Goal: Task Accomplishment & Management: Manage account settings

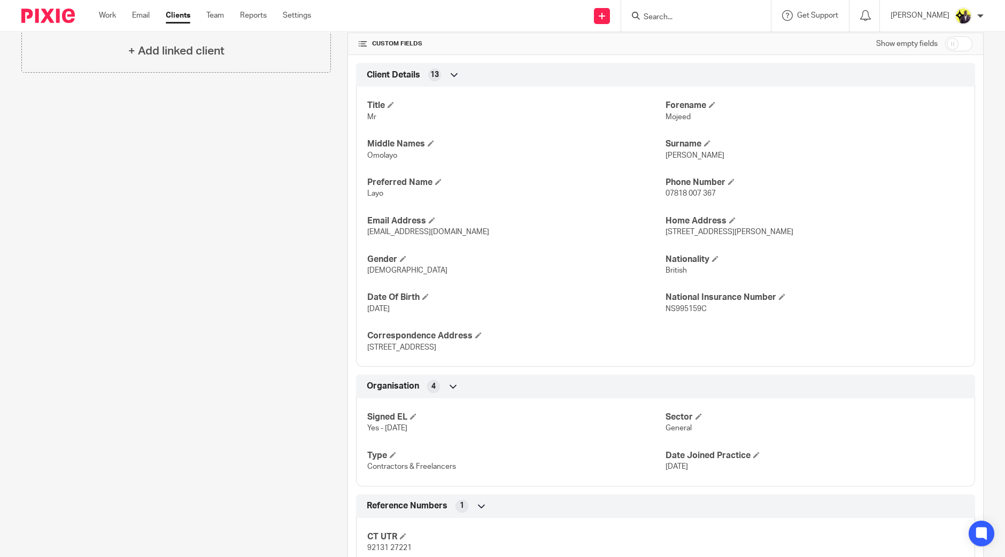
click at [269, 153] on div "Client contacts [PERSON_NAME] (Lead Director) 07818 007 367 [EMAIL_ADDRESS][DOM…" at bounding box center [168, 362] width 326 height 1164
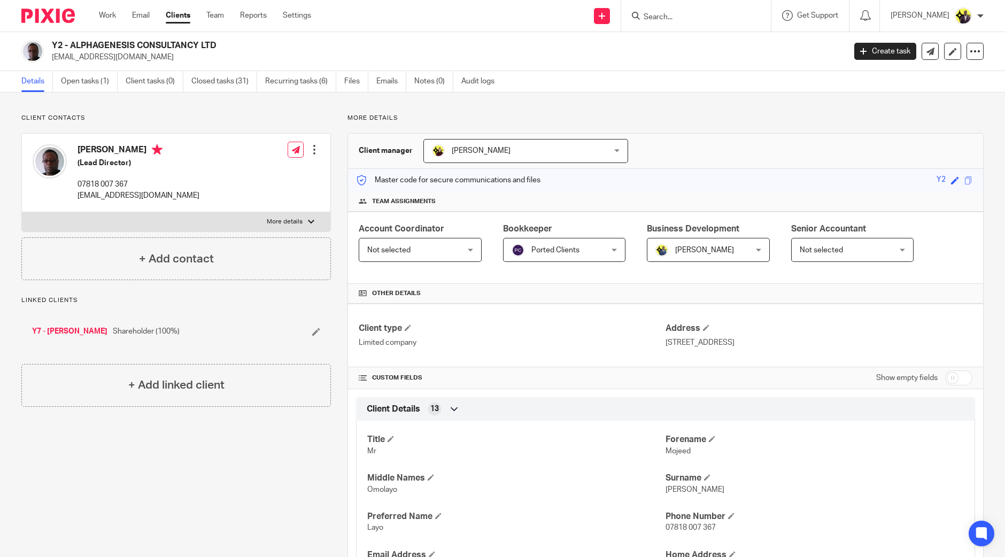
click at [692, 13] on input "Search" at bounding box center [690, 18] width 96 height 10
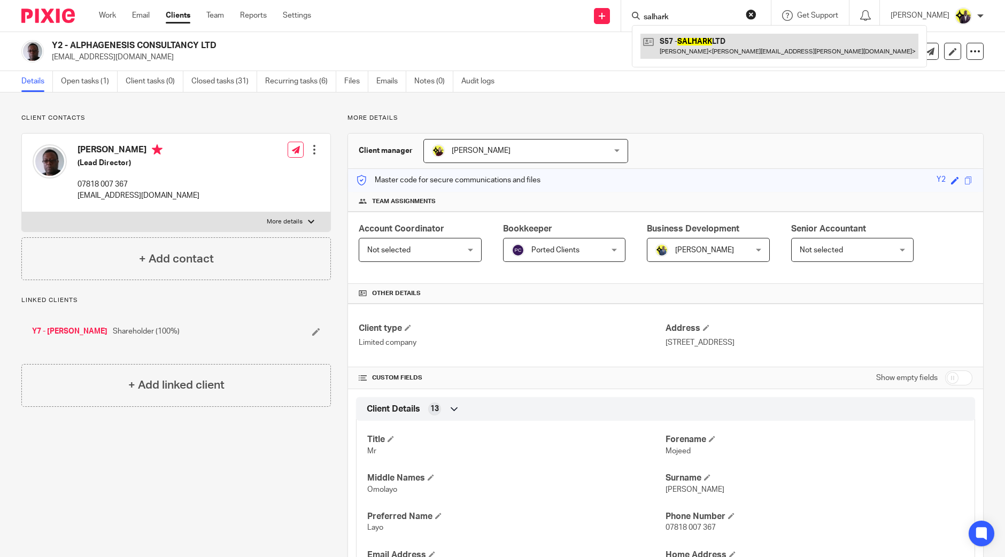
type input "salhark"
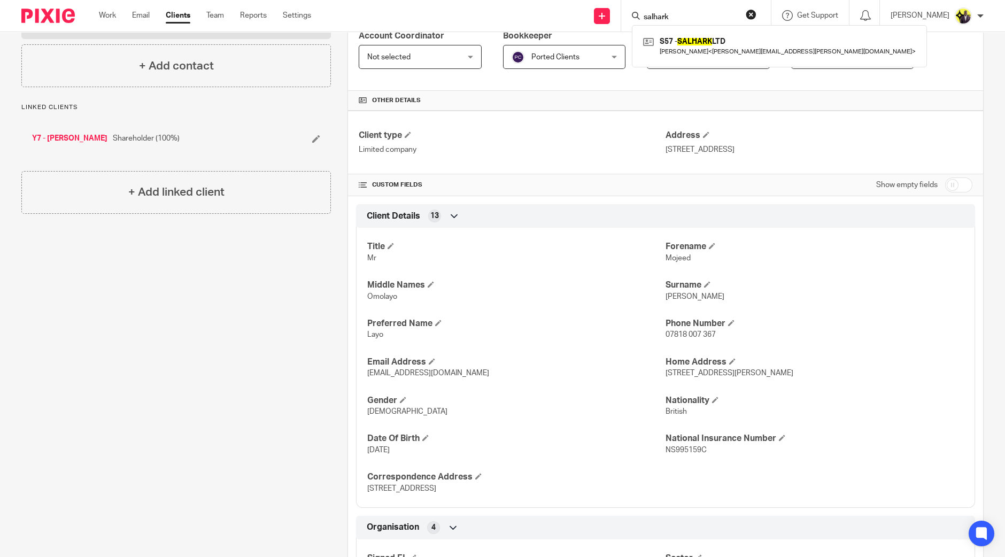
scroll to position [267, 0]
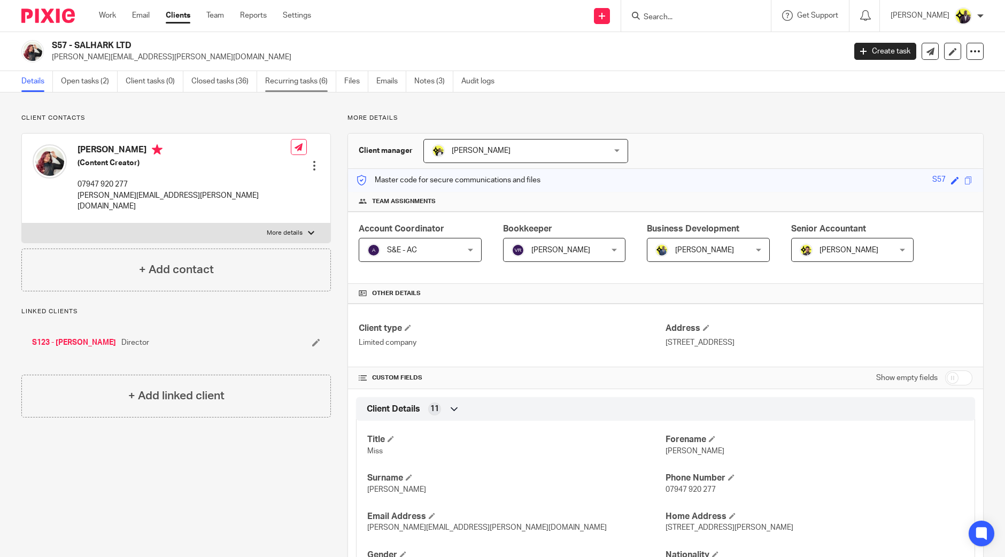
click at [315, 84] on link "Recurring tasks (6)" at bounding box center [300, 81] width 71 height 21
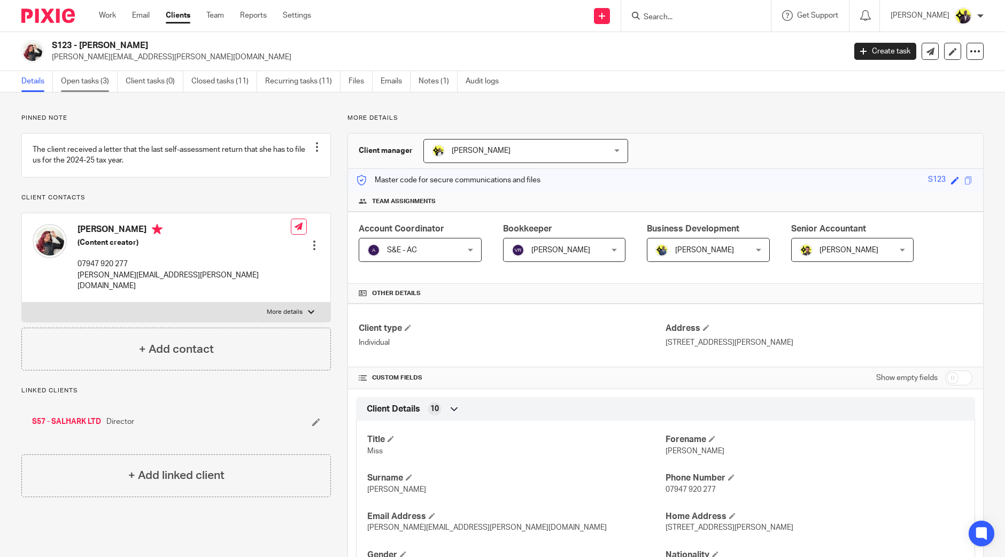
click at [97, 84] on link "Open tasks (3)" at bounding box center [89, 81] width 57 height 21
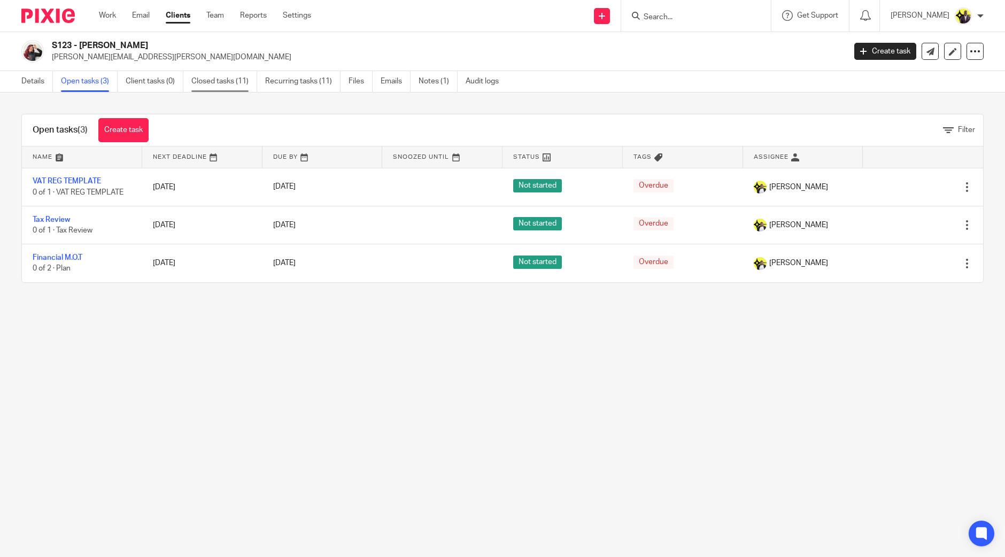
click at [210, 82] on link "Closed tasks (11)" at bounding box center [224, 81] width 66 height 21
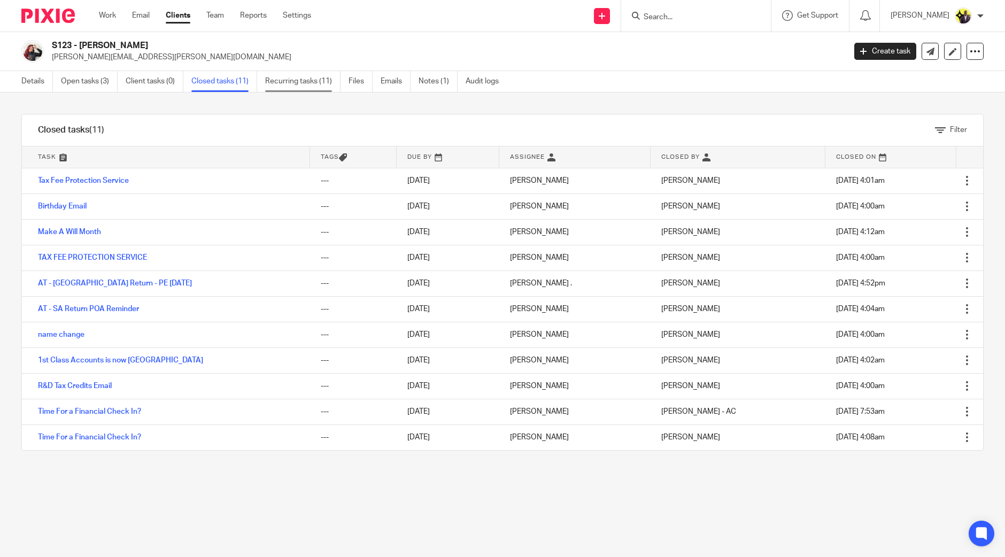
click at [306, 78] on link "Recurring tasks (11)" at bounding box center [302, 81] width 75 height 21
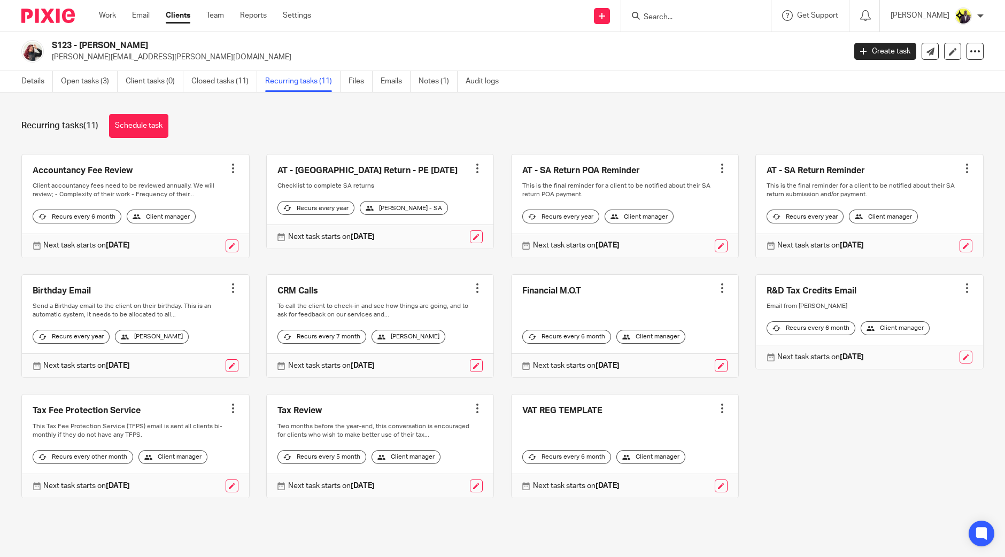
click at [472, 167] on div at bounding box center [477, 168] width 11 height 11
click at [427, 238] on span "Cancel schedule" at bounding box center [428, 235] width 56 height 7
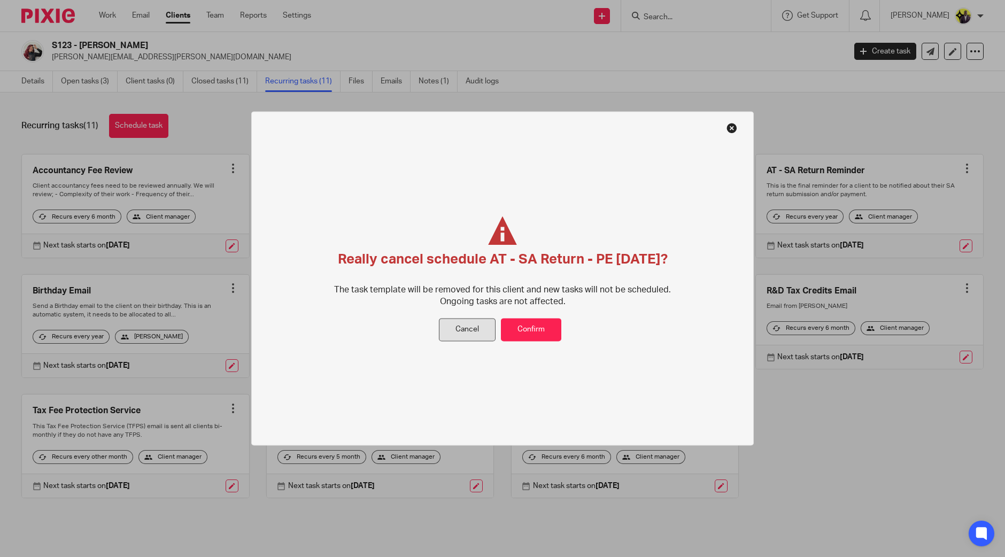
click at [463, 335] on button "Cancel" at bounding box center [467, 330] width 57 height 23
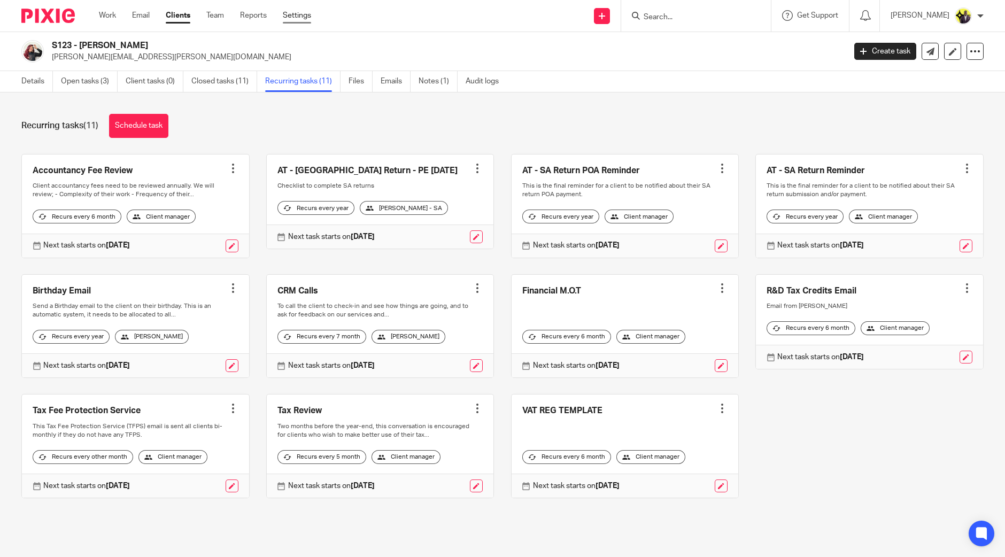
drag, startPoint x: 299, startPoint y: 9, endPoint x: 292, endPoint y: 17, distance: 11.0
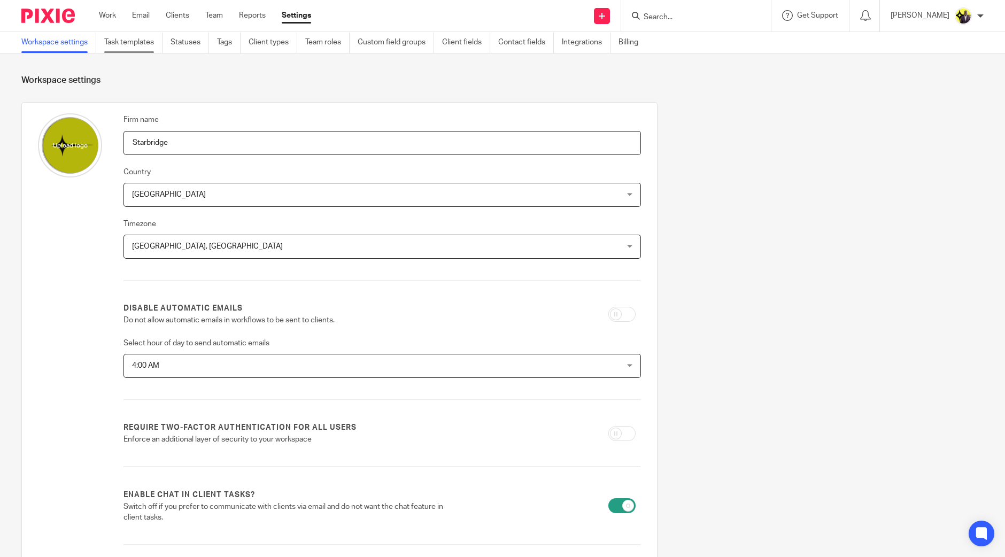
click at [136, 36] on link "Task templates" at bounding box center [133, 42] width 58 height 21
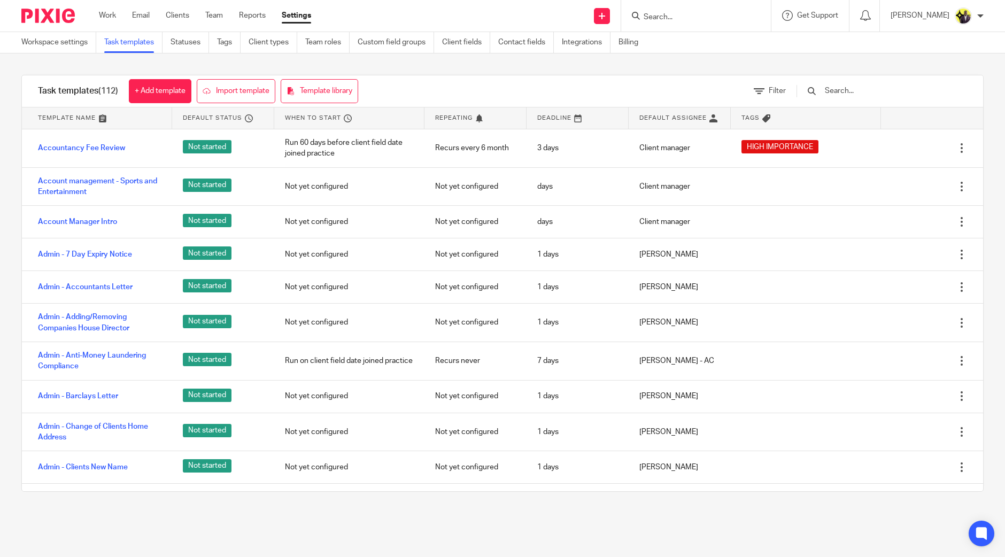
click at [861, 91] on input "text" at bounding box center [886, 91] width 125 height 12
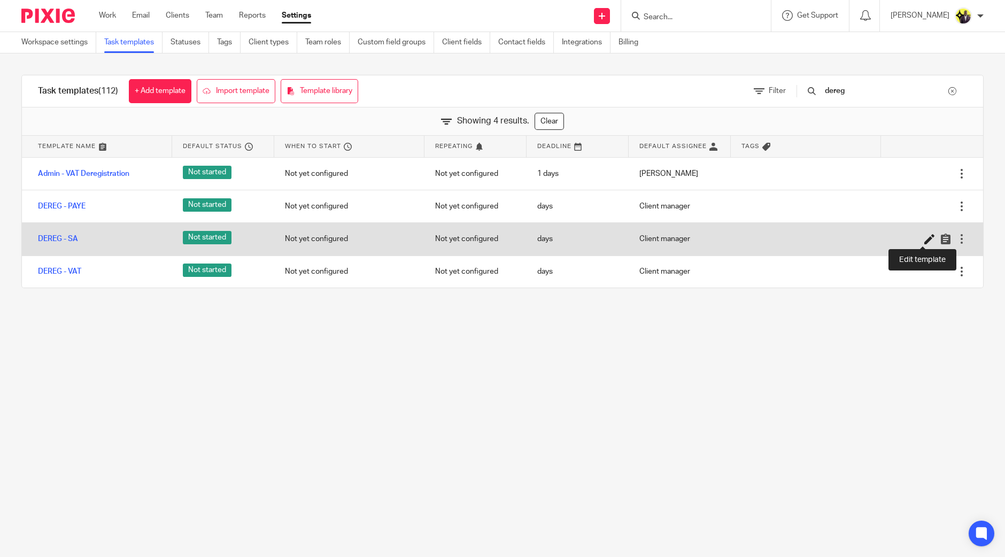
type input "dereg"
click at [924, 236] on icon at bounding box center [929, 239] width 11 height 11
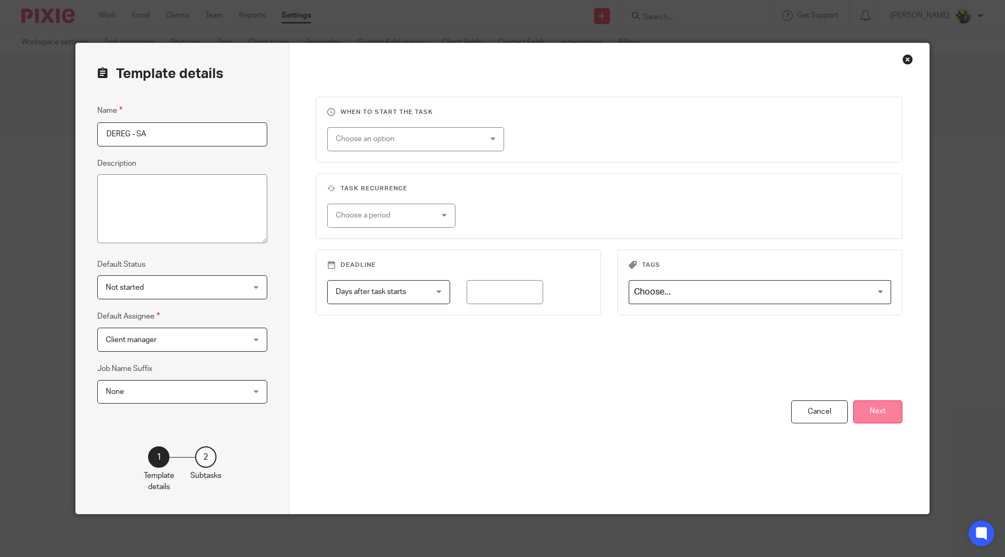
click at [893, 419] on button "Next" at bounding box center [877, 411] width 49 height 23
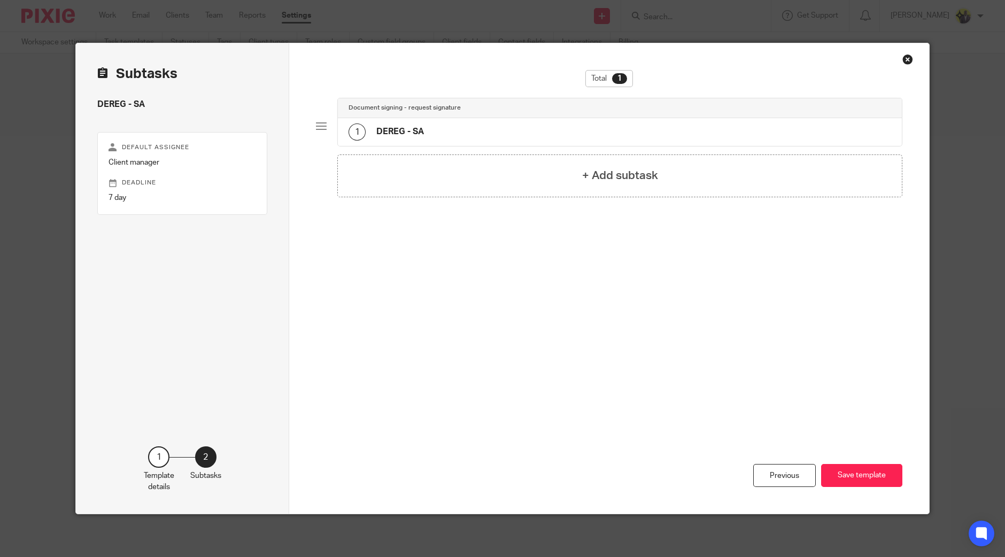
click at [382, 127] on h4 "DEREG - SA" at bounding box center [400, 131] width 48 height 11
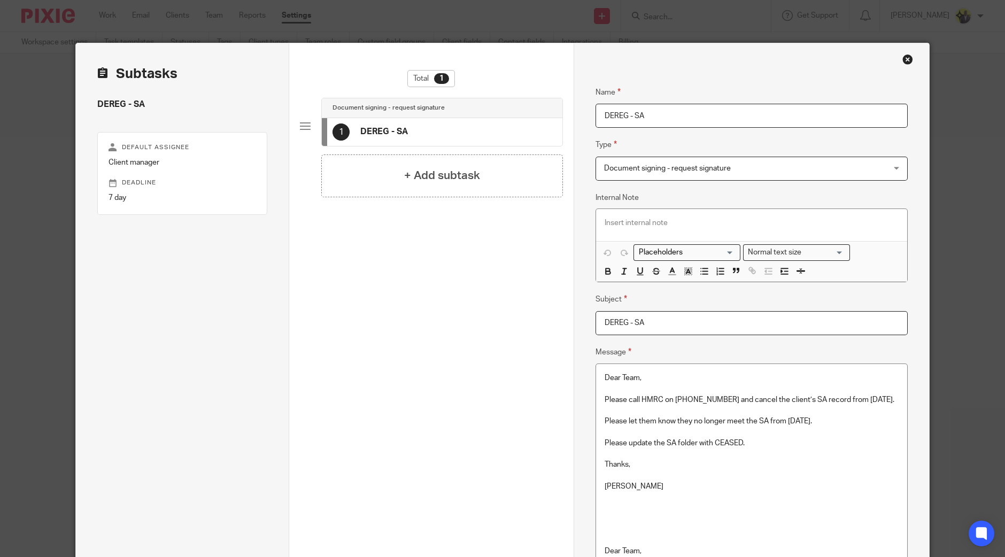
click at [682, 402] on p "Please call HMRC on 0300 200 3311 and cancel the client’s SA record from 05-04-…" at bounding box center [752, 399] width 294 height 11
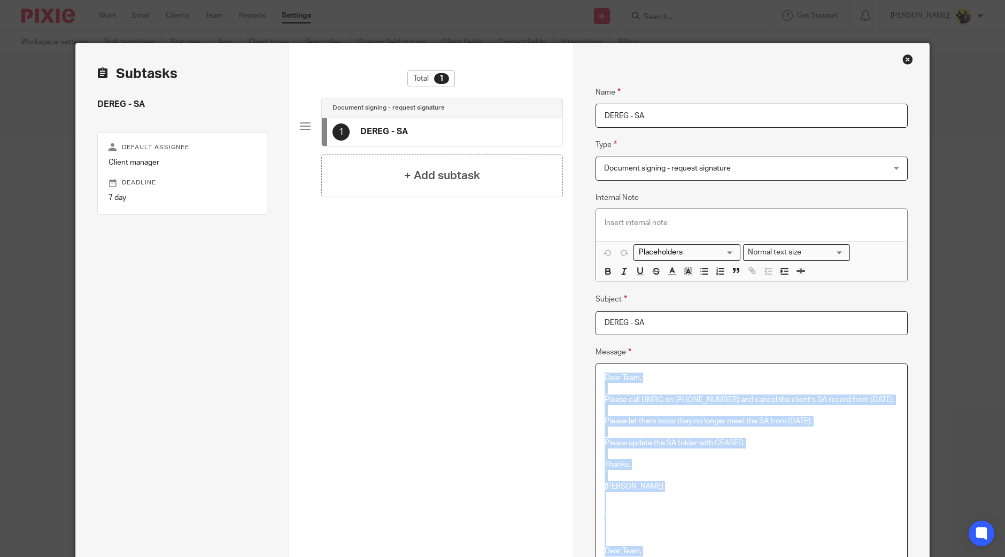
copy div "Dear Team, Please call HMRC on 0300 200 3311 and cancel the client’s SA record …"
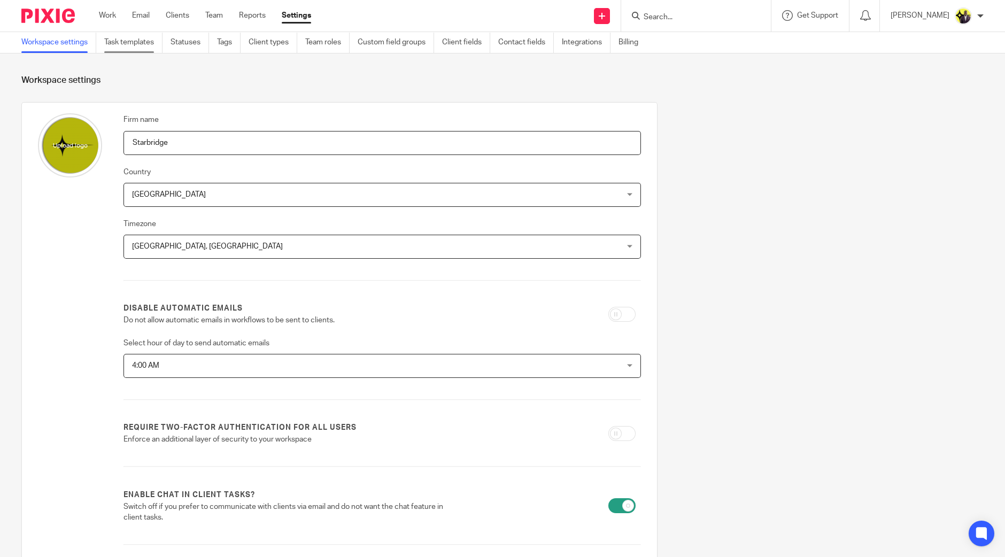
click at [128, 37] on link "Task templates" at bounding box center [133, 42] width 58 height 21
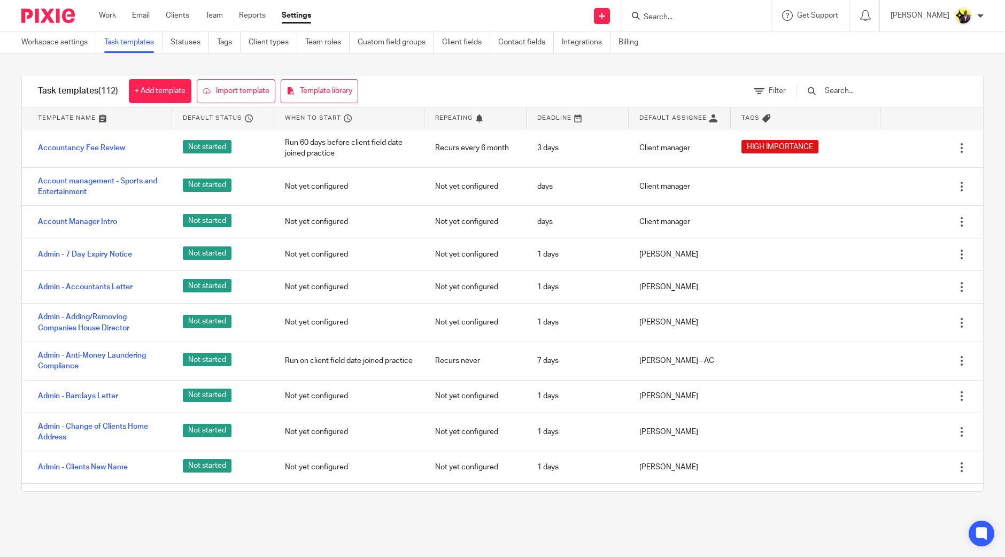
click at [863, 93] on input "text" at bounding box center [886, 91] width 125 height 12
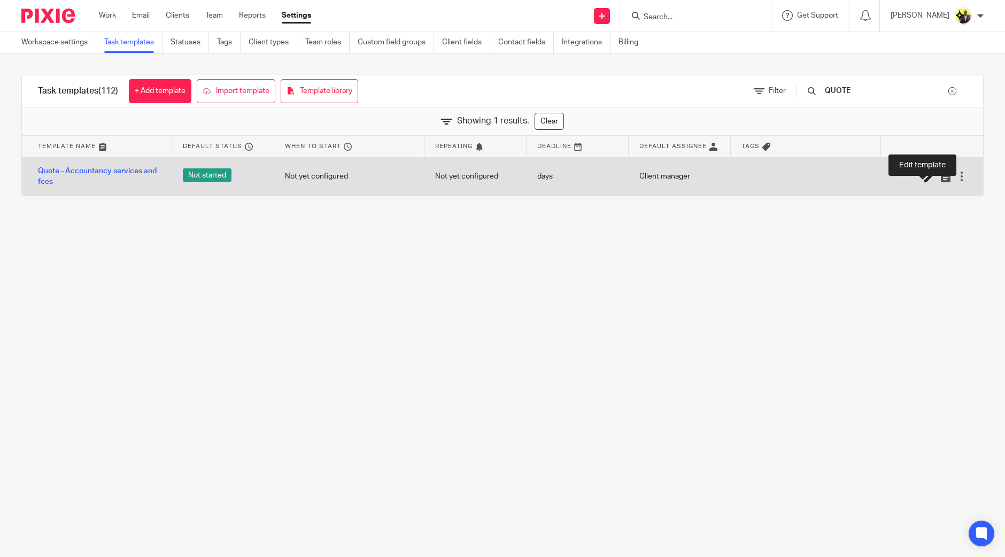
type input "QUOTE"
click at [924, 180] on icon at bounding box center [929, 177] width 11 height 11
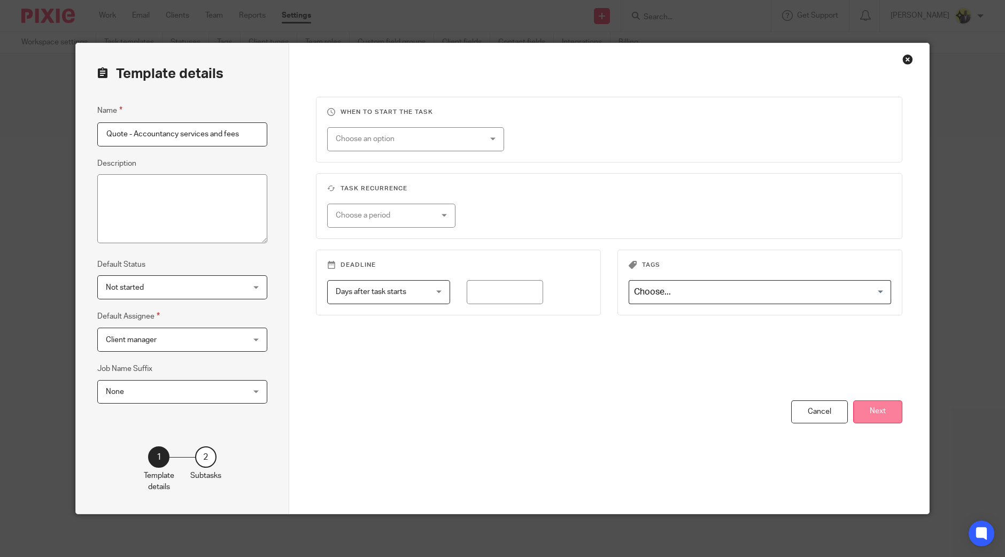
click at [886, 410] on button "Next" at bounding box center [877, 411] width 49 height 23
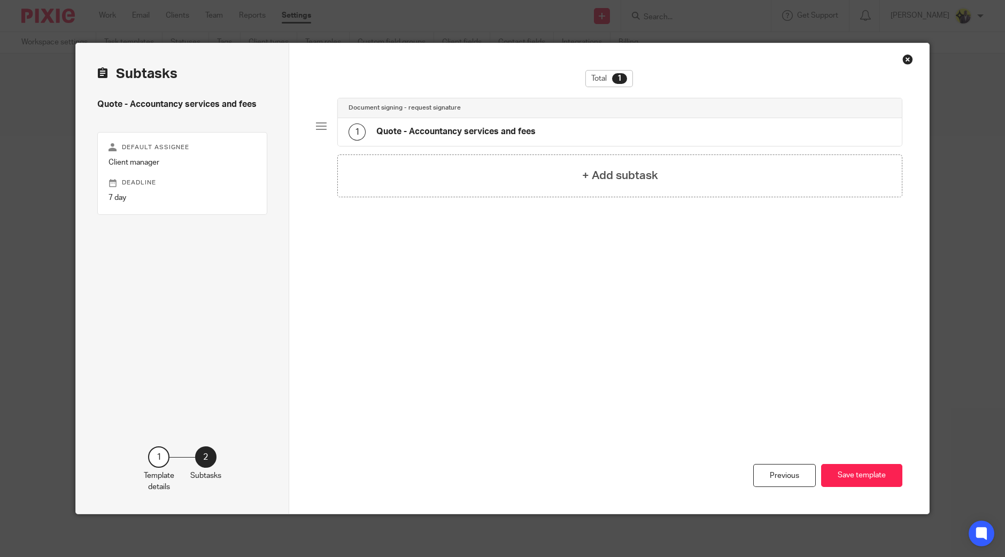
click at [495, 130] on h4 "Quote - Accountancy services and fees" at bounding box center [455, 131] width 159 height 11
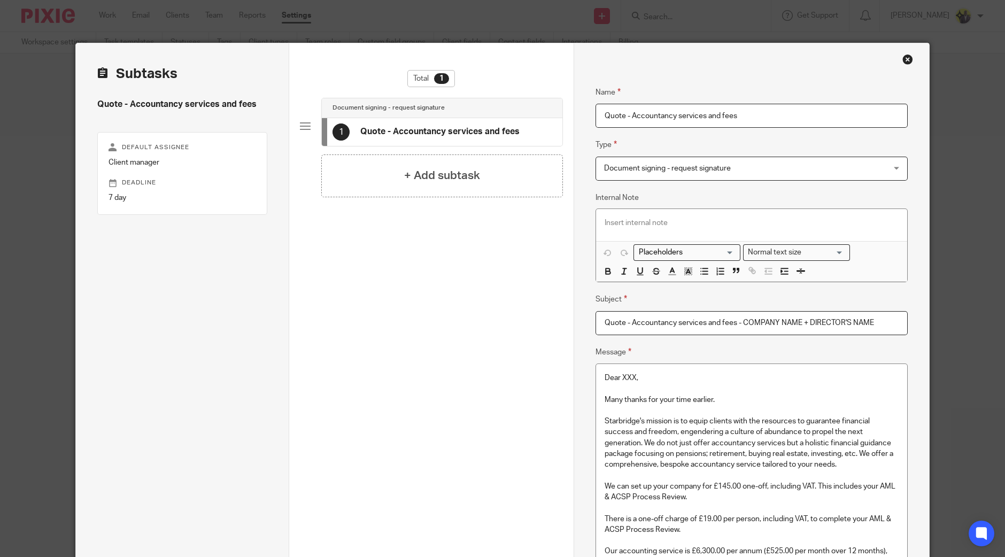
click at [714, 429] on p "Starbridge's mission is to equip clients with the resources to guarantee financ…" at bounding box center [752, 443] width 294 height 54
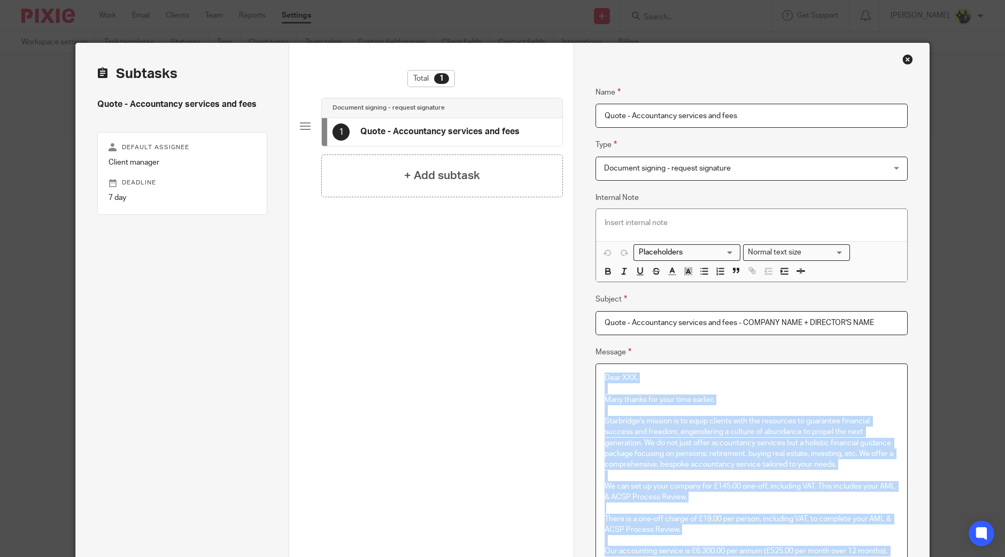
scroll to position [1006, 0]
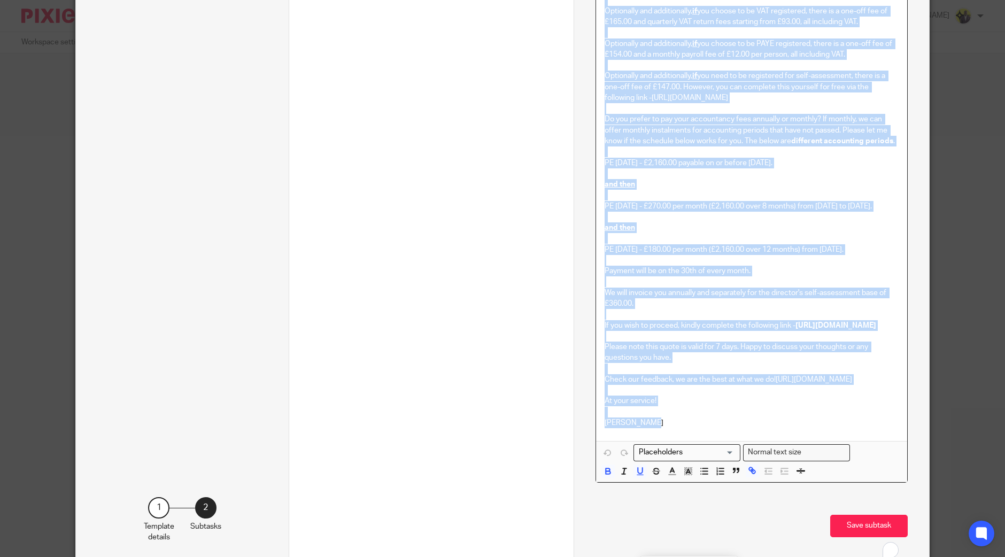
copy div "Lore IPS, Dolo sitame con adip elit seddoei. Temporinci'u laboree do ma aliqu e…"
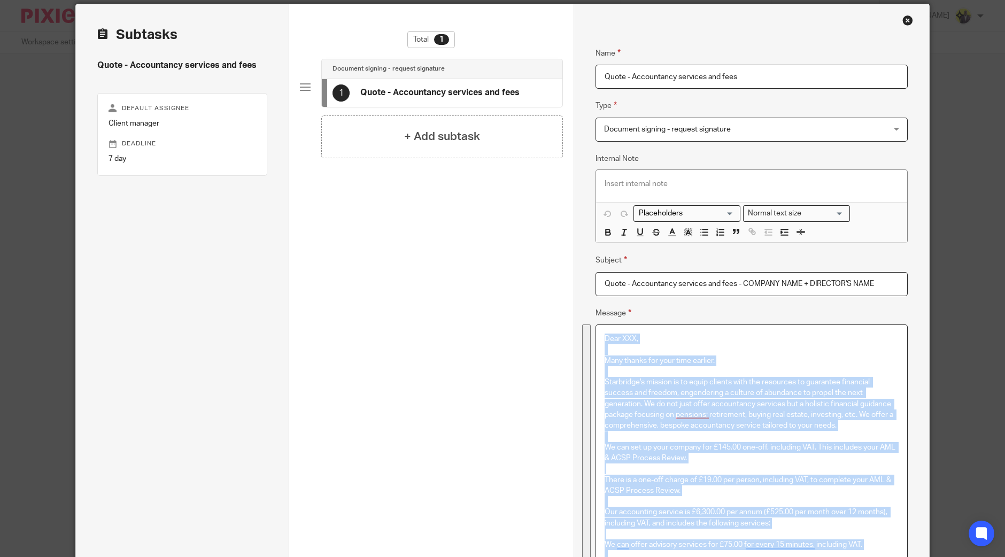
scroll to position [0, 0]
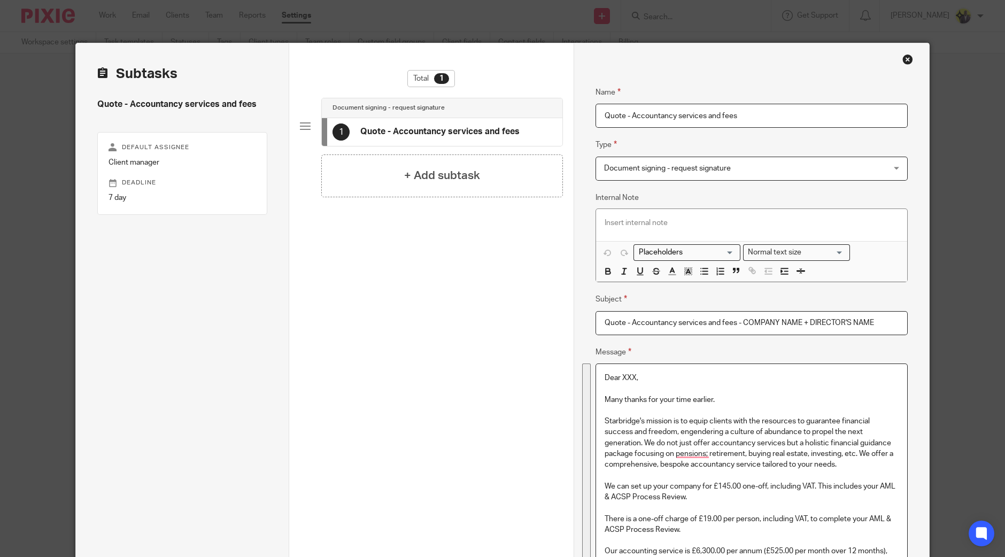
click at [801, 311] on input "Quote - Accountancy services and fees - COMPANY NAME + DIRECTOR'S NAME" at bounding box center [751, 323] width 312 height 24
drag, startPoint x: 864, startPoint y: 318, endPoint x: 438, endPoint y: 311, distance: 425.5
click at [906, 55] on div "Close this dialog window" at bounding box center [907, 59] width 11 height 11
click at [943, 106] on div "Template details Name Quote - Accountancy services and fees Description Default…" at bounding box center [502, 278] width 1005 height 557
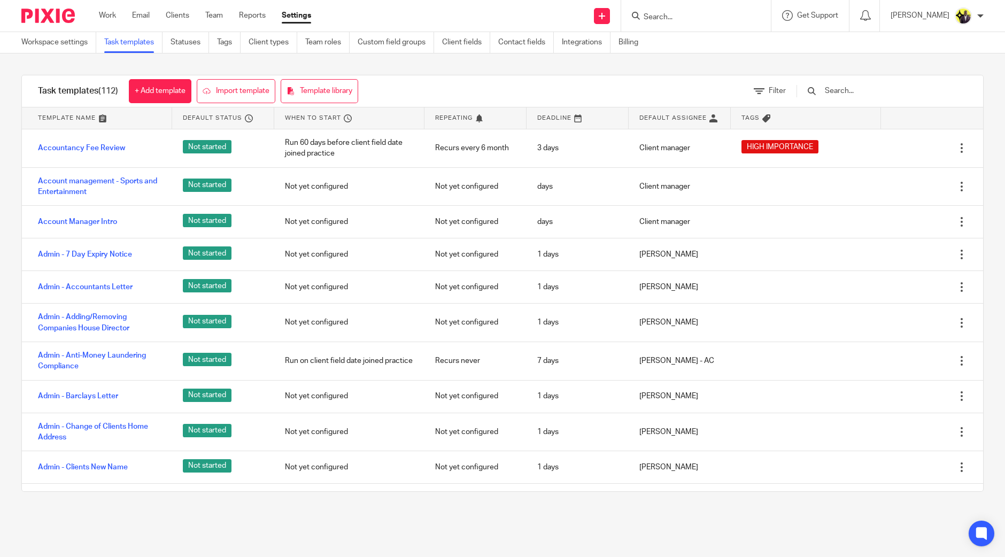
click at [861, 94] on input "text" at bounding box center [886, 91] width 125 height 12
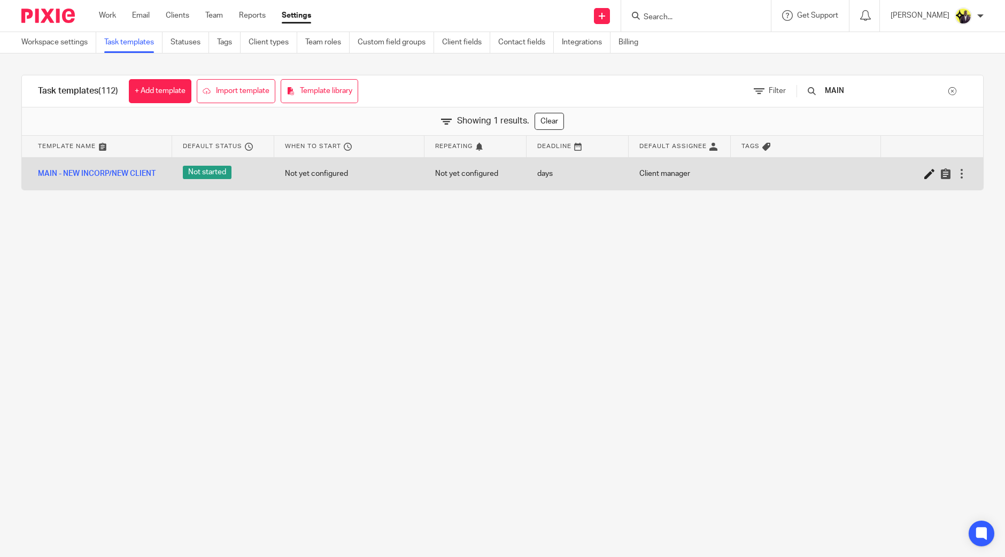
type input "MAIN"
click at [924, 176] on icon at bounding box center [929, 173] width 11 height 11
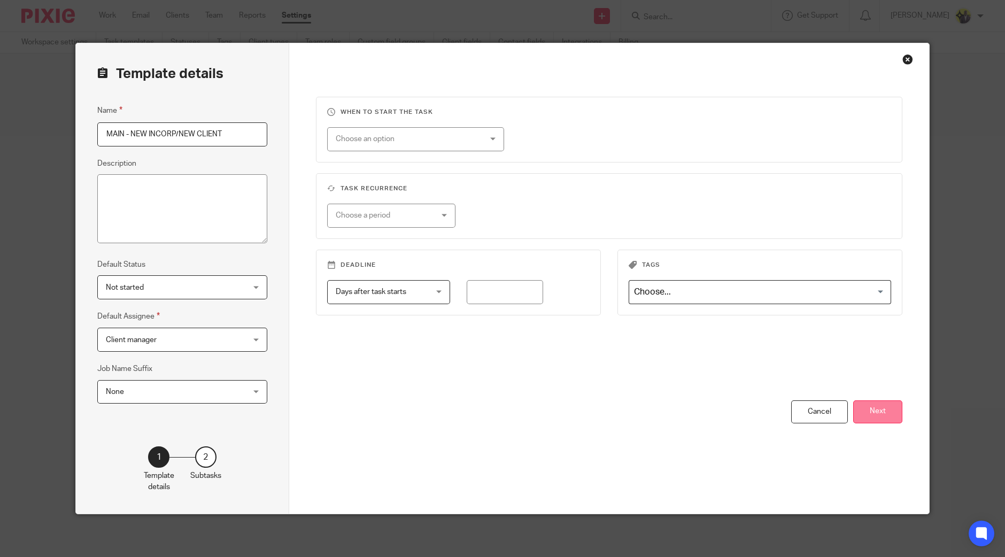
click at [882, 410] on button "Next" at bounding box center [877, 411] width 49 height 23
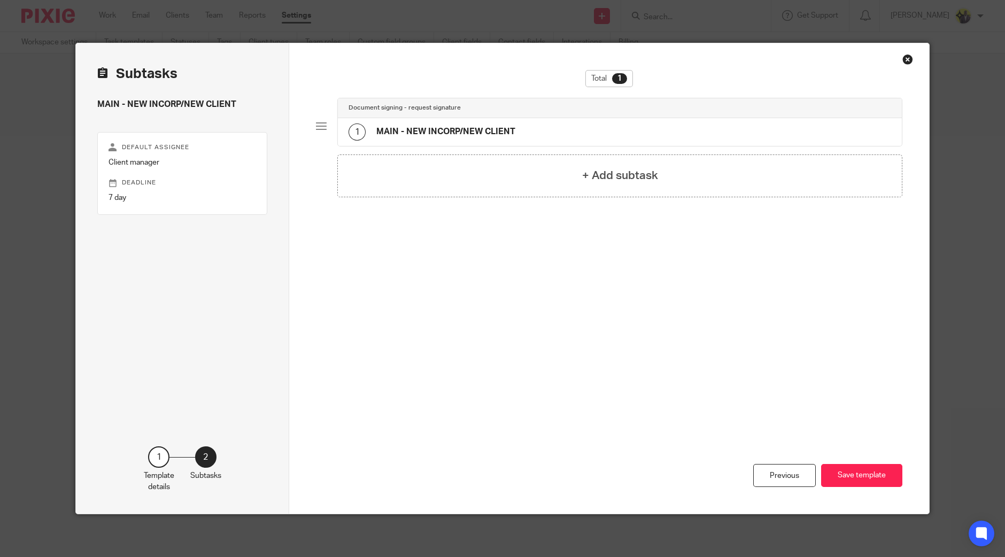
drag, startPoint x: 494, startPoint y: 130, endPoint x: 500, endPoint y: 135, distance: 7.3
click at [494, 130] on h4 "MAIN - NEW INCORP/NEW CLIENT" at bounding box center [445, 131] width 139 height 11
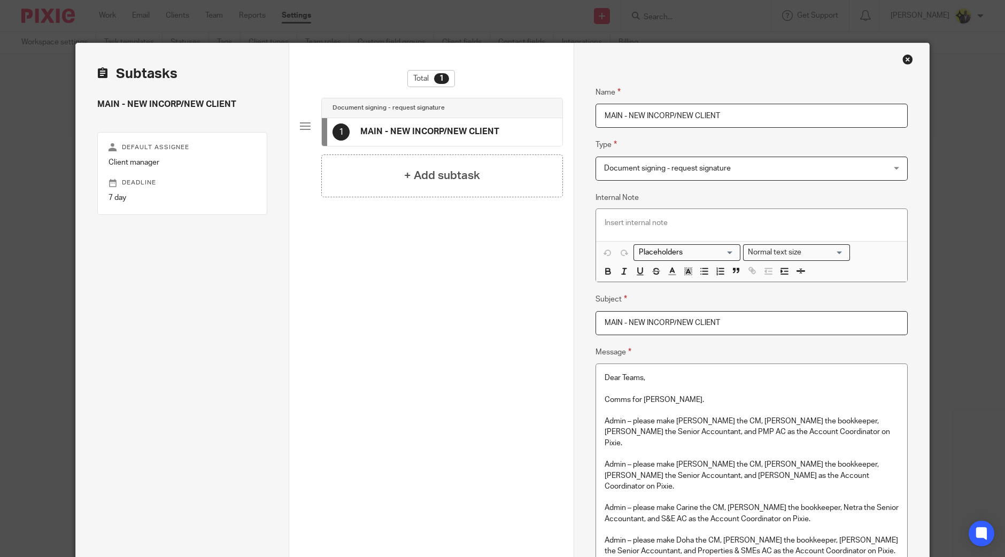
click at [711, 413] on p at bounding box center [752, 410] width 294 height 11
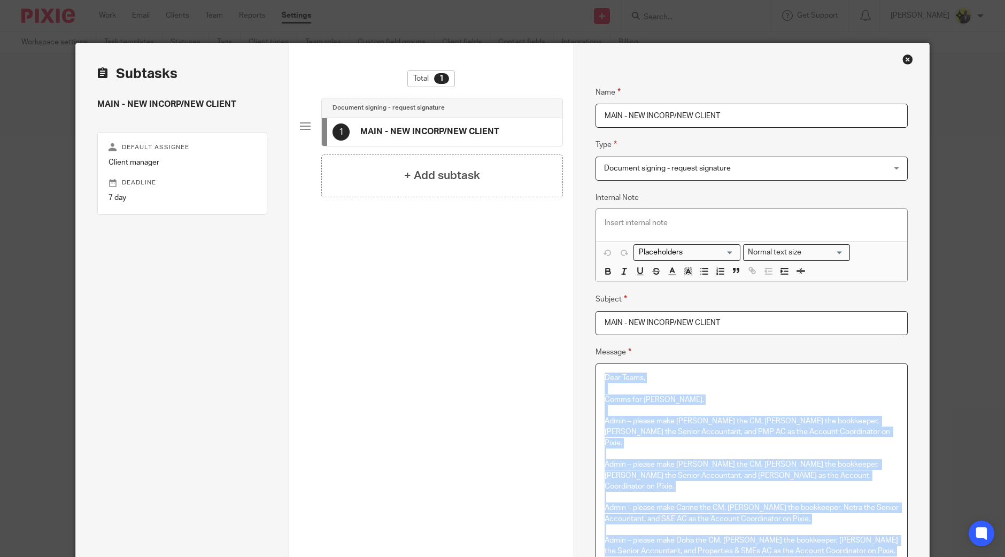
scroll to position [800, 0]
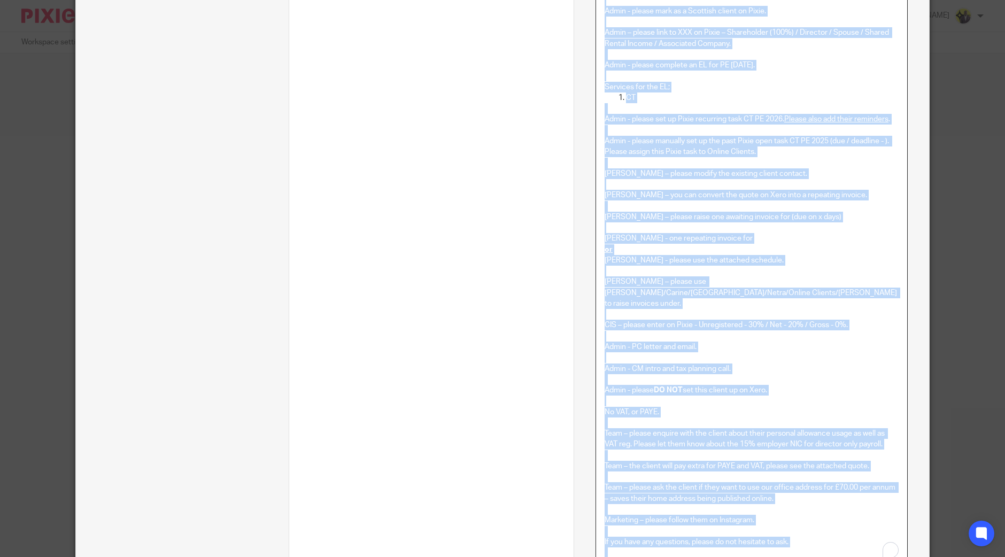
copy div "Dear Teams, Comms for Dennis. Admin – please make Bobo the CM, Abhay the bookke…"
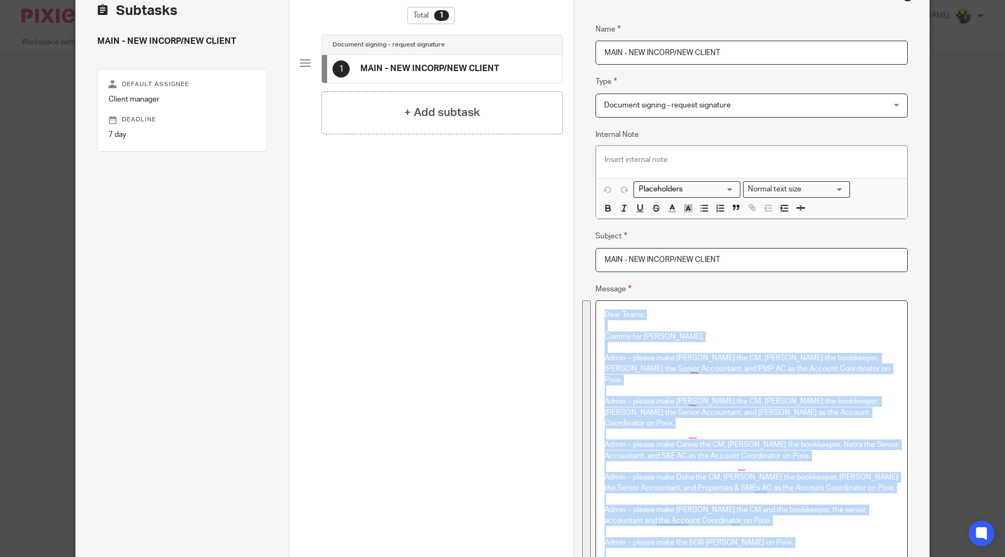
scroll to position [0, 0]
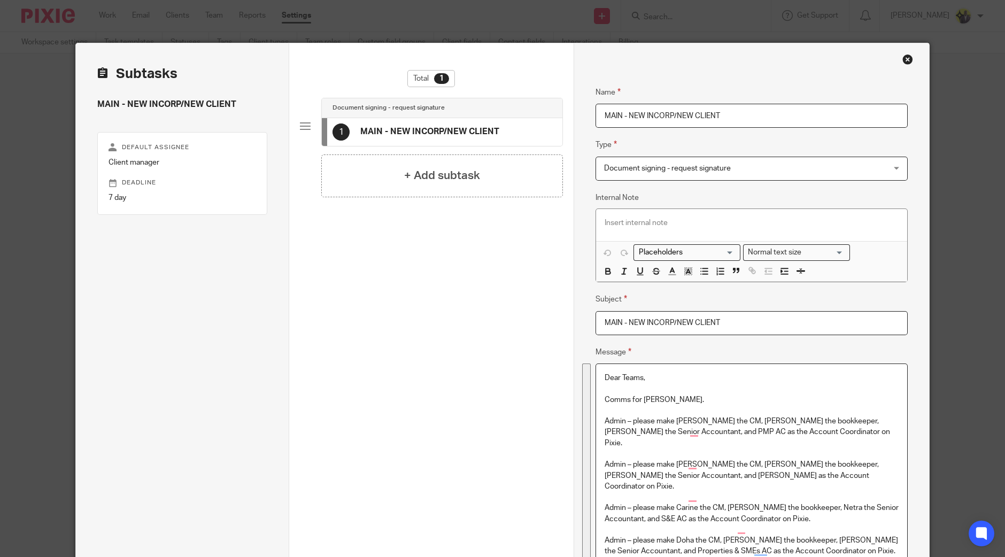
click at [746, 324] on input "MAIN - NEW INCORP/NEW CLIENT" at bounding box center [751, 323] width 312 height 24
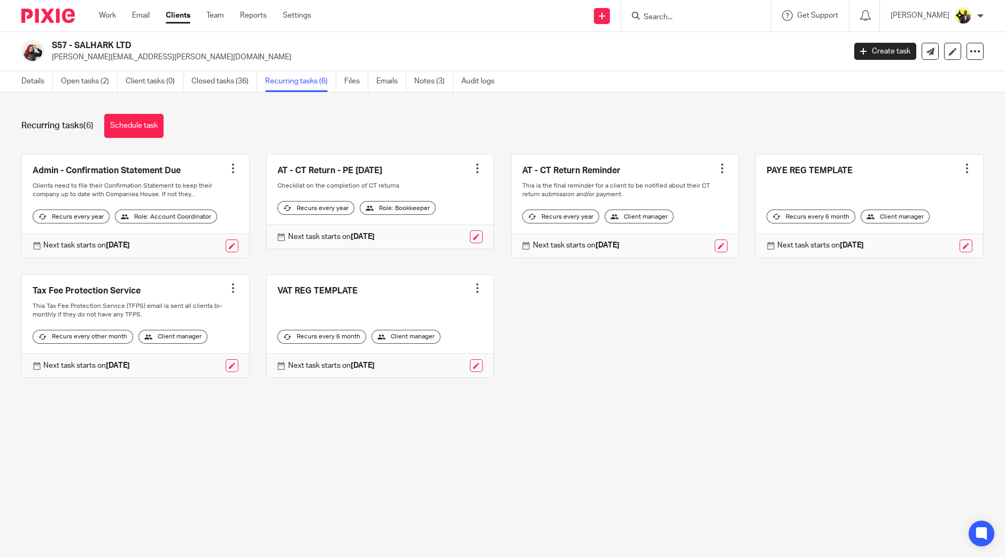
click at [555, 336] on div "Admin - Confirmation Statement Due Create task Clone template Recalculate sched…" at bounding box center [494, 274] width 979 height 241
click at [14, 76] on div "Details Open tasks (2) Client tasks (0) Closed tasks (36) Recurring tasks (6) F…" at bounding box center [260, 81] width 521 height 21
click at [35, 76] on link "Details" at bounding box center [37, 81] width 32 height 21
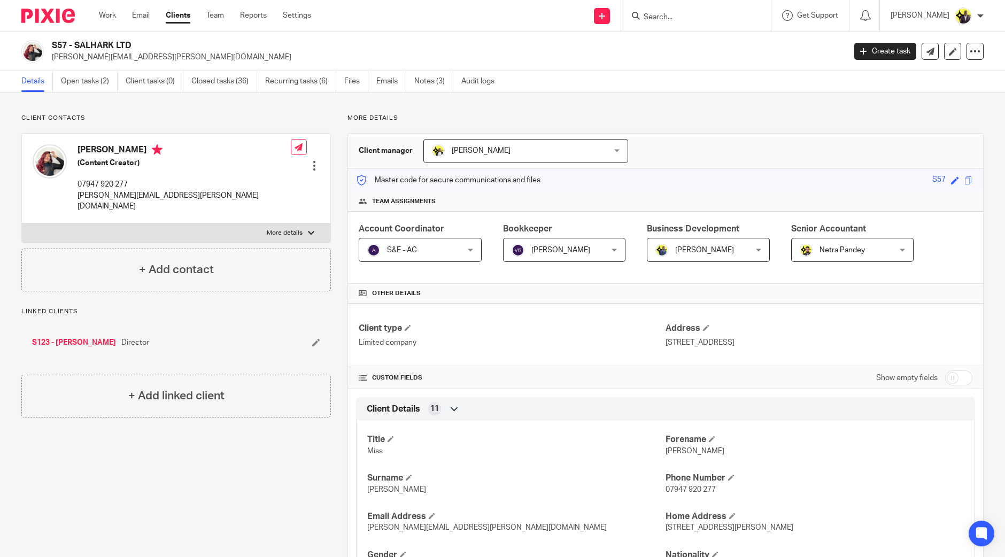
click at [724, 20] on input "Search" at bounding box center [690, 18] width 96 height 10
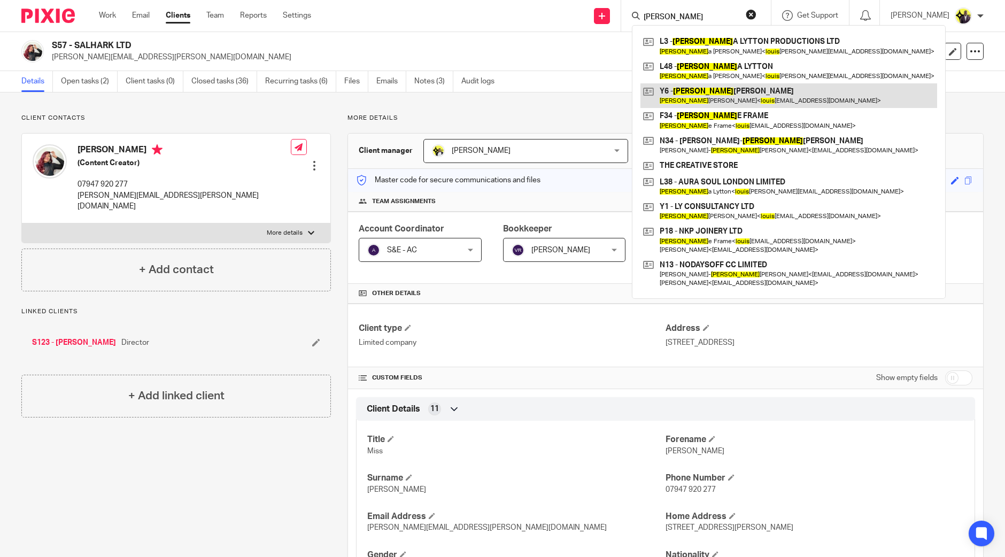
type input "LOUIS"
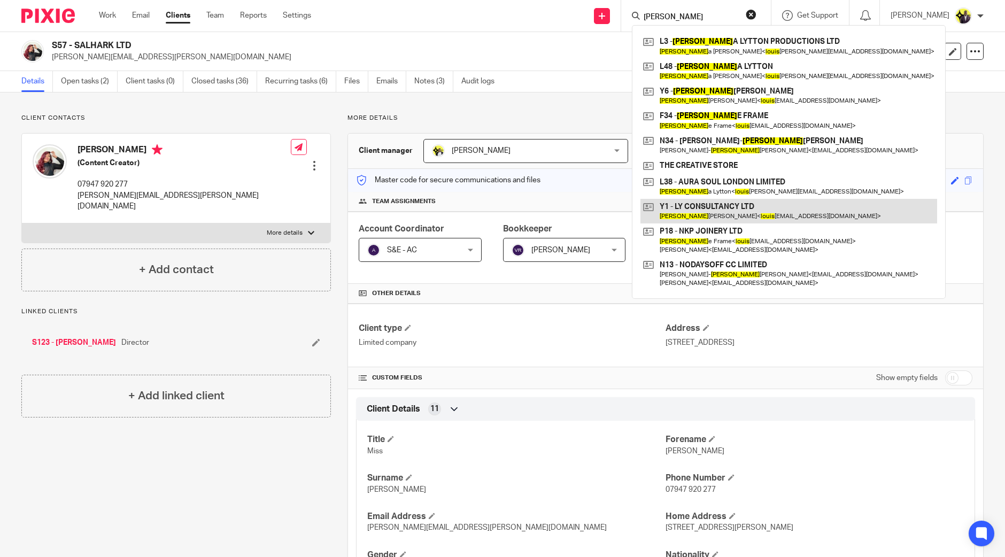
click at [733, 215] on link at bounding box center [788, 211] width 297 height 25
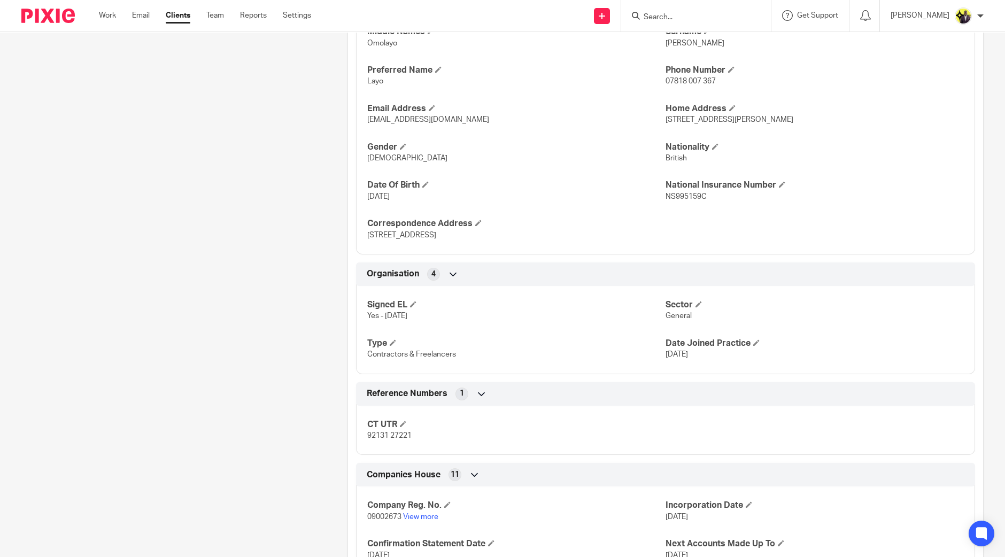
scroll to position [467, 0]
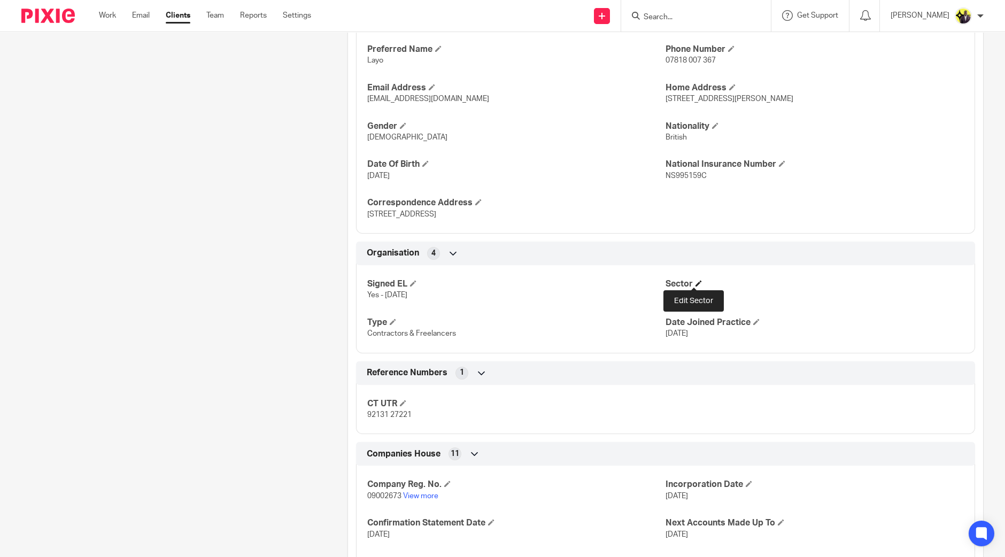
click at [695, 280] on span at bounding box center [698, 283] width 6 height 6
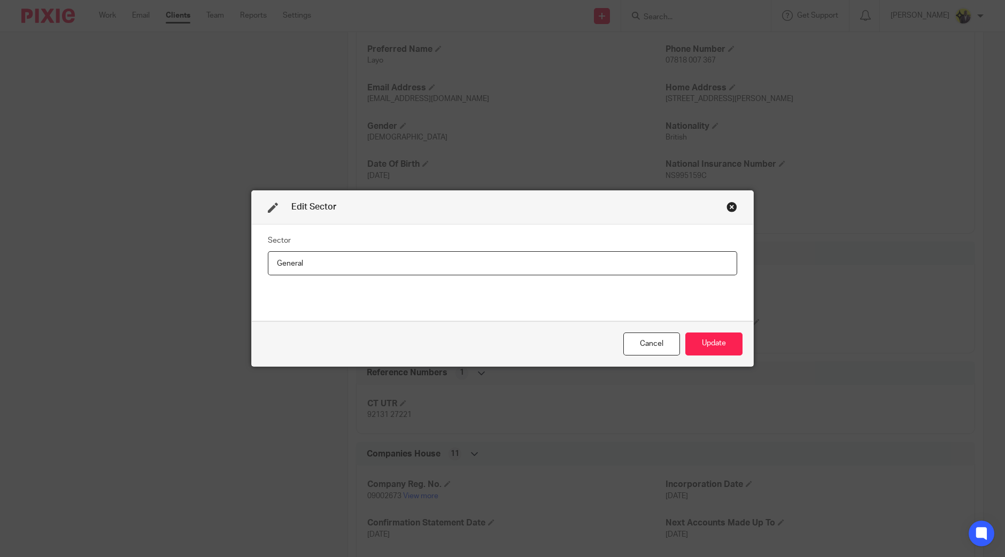
drag, startPoint x: 365, startPoint y: 272, endPoint x: 171, endPoint y: 264, distance: 194.7
click at [180, 265] on div "Edit Sector Sector General Cancel Update" at bounding box center [502, 278] width 1005 height 557
click at [312, 266] on input "Renewables Energy" at bounding box center [502, 263] width 469 height 24
type input "Renewable Energy"
click at [697, 341] on button "Update" at bounding box center [713, 343] width 57 height 23
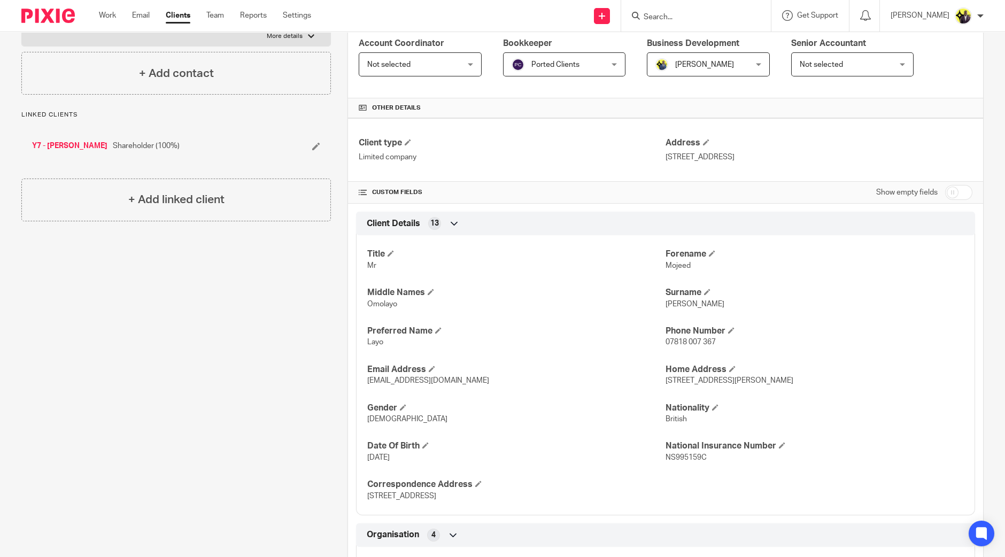
scroll to position [267, 0]
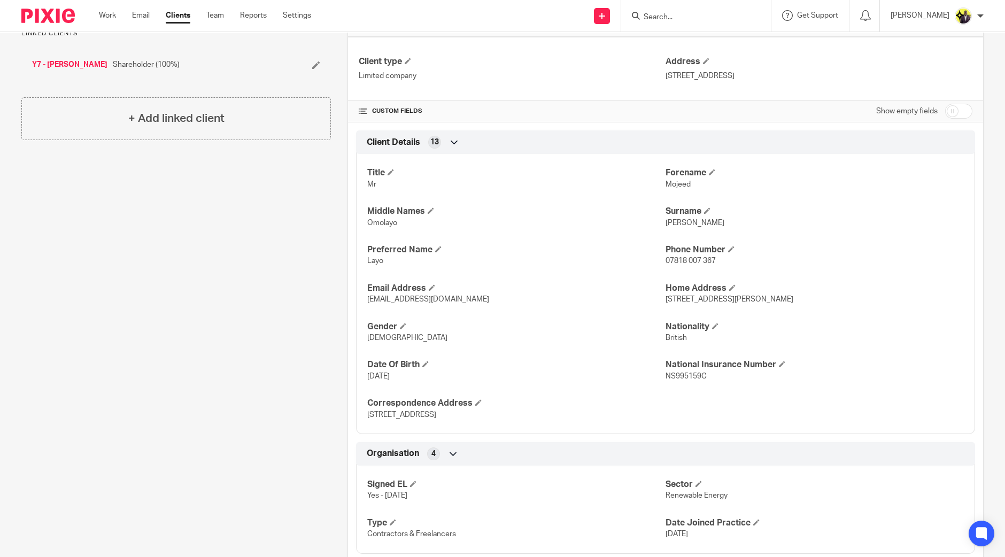
click at [954, 111] on input "checkbox" at bounding box center [958, 111] width 27 height 15
checkbox input "true"
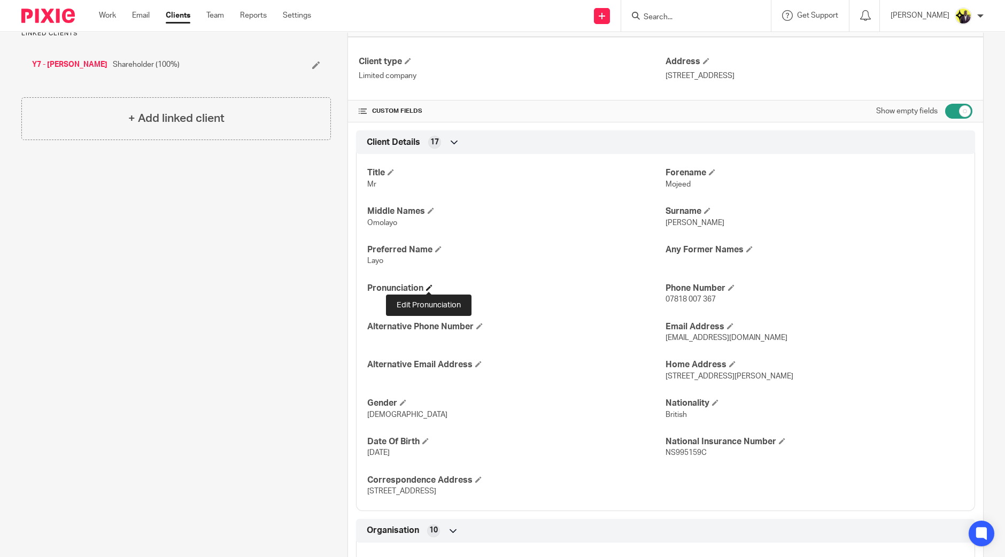
click at [429, 284] on span at bounding box center [429, 287] width 6 height 6
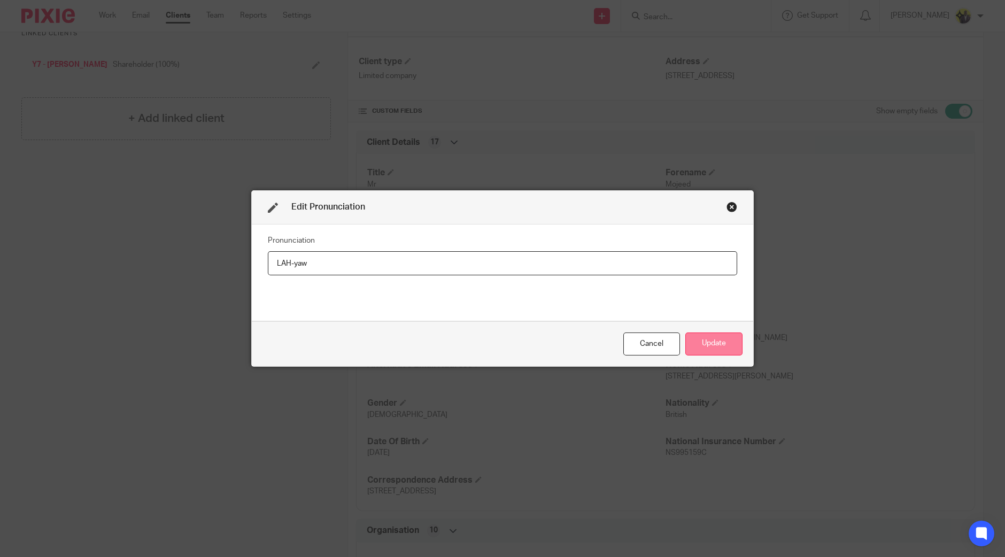
type input "LAH-yaw"
click at [715, 340] on button "Update" at bounding box center [713, 343] width 57 height 23
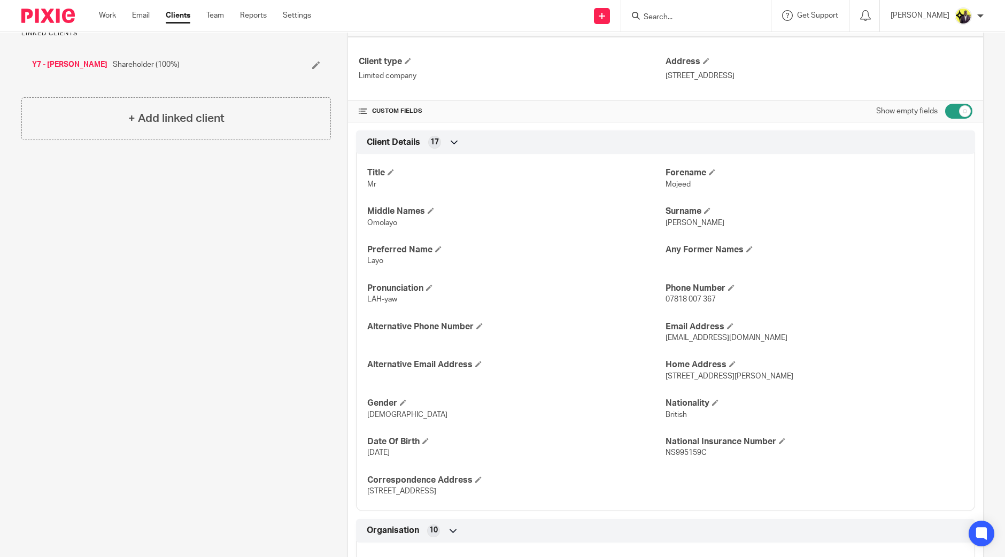
click at [945, 109] on input "checkbox" at bounding box center [958, 111] width 27 height 15
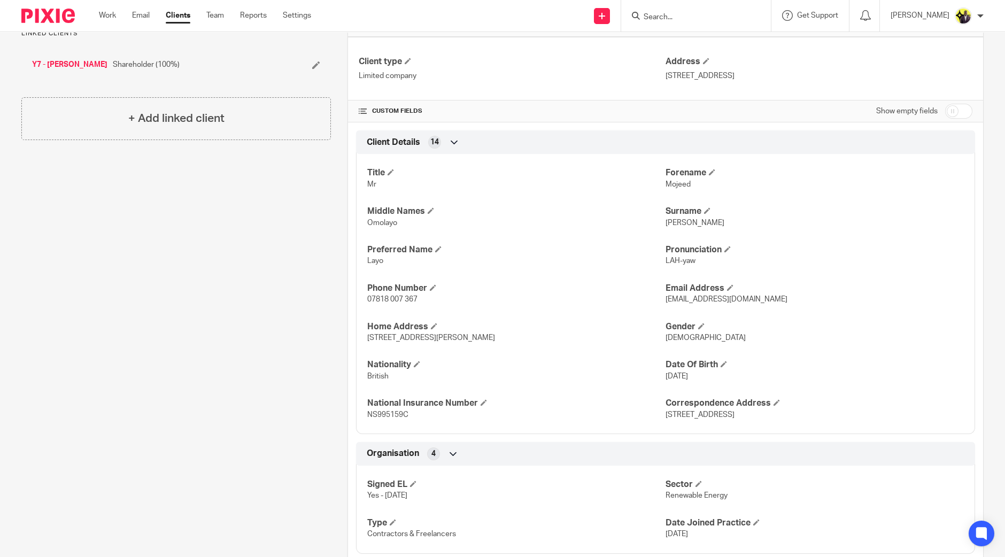
click at [949, 109] on input "checkbox" at bounding box center [958, 111] width 27 height 15
checkbox input "true"
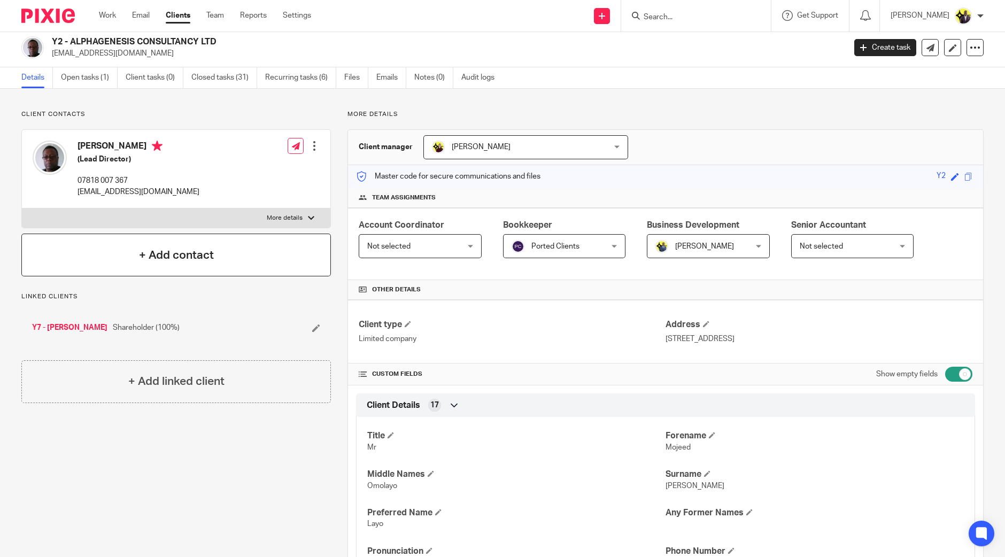
scroll to position [0, 0]
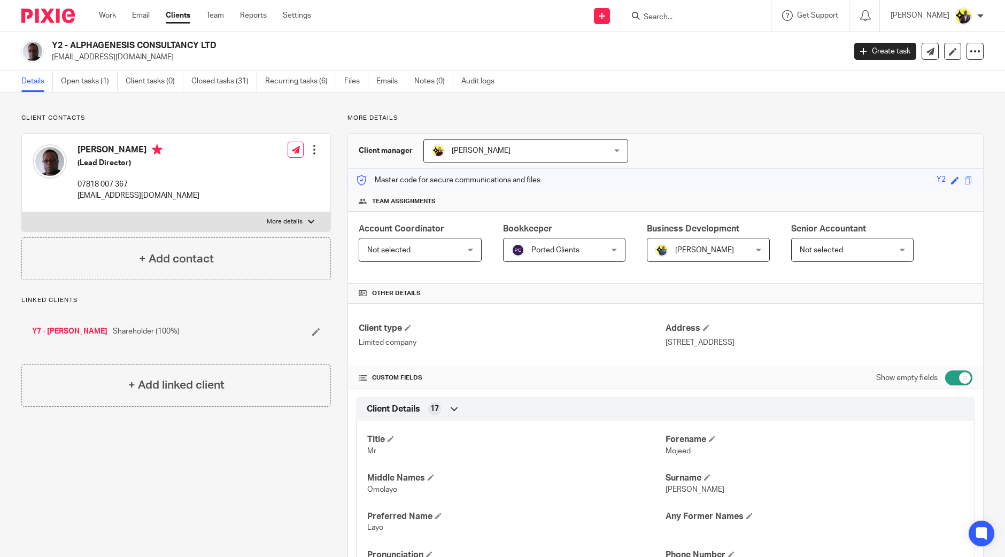
click at [432, 249] on span "Not selected" at bounding box center [412, 249] width 91 height 22
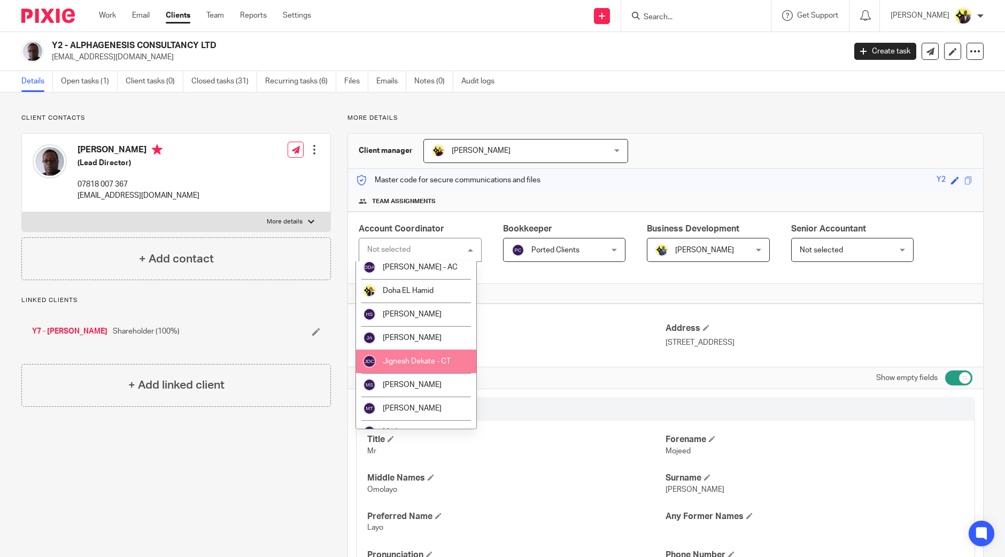
scroll to position [401, 0]
click at [422, 363] on span "Megan George" at bounding box center [412, 364] width 59 height 7
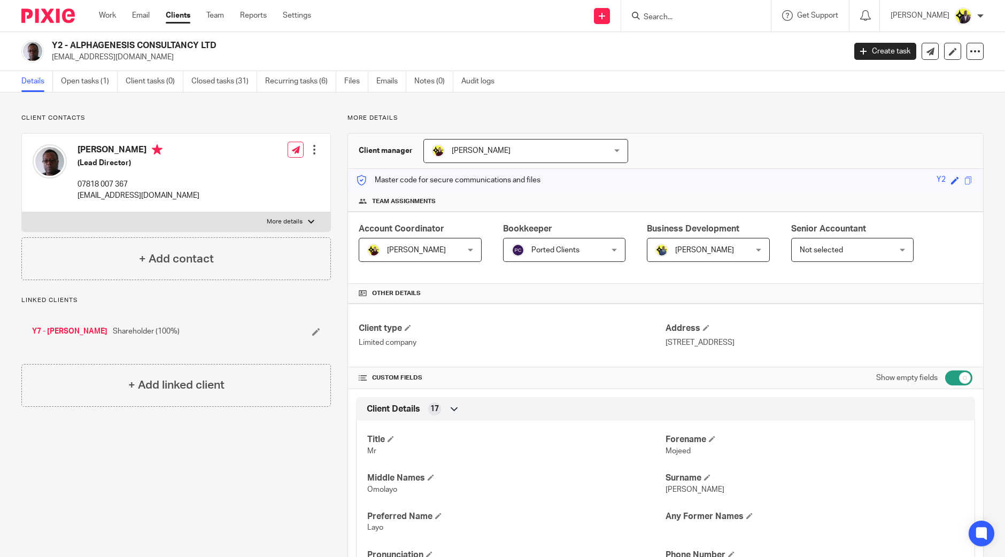
click at [837, 243] on span "Not selected" at bounding box center [845, 249] width 91 height 22
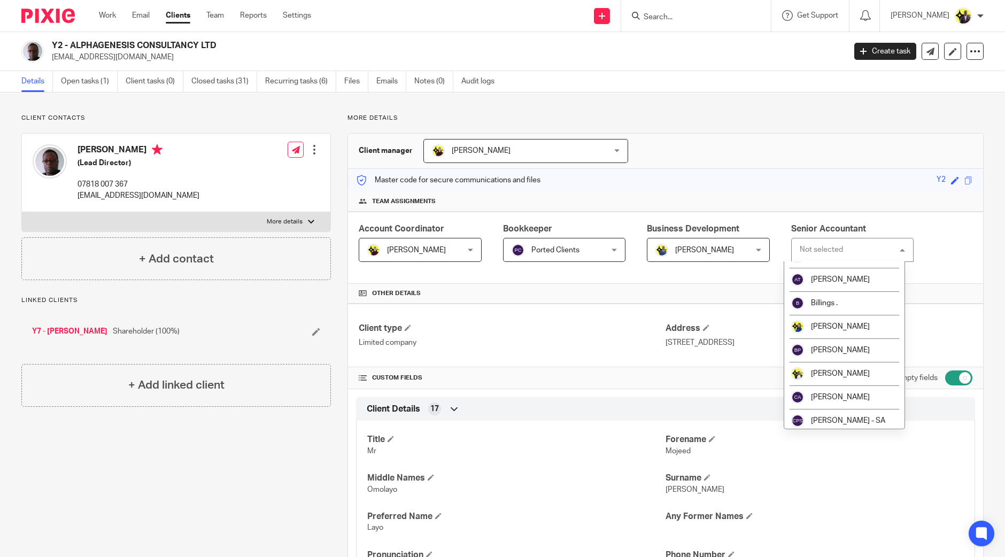
scroll to position [200, 0]
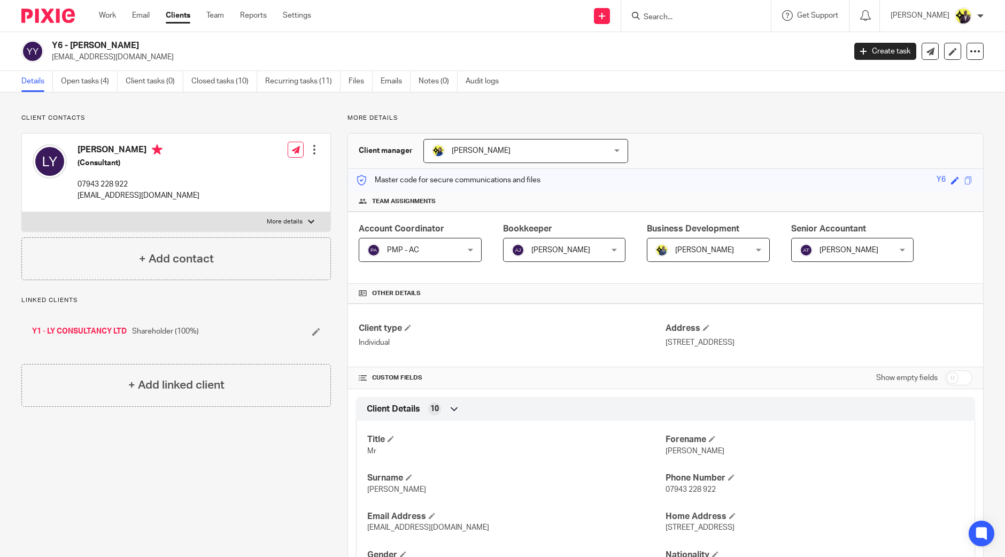
click at [959, 371] on div "Show empty fields" at bounding box center [924, 377] width 96 height 21
click at [955, 376] on input "checkbox" at bounding box center [958, 377] width 27 height 15
checkbox input "true"
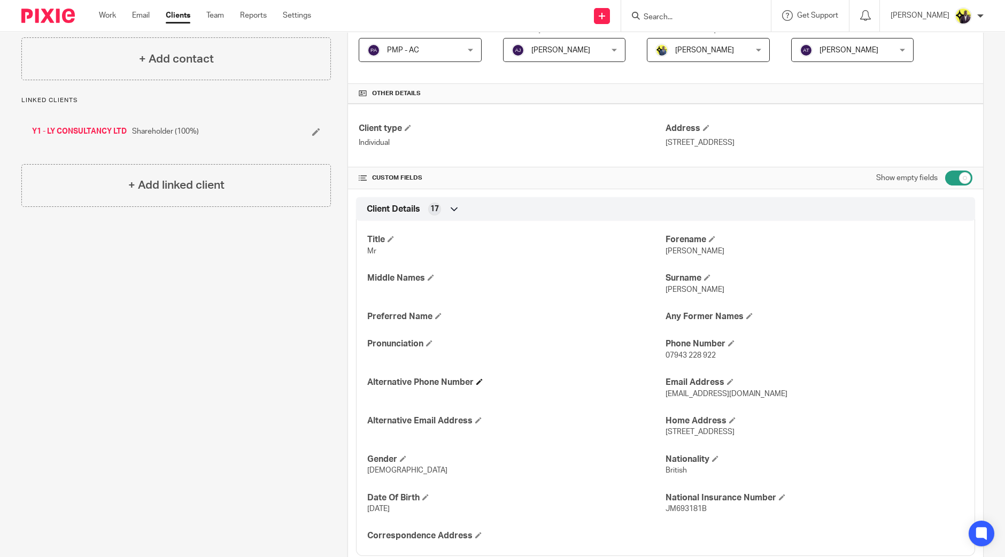
scroll to position [200, 0]
click at [430, 340] on span at bounding box center [429, 342] width 6 height 6
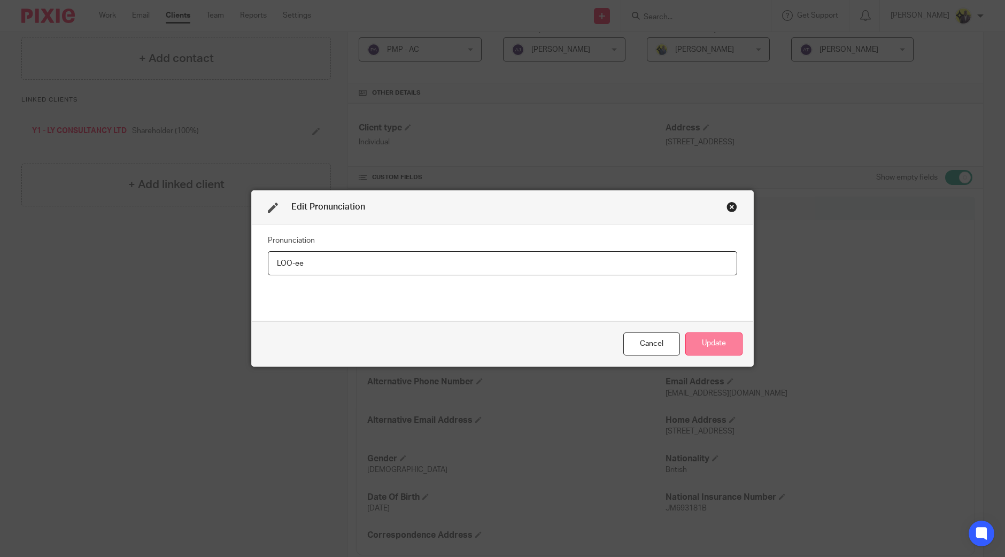
type input "LOO-ee"
click at [707, 338] on button "Update" at bounding box center [713, 343] width 57 height 23
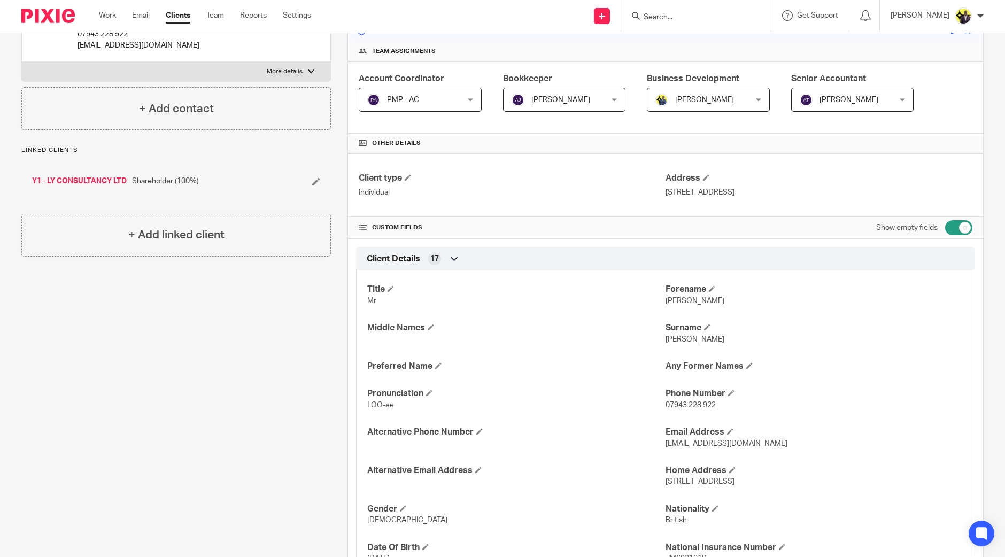
scroll to position [0, 0]
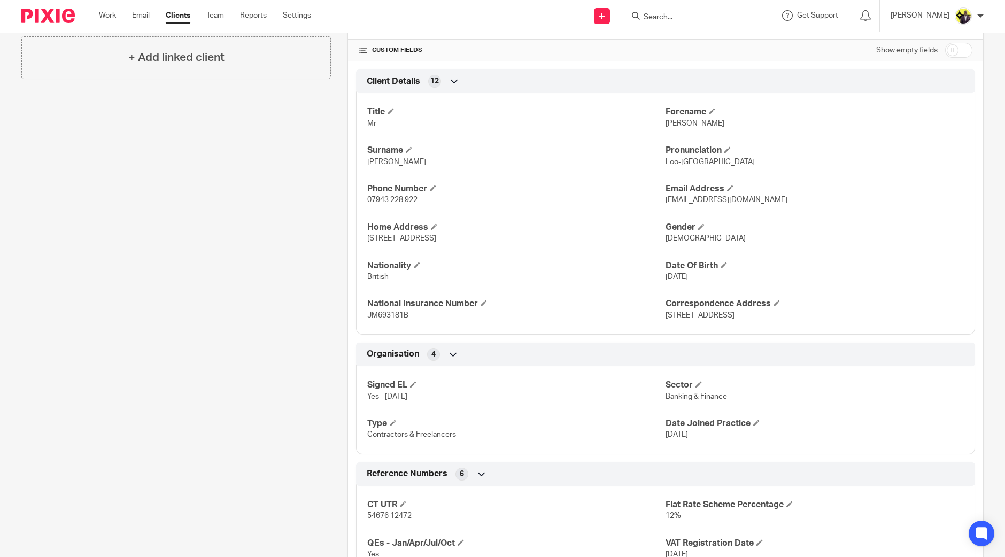
scroll to position [334, 0]
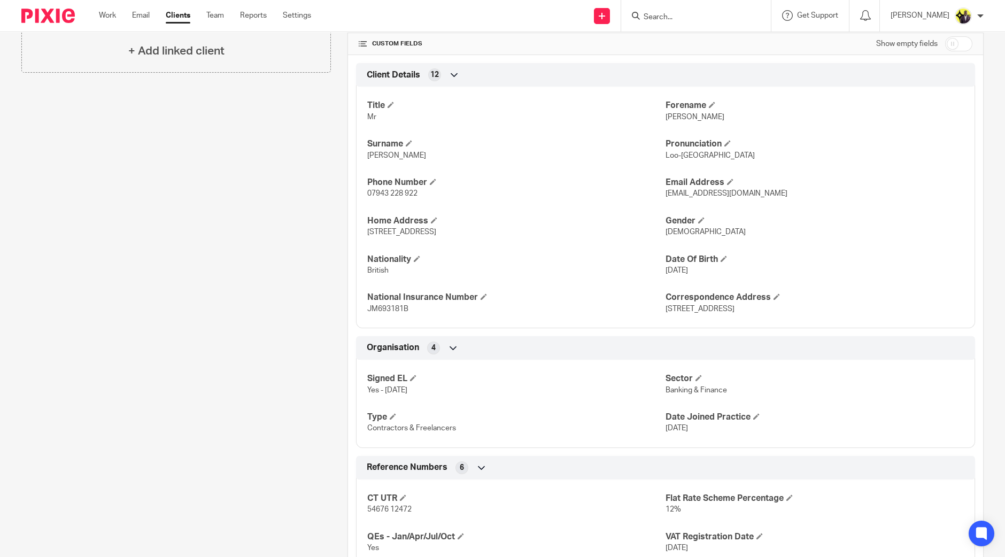
click at [959, 43] on input "checkbox" at bounding box center [958, 43] width 27 height 15
checkbox input "true"
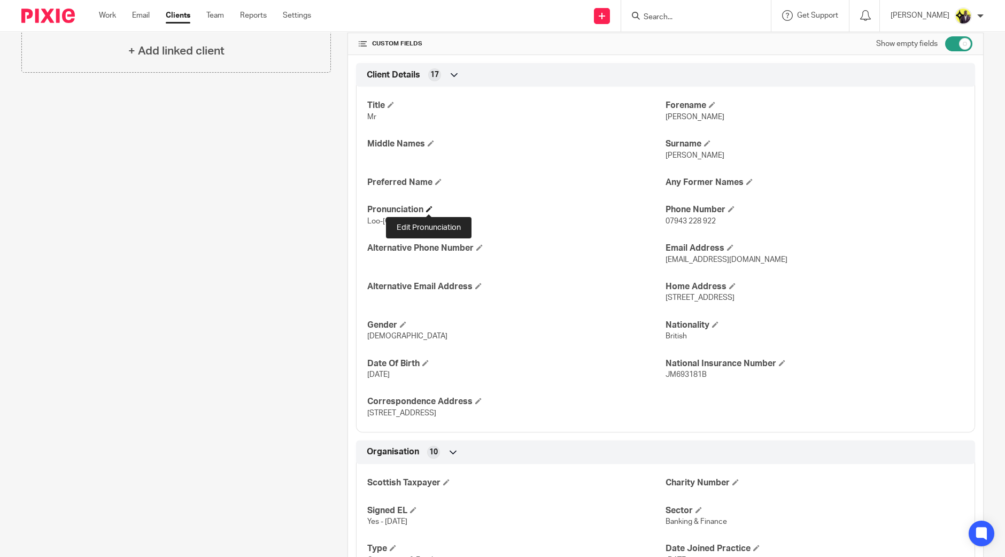
click at [428, 207] on span at bounding box center [429, 209] width 6 height 6
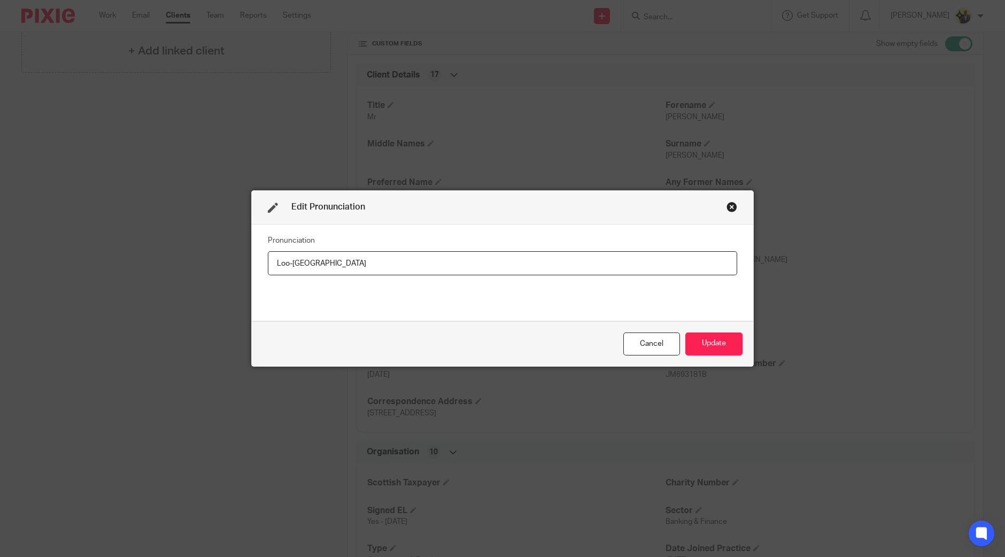
click at [280, 265] on input "Loo-ee" at bounding box center [502, 263] width 469 height 24
type input "LOO-ee"
click at [700, 350] on button "Update" at bounding box center [713, 343] width 57 height 23
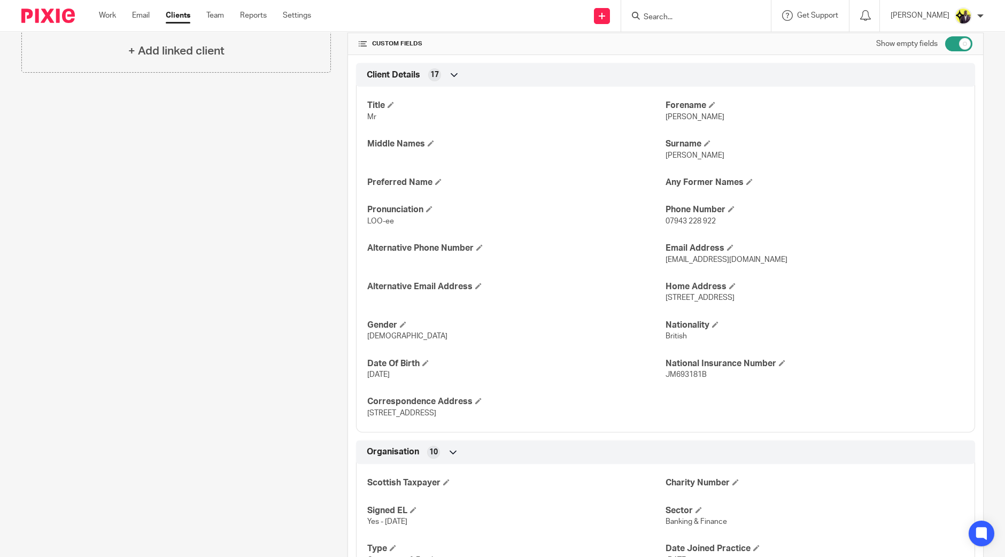
click at [945, 44] on input "checkbox" at bounding box center [958, 43] width 27 height 15
checkbox input "false"
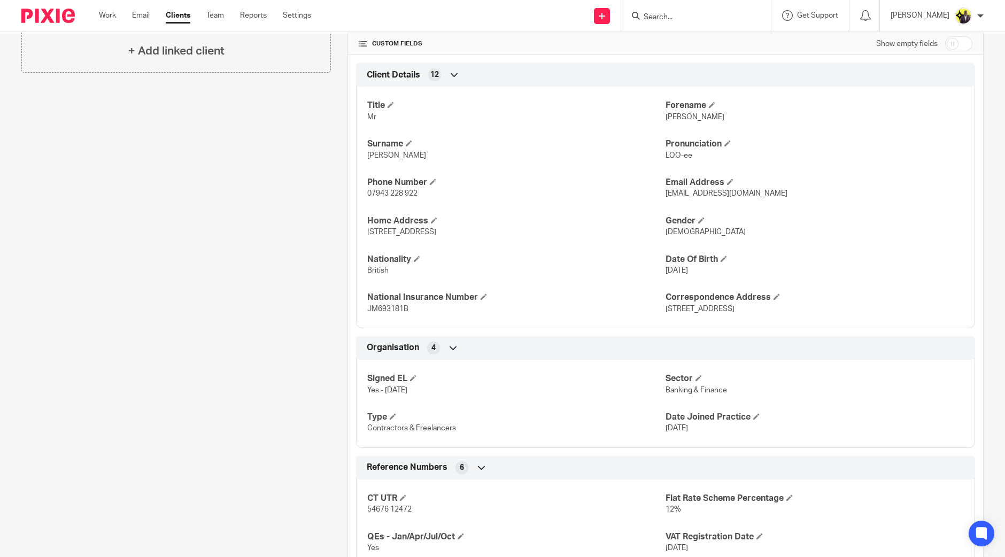
scroll to position [0, 0]
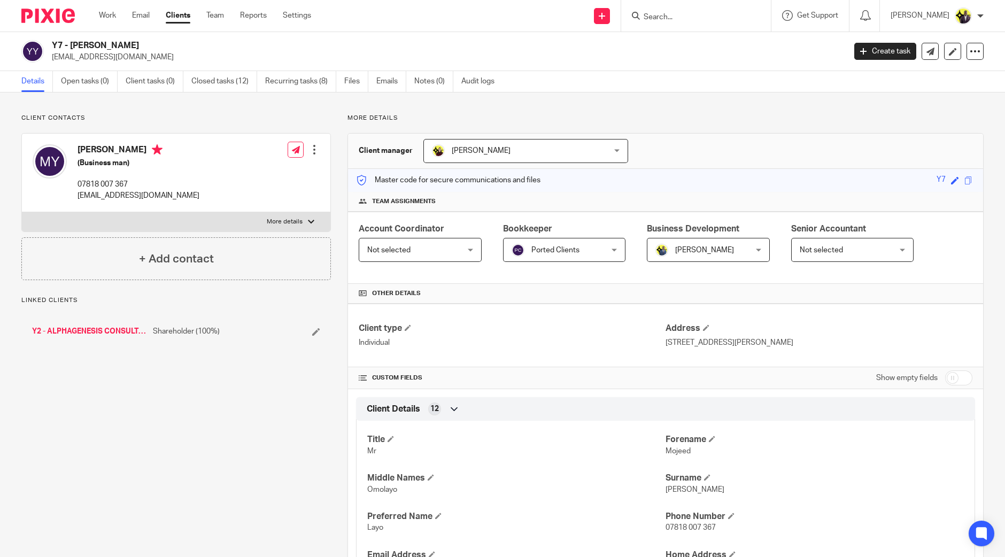
scroll to position [285, 0]
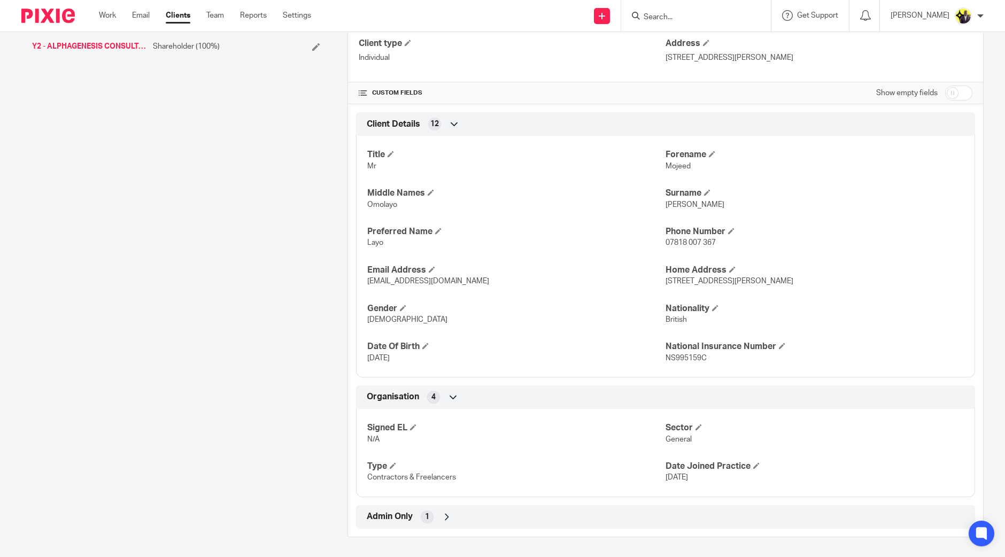
click at [959, 83] on div "Show empty fields" at bounding box center [924, 92] width 96 height 21
click at [956, 91] on input "checkbox" at bounding box center [958, 93] width 27 height 15
checkbox input "true"
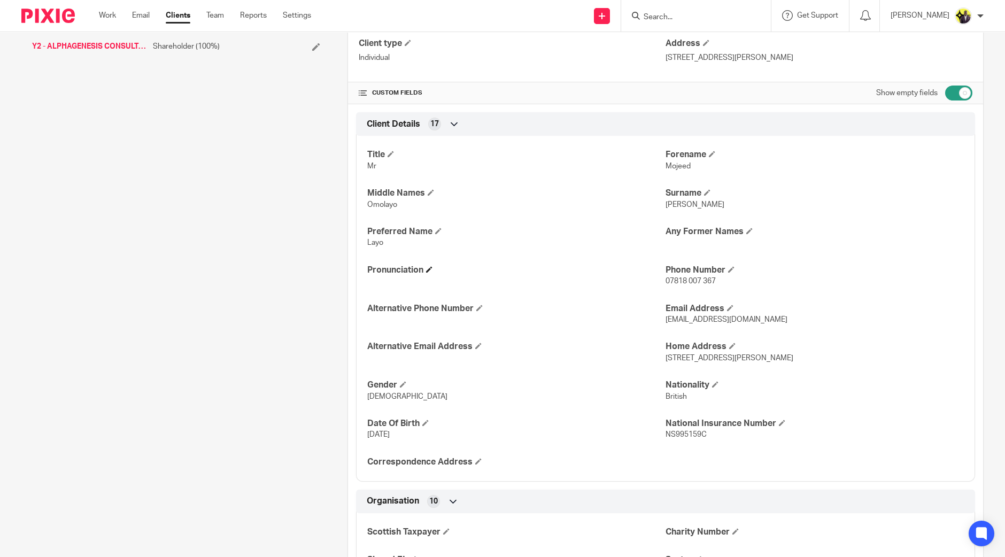
click at [432, 269] on h4 "Pronunciation" at bounding box center [516, 270] width 298 height 11
click at [427, 266] on span at bounding box center [429, 269] width 6 height 6
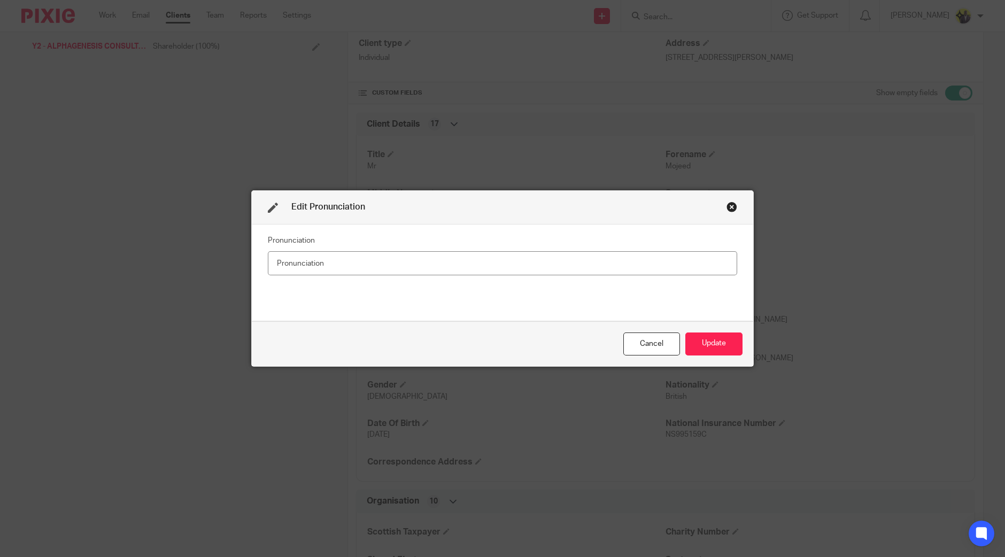
click at [355, 258] on input "text" at bounding box center [502, 263] width 469 height 24
type input "LAH-yaw"
click at [698, 343] on button "Update" at bounding box center [713, 343] width 57 height 23
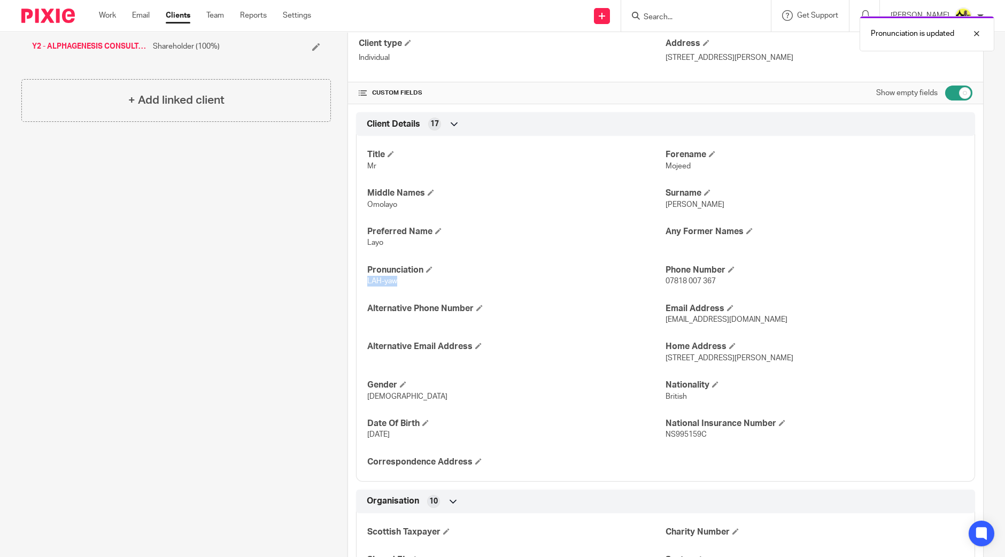
drag, startPoint x: 400, startPoint y: 280, endPoint x: 353, endPoint y: 282, distance: 47.6
click at [356, 282] on div "Title Mr Forename Mojeed Middle Names Omolayo Surname Yusuf Preferred Name Layo…" at bounding box center [665, 305] width 619 height 354
copy span "LAH-yaw"
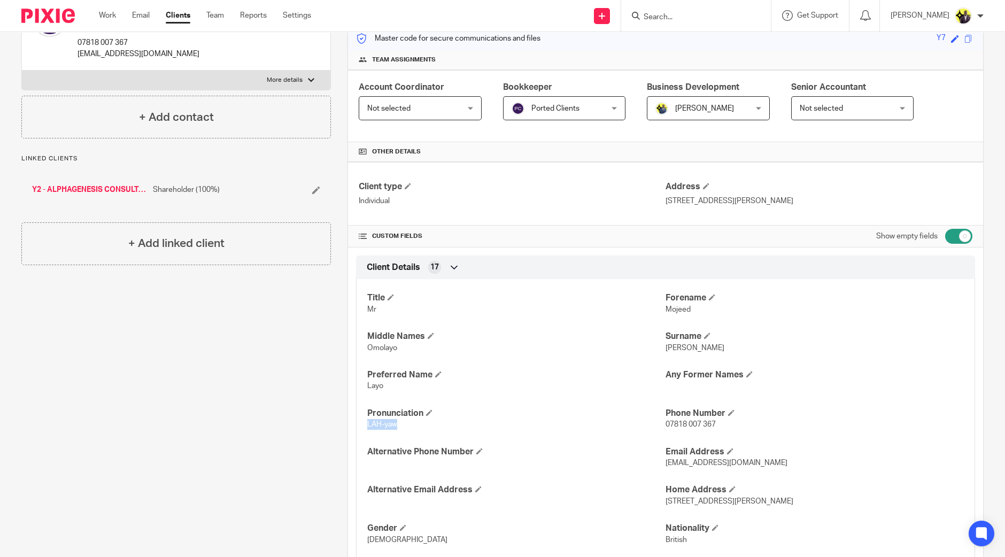
scroll to position [0, 0]
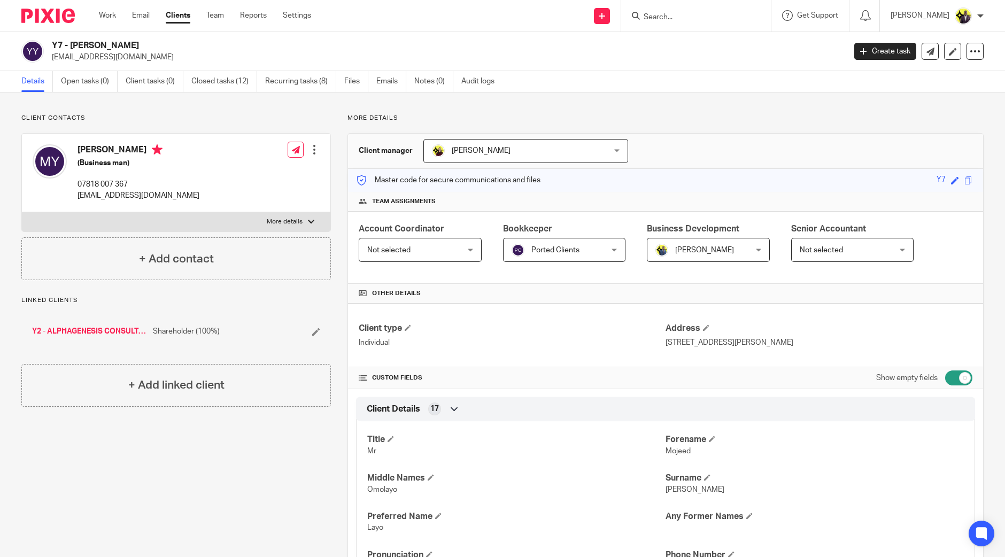
click at [694, 17] on input "Search" at bounding box center [690, 18] width 96 height 10
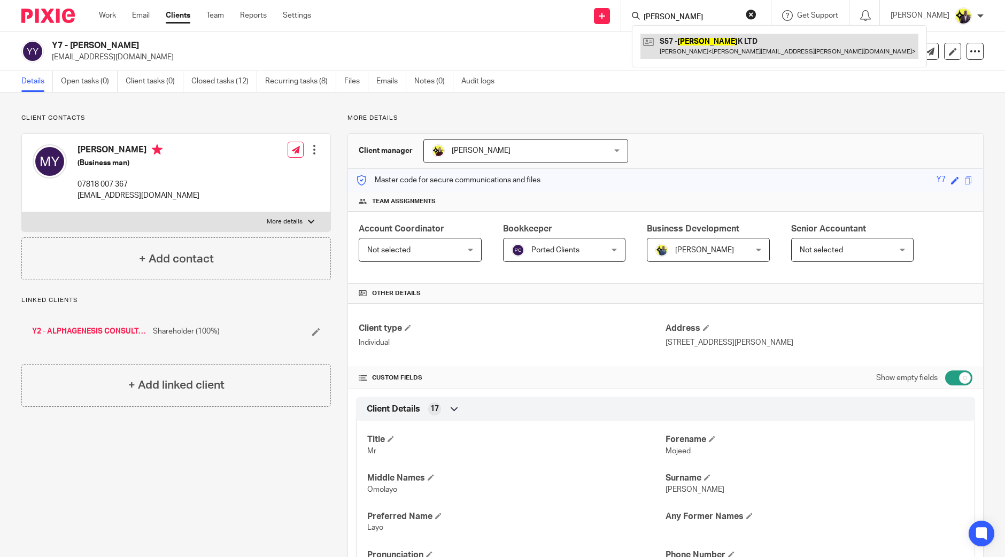
type input "SALHAR"
click at [747, 44] on link at bounding box center [779, 46] width 278 height 25
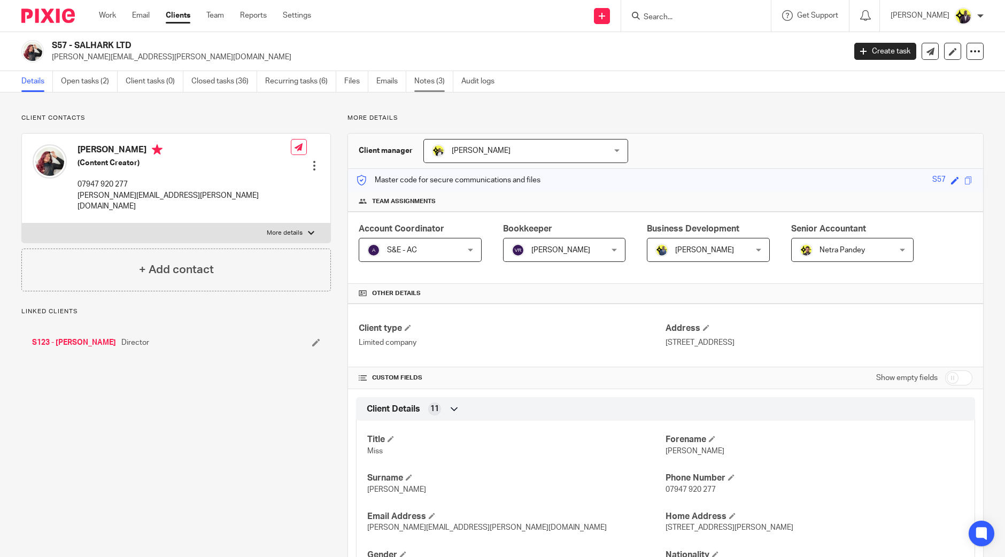
click at [430, 79] on link "Notes (3)" at bounding box center [433, 81] width 39 height 21
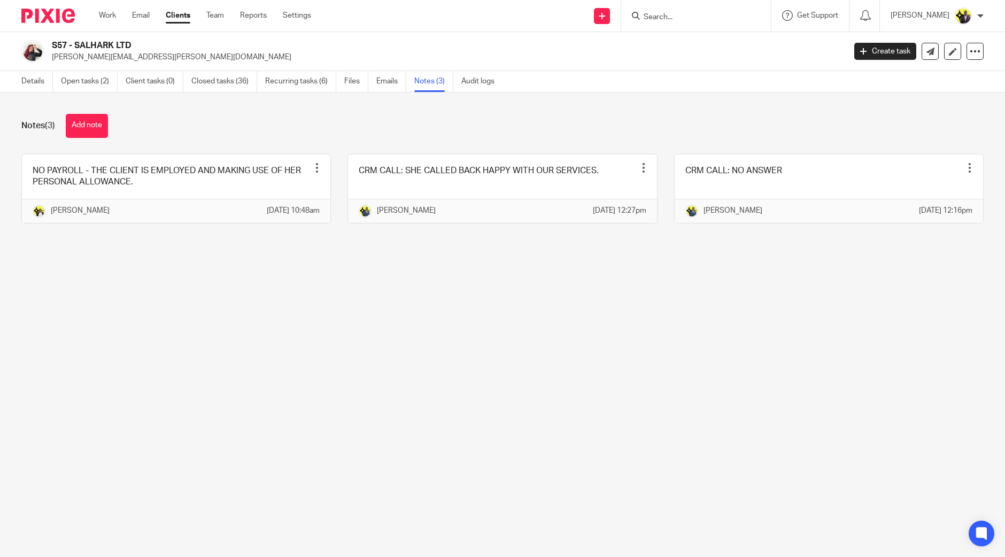
click at [90, 121] on button "Add note" at bounding box center [87, 126] width 42 height 24
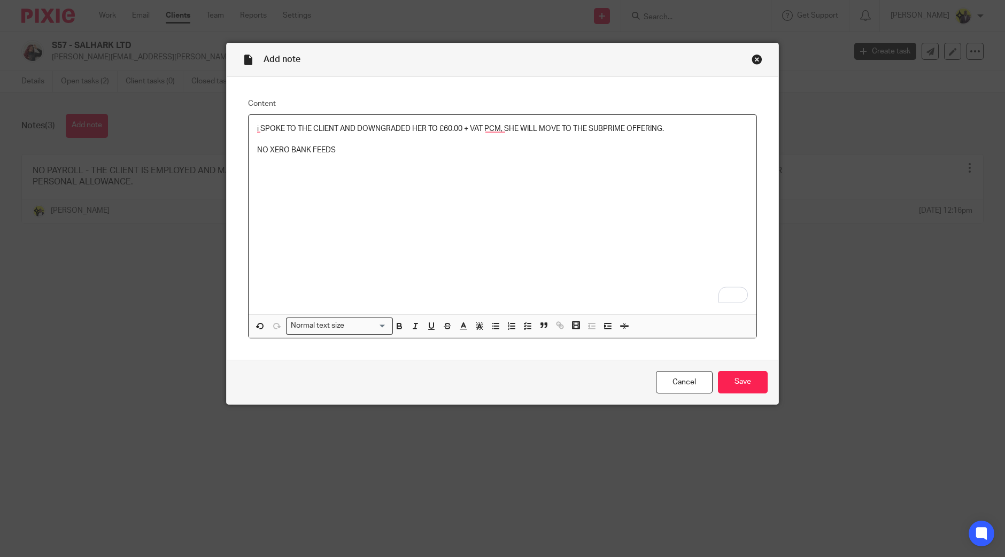
click at [677, 127] on p "i SPOKE TO THE CLIENT AND DOWNGRADED HER TO £60.00 + VAT PCM, SHE WILL MOVE TO …" at bounding box center [502, 128] width 491 height 11
click at [735, 385] on input "Save" at bounding box center [743, 382] width 50 height 23
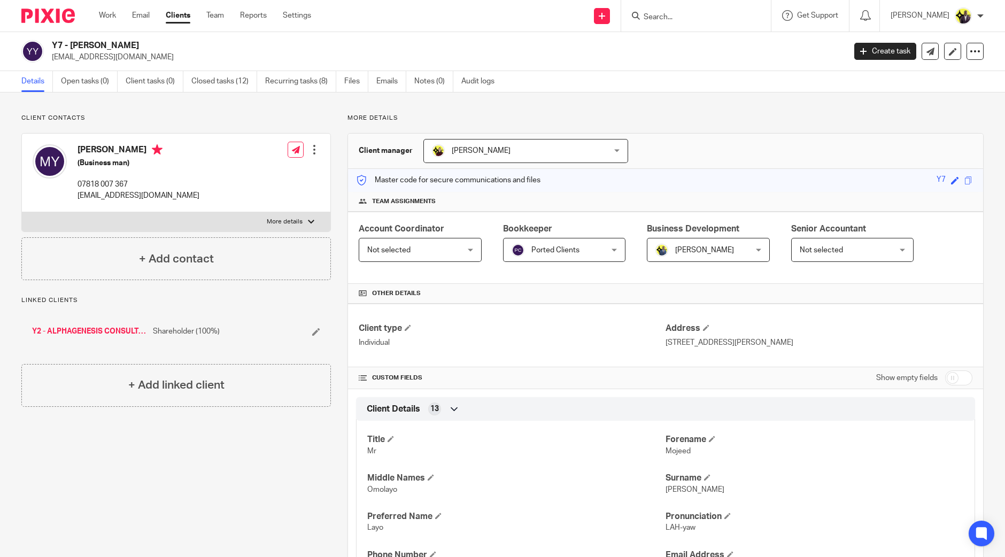
scroll to position [323, 0]
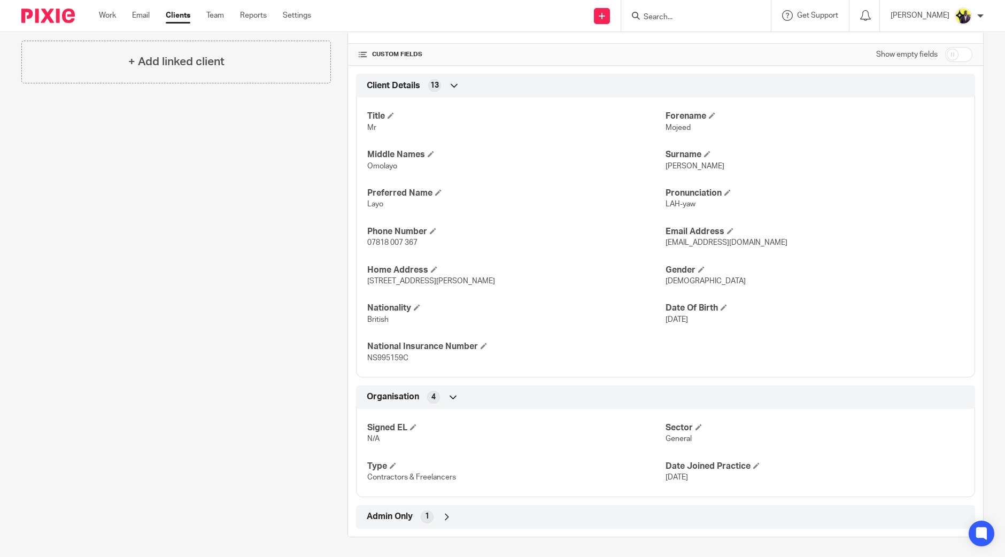
click at [959, 50] on input "checkbox" at bounding box center [958, 54] width 27 height 15
checkbox input "true"
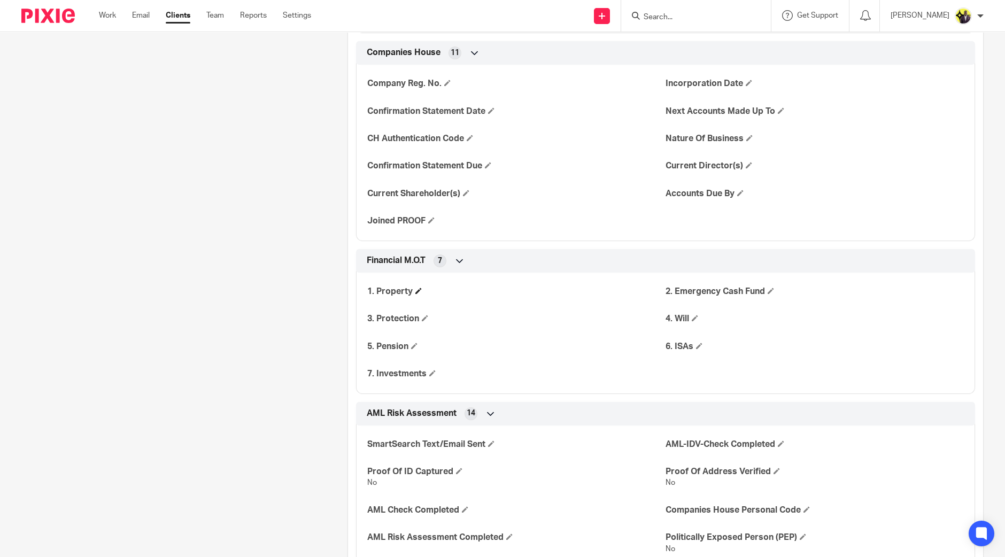
scroll to position [1192, 0]
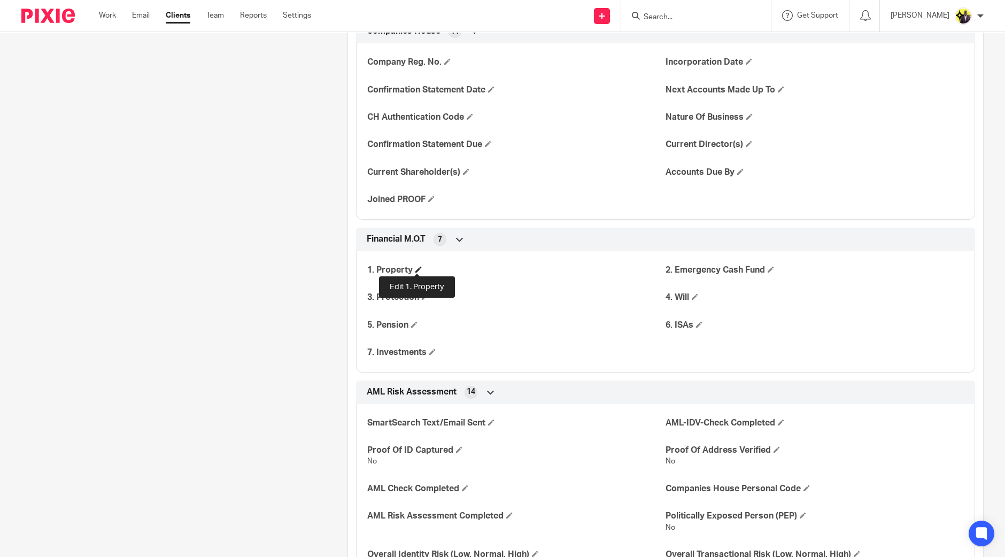
click at [418, 268] on span at bounding box center [418, 269] width 6 height 6
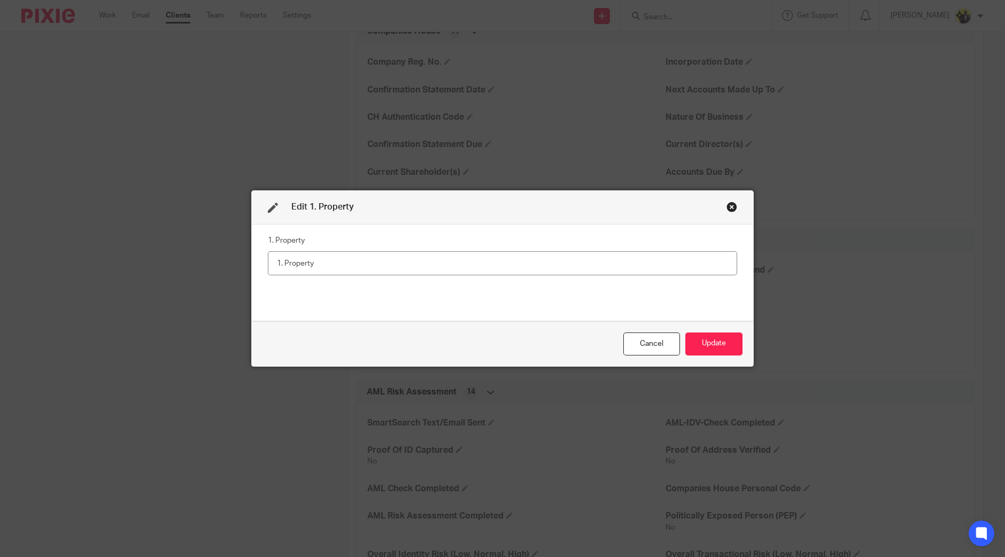
click at [418, 268] on input "text" at bounding box center [502, 263] width 469 height 24
click at [418, 269] on input "text" at bounding box center [502, 263] width 469 height 24
type input "Yes"
click at [719, 340] on button "Update" at bounding box center [713, 343] width 57 height 23
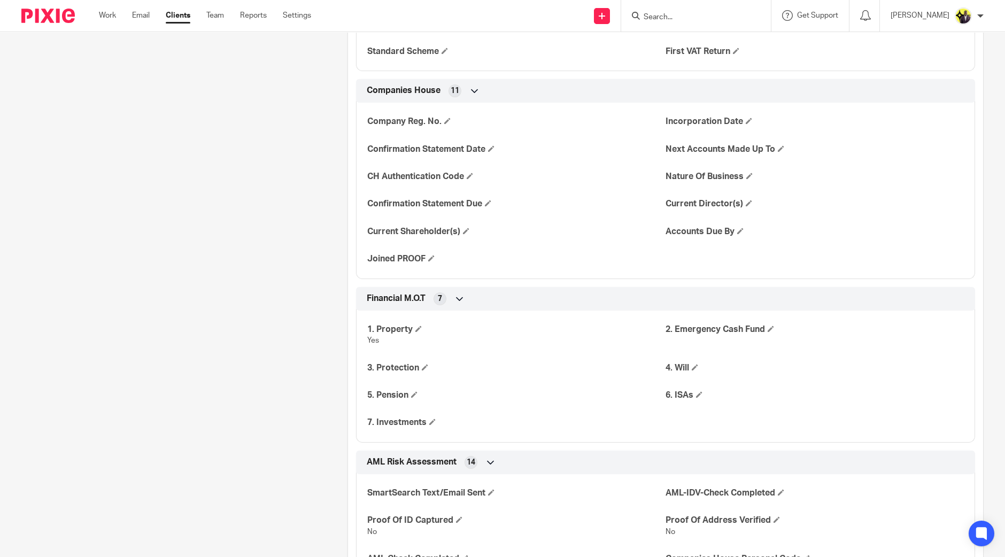
scroll to position [1203, 0]
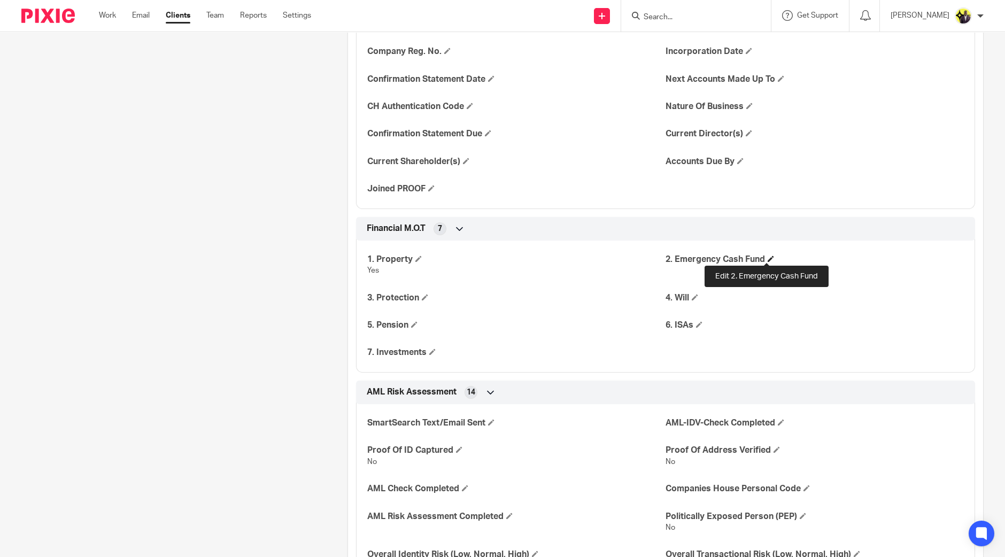
click at [768, 256] on span at bounding box center [771, 259] width 6 height 6
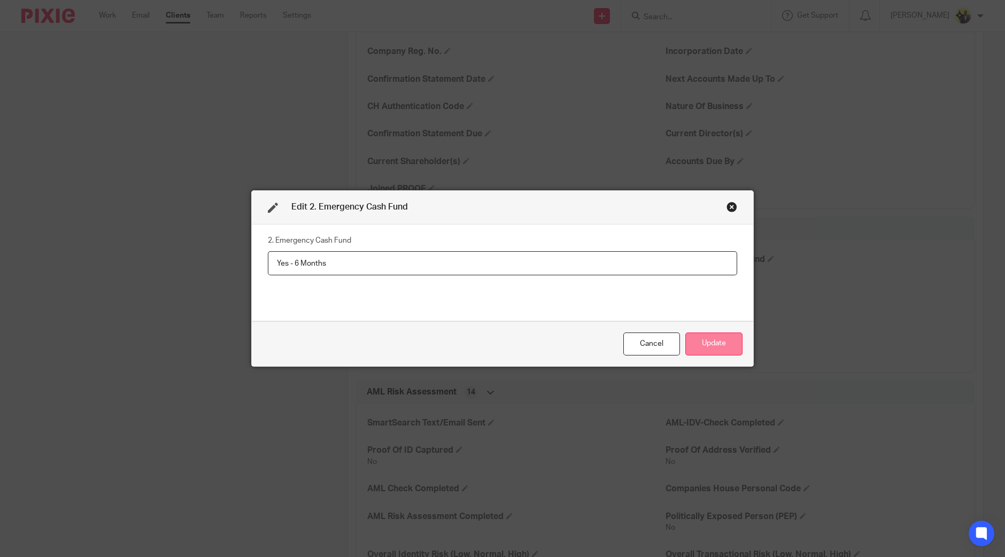
type input "Yes - 6 Months"
click at [724, 340] on button "Update" at bounding box center [713, 343] width 57 height 23
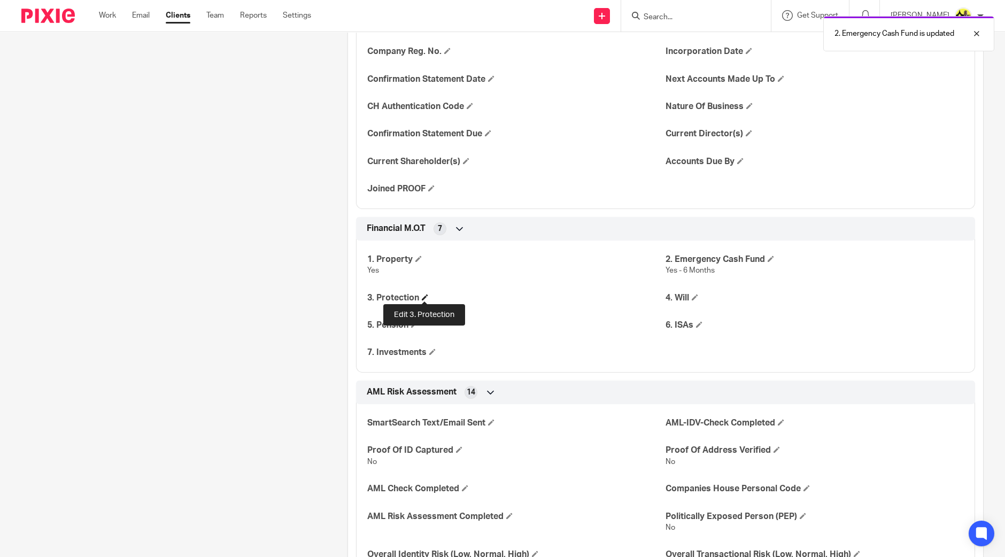
click at [424, 296] on span at bounding box center [425, 297] width 6 height 6
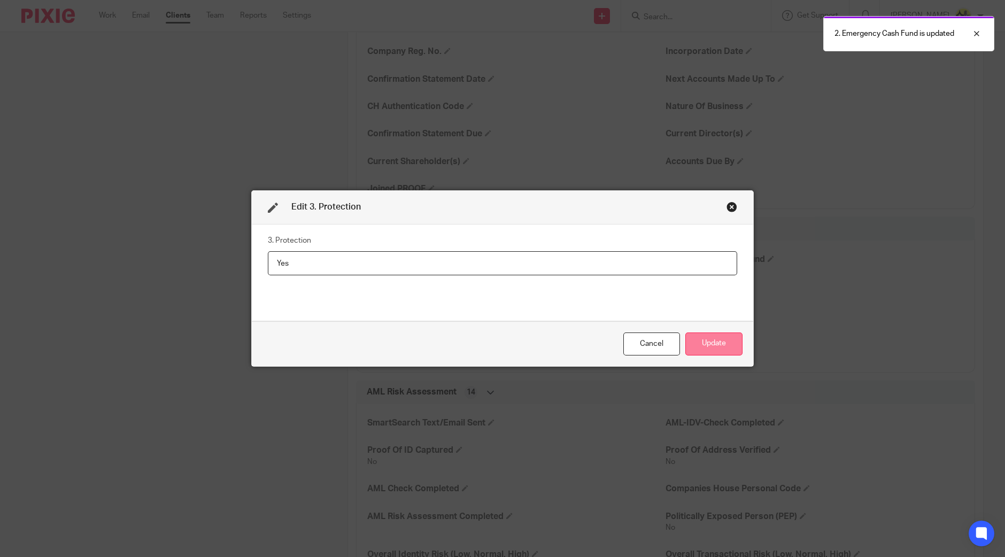
type input "Yes"
click at [711, 336] on button "Update" at bounding box center [713, 343] width 57 height 23
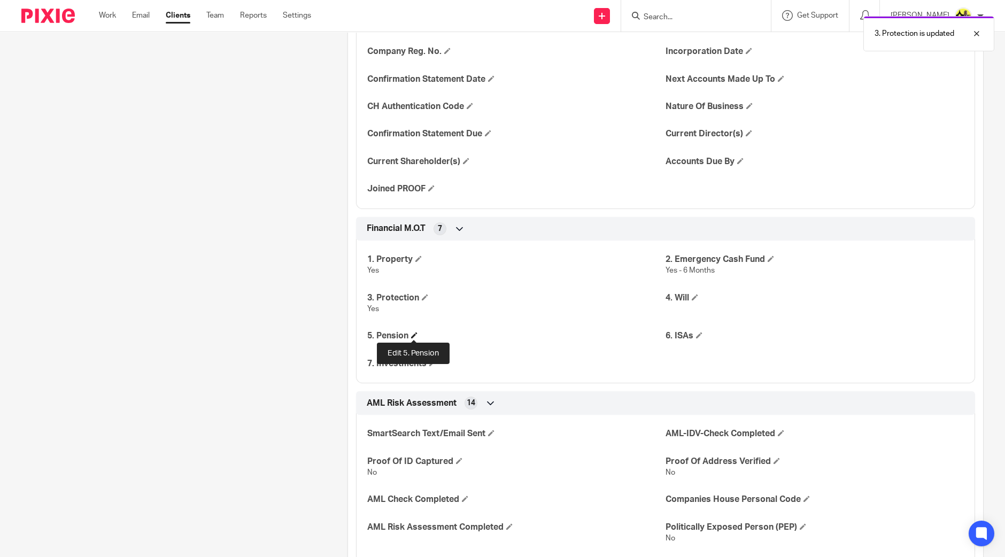
click at [413, 335] on span at bounding box center [414, 335] width 6 height 6
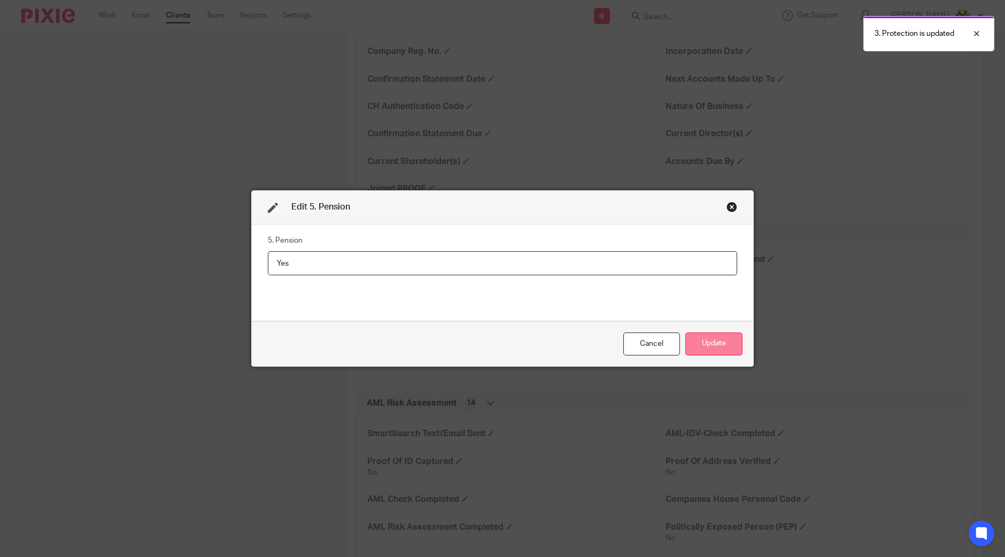
type input "Yes"
click at [707, 342] on button "Update" at bounding box center [713, 343] width 57 height 23
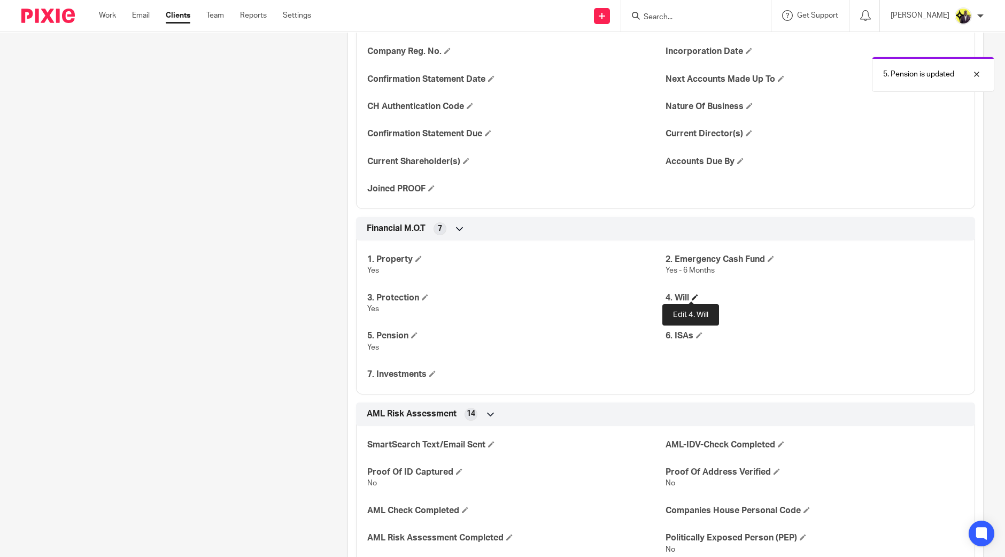
click at [692, 295] on span at bounding box center [695, 297] width 6 height 6
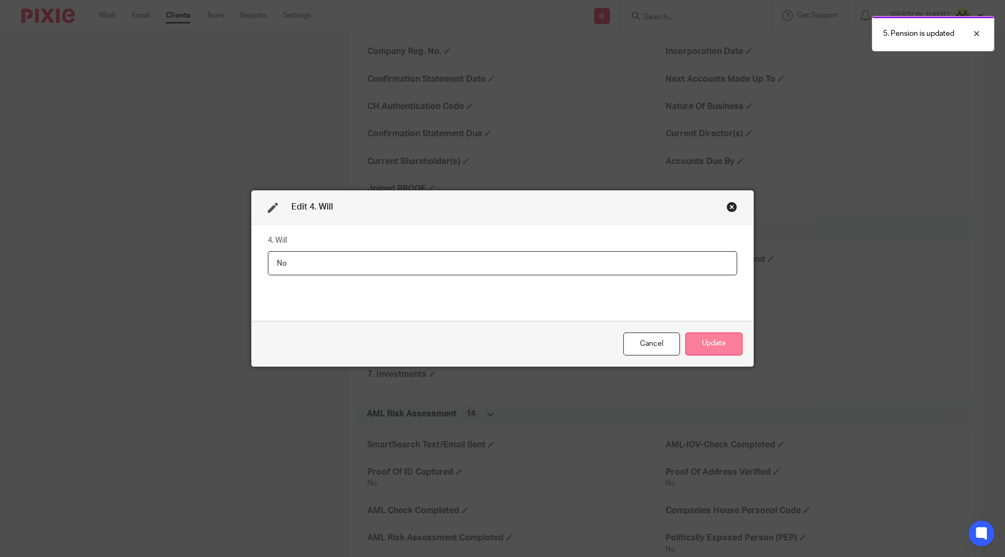
type input "No"
click at [714, 339] on button "Update" at bounding box center [713, 343] width 57 height 23
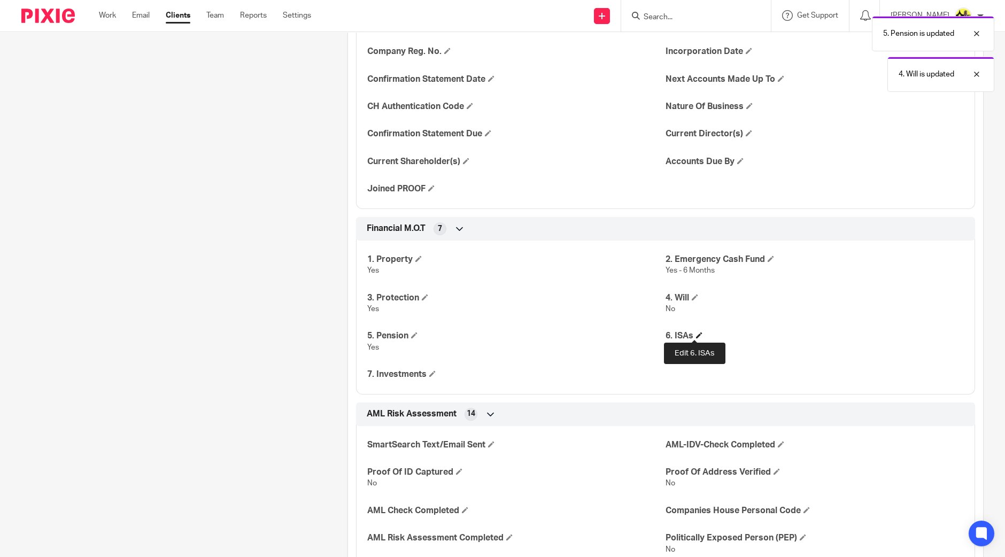
click at [696, 332] on span at bounding box center [699, 335] width 6 height 6
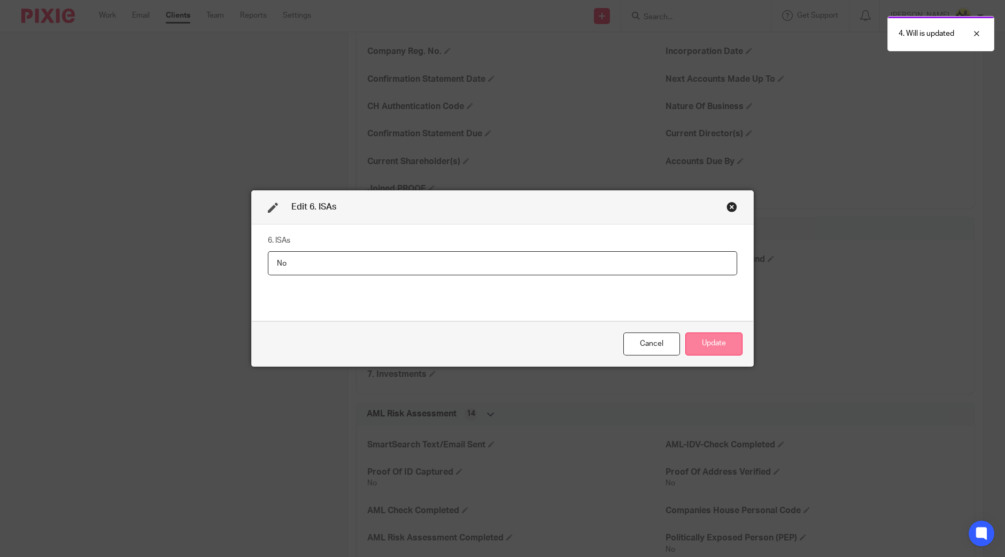
type input "No"
click at [711, 348] on button "Update" at bounding box center [713, 343] width 57 height 23
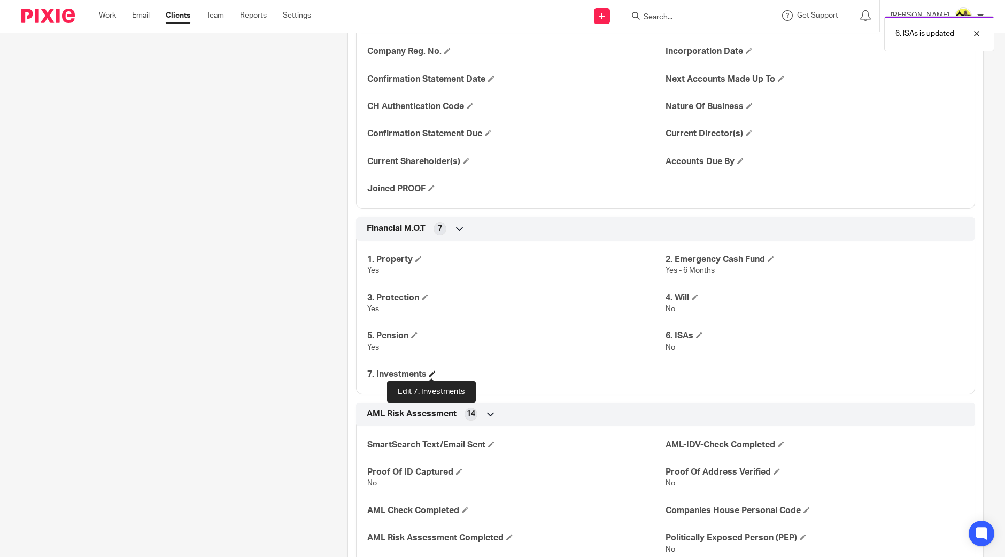
click at [430, 372] on span at bounding box center [432, 373] width 6 height 6
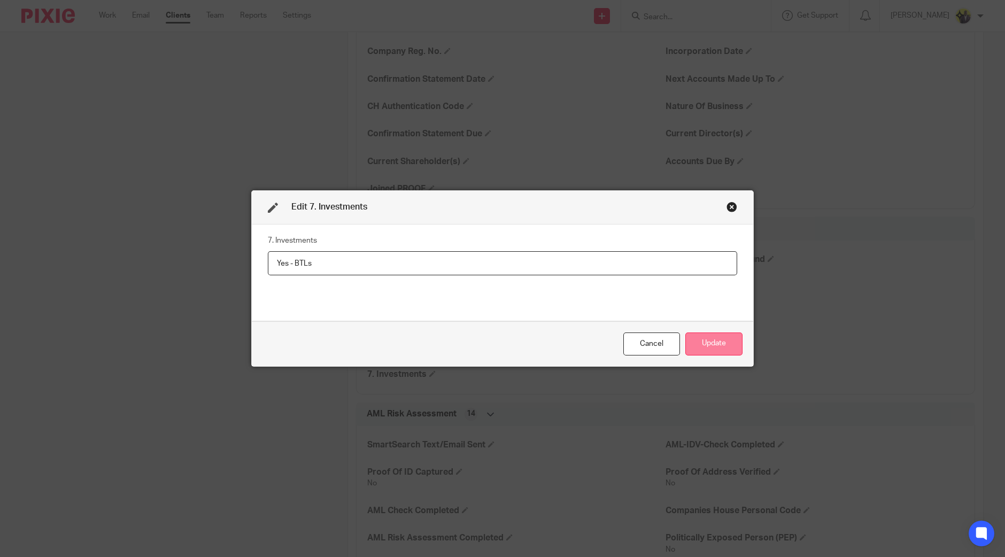
type input "Yes - BTLs"
click at [708, 340] on button "Update" at bounding box center [713, 343] width 57 height 23
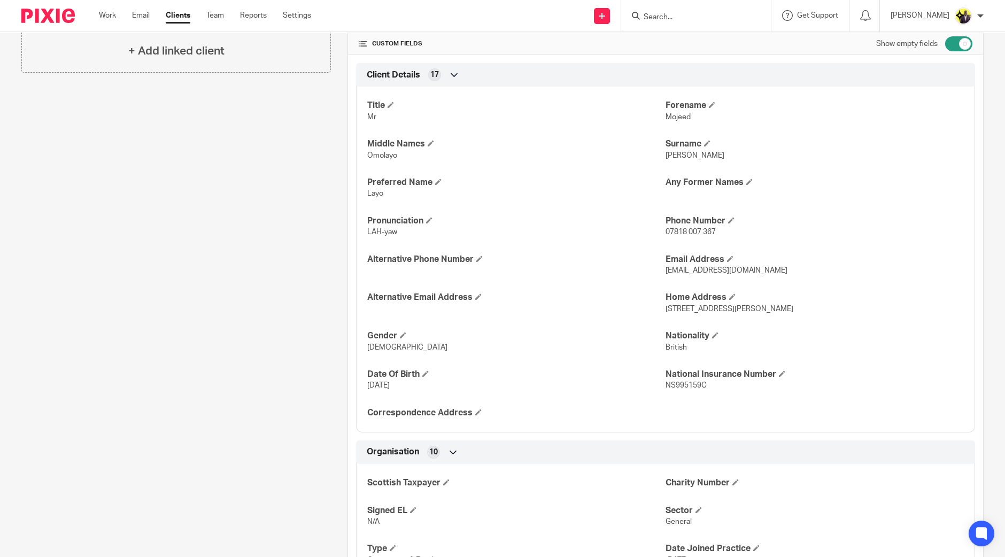
scroll to position [0, 0]
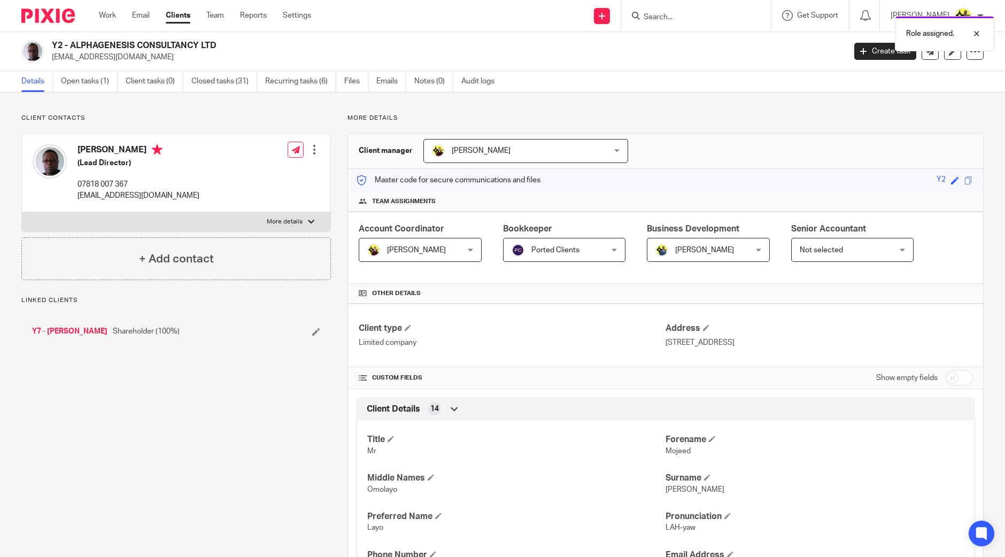
click at [832, 247] on span "Not selected" at bounding box center [821, 249] width 43 height 7
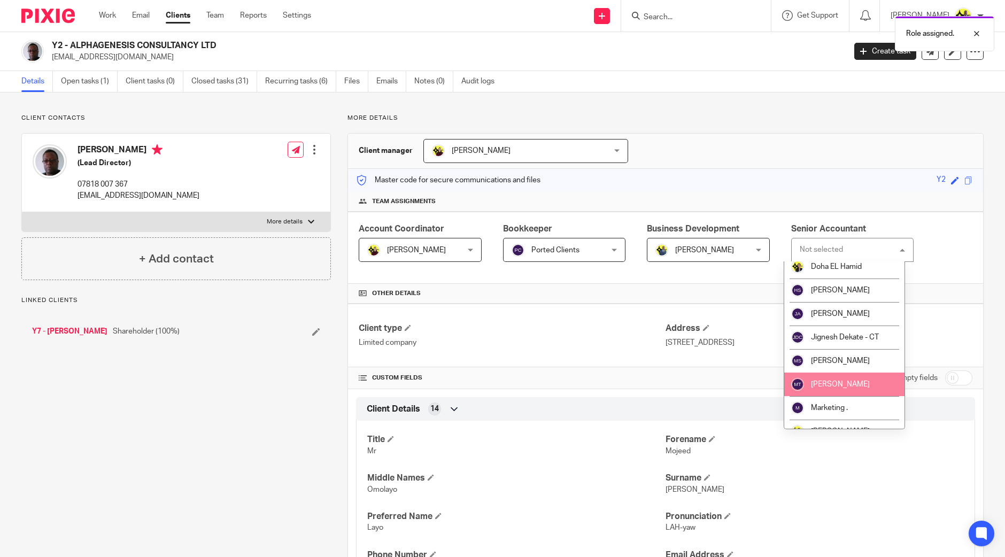
scroll to position [401, 0]
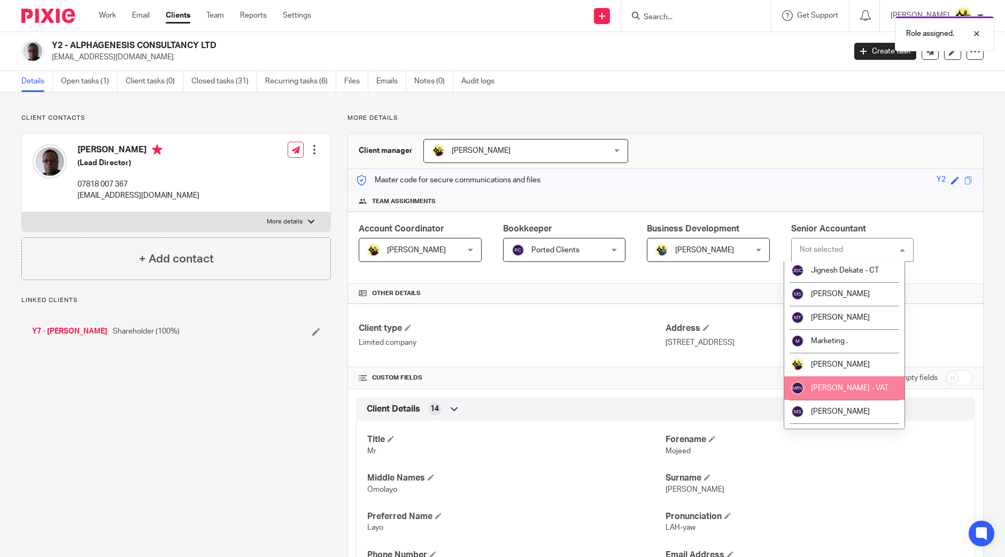
click at [842, 370] on li "[PERSON_NAME]" at bounding box center [844, 365] width 120 height 24
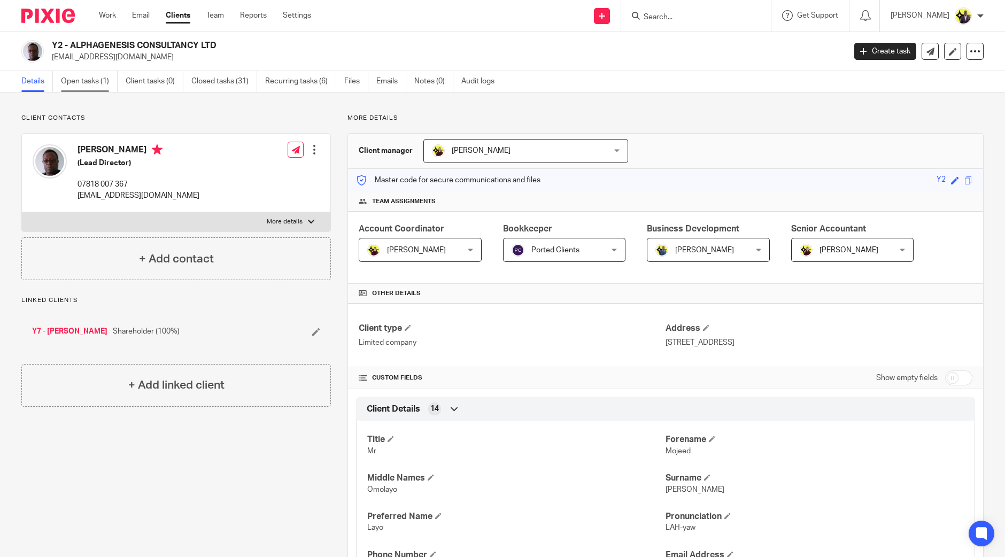
click at [91, 79] on link "Open tasks (1)" at bounding box center [89, 81] width 57 height 21
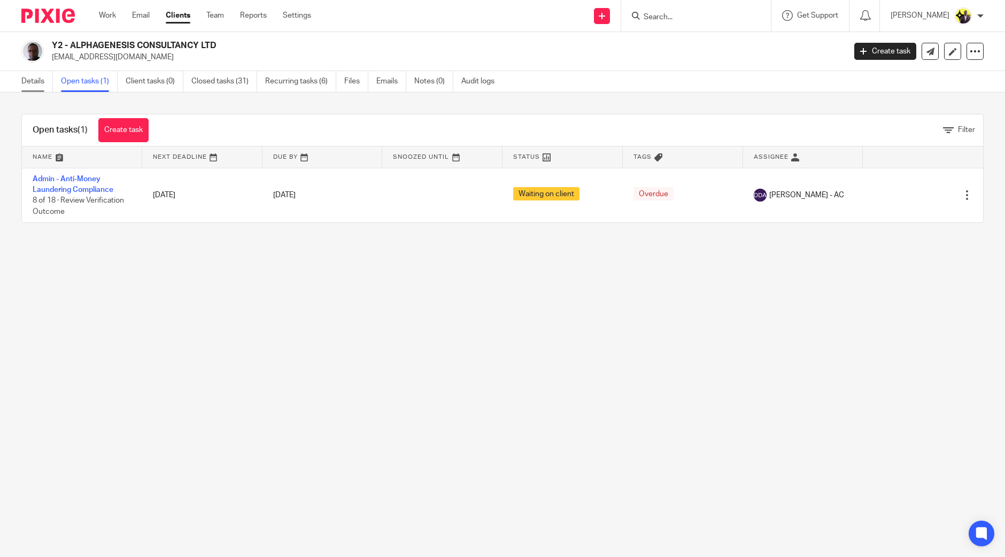
click at [33, 76] on link "Details" at bounding box center [37, 81] width 32 height 21
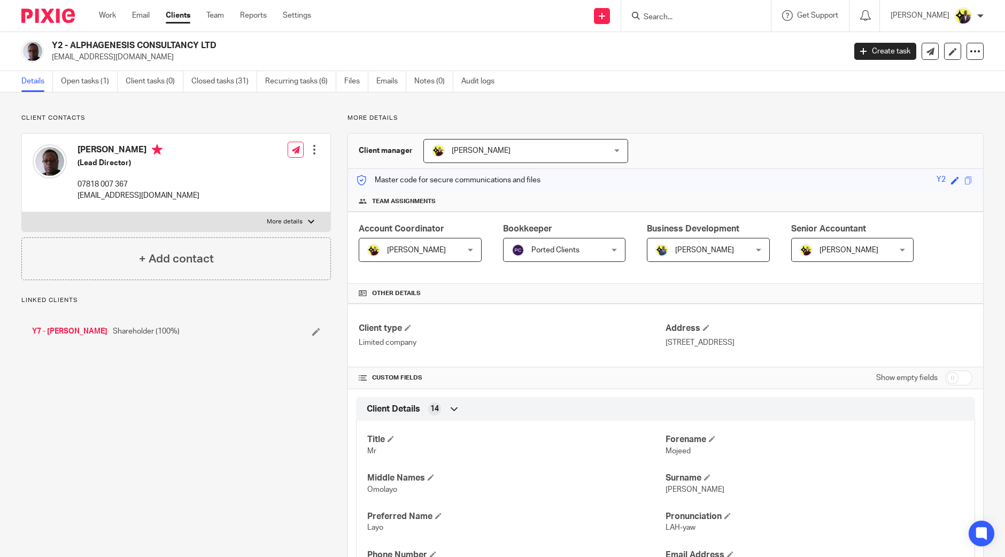
click at [858, 244] on span "[PERSON_NAME]" at bounding box center [845, 249] width 91 height 22
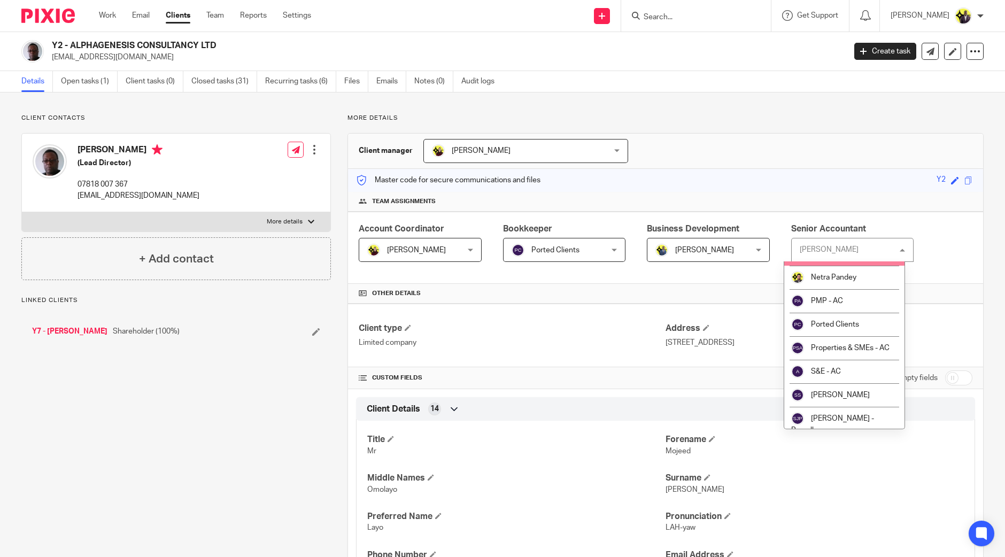
scroll to position [601, 0]
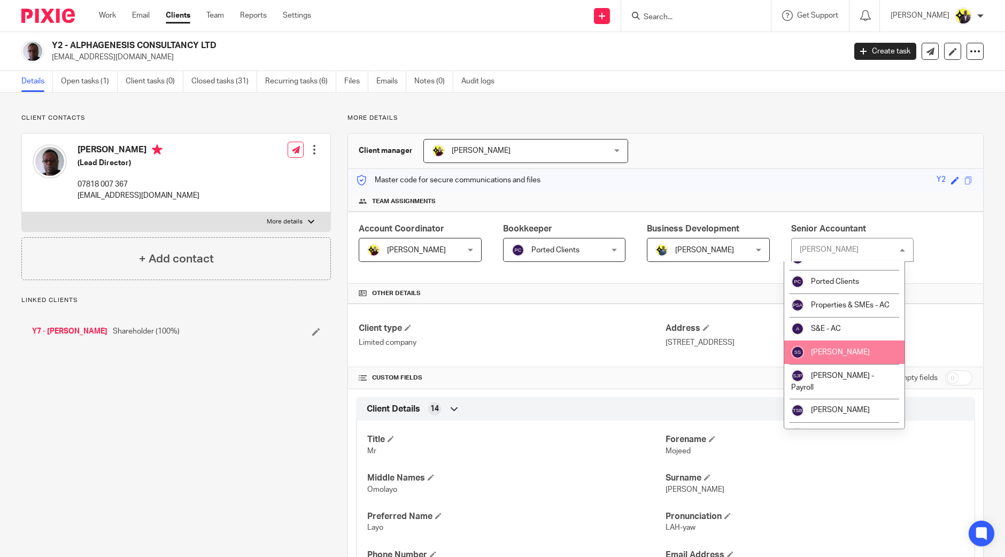
click at [851, 356] on span "Shahrukh Sajjad" at bounding box center [840, 352] width 59 height 7
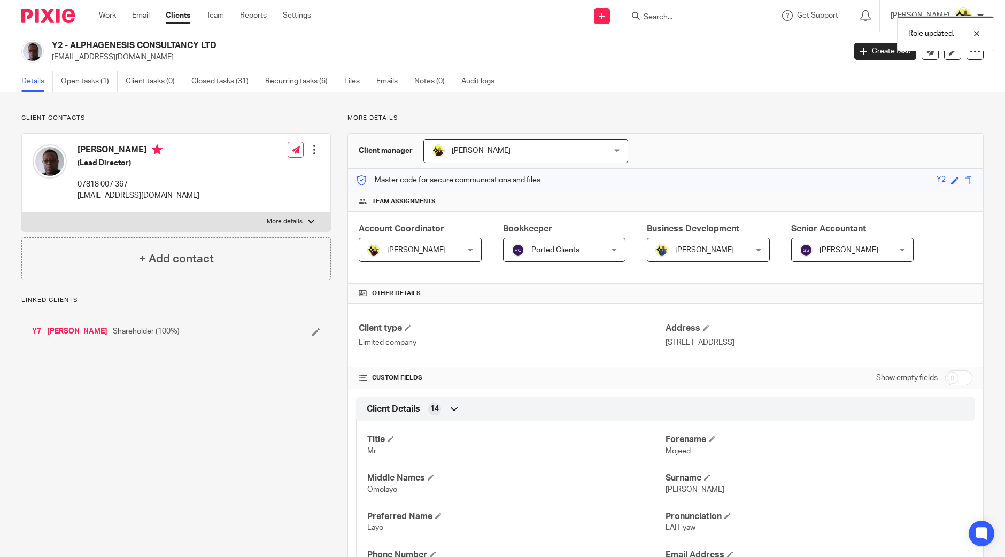
click at [402, 247] on span "[PERSON_NAME]" at bounding box center [416, 249] width 59 height 7
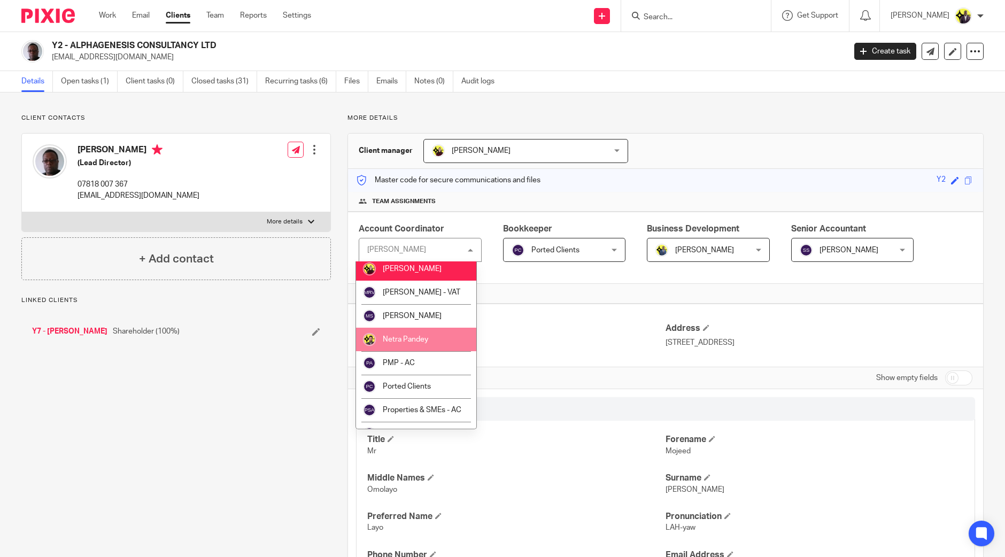
scroll to position [534, 0]
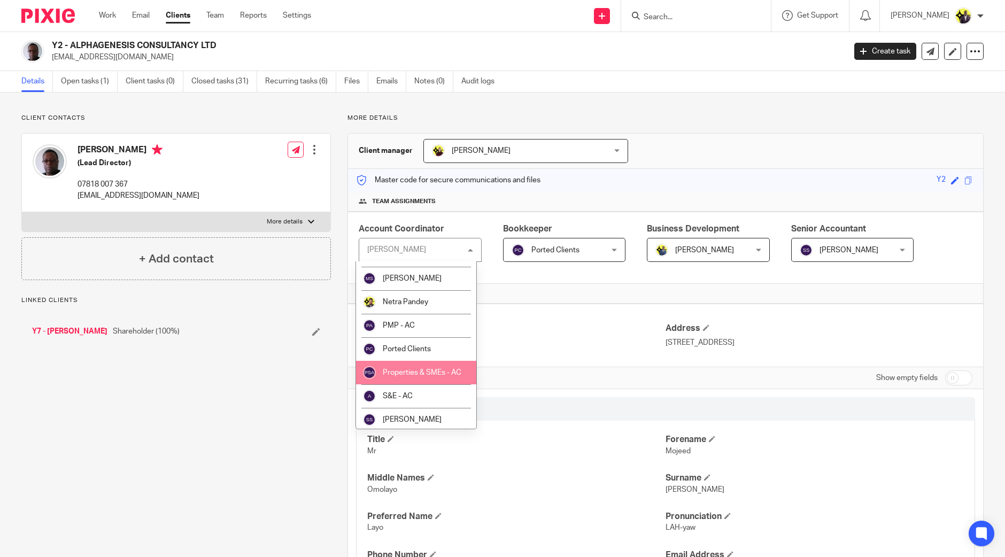
click at [422, 369] on span "Properties & SMEs - AC" at bounding box center [422, 372] width 79 height 7
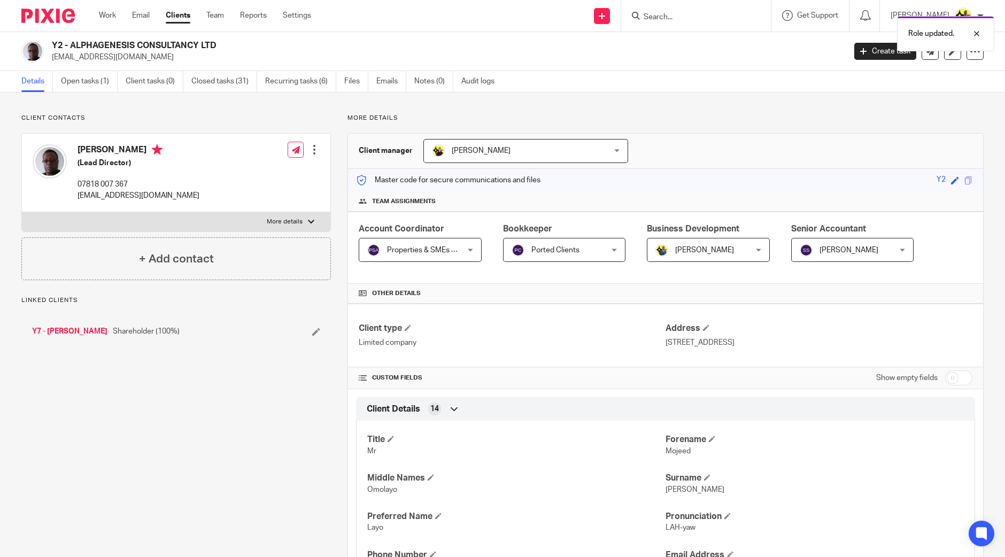
click at [238, 114] on p "Client contacts" at bounding box center [175, 118] width 309 height 9
click at [285, 81] on link "Recurring tasks (6)" at bounding box center [300, 81] width 71 height 21
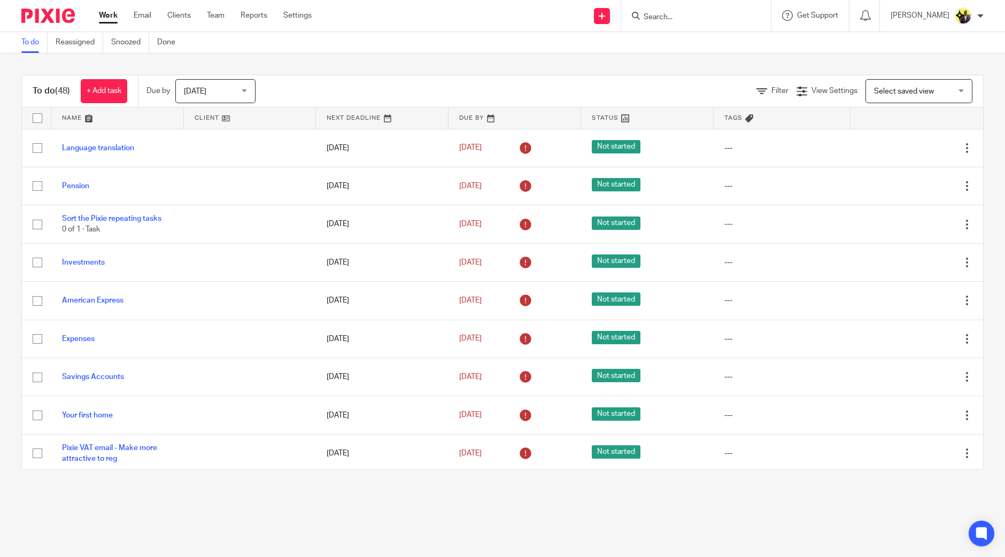
click at [723, 20] on input "Search" at bounding box center [690, 18] width 96 height 10
type input "loi"
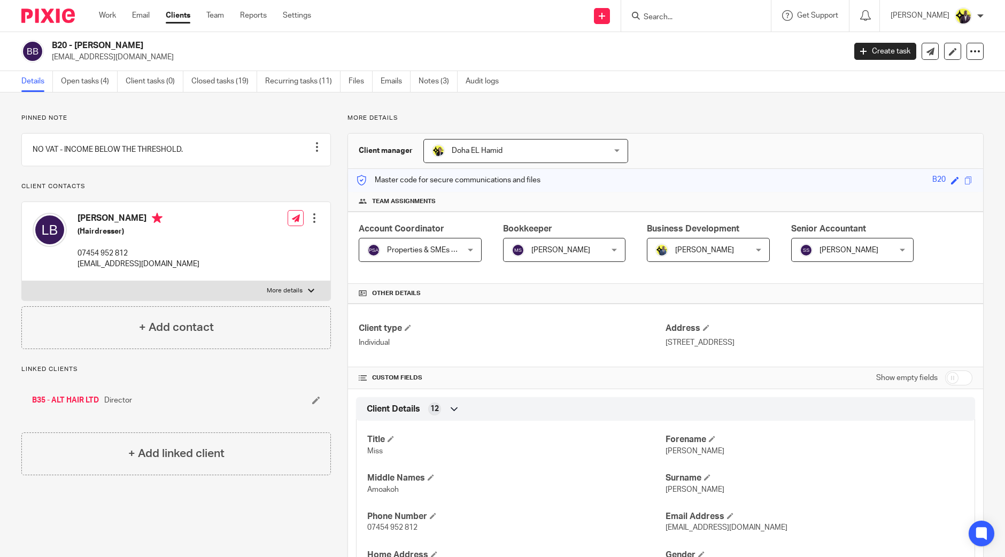
click at [952, 375] on input "checkbox" at bounding box center [958, 377] width 27 height 15
checkbox input "true"
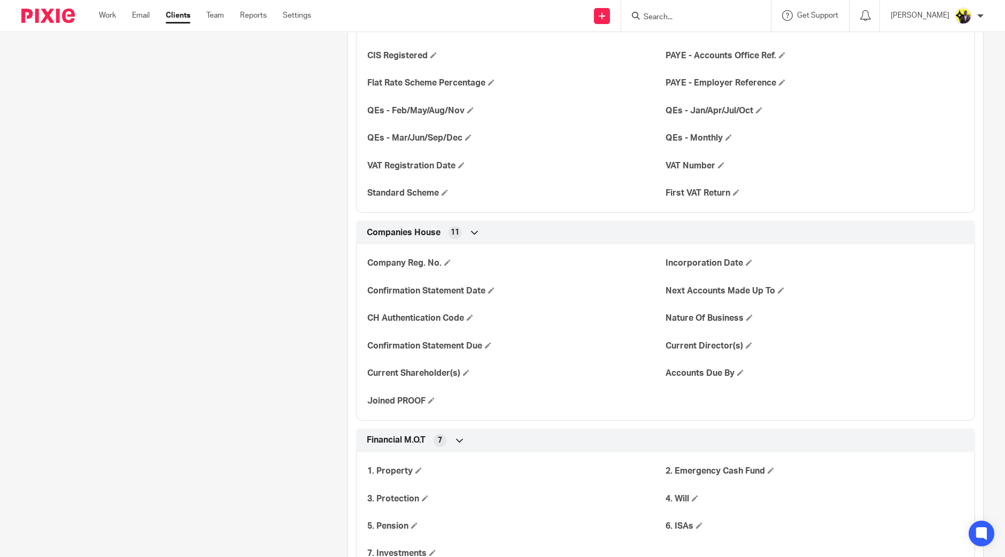
scroll to position [1269, 0]
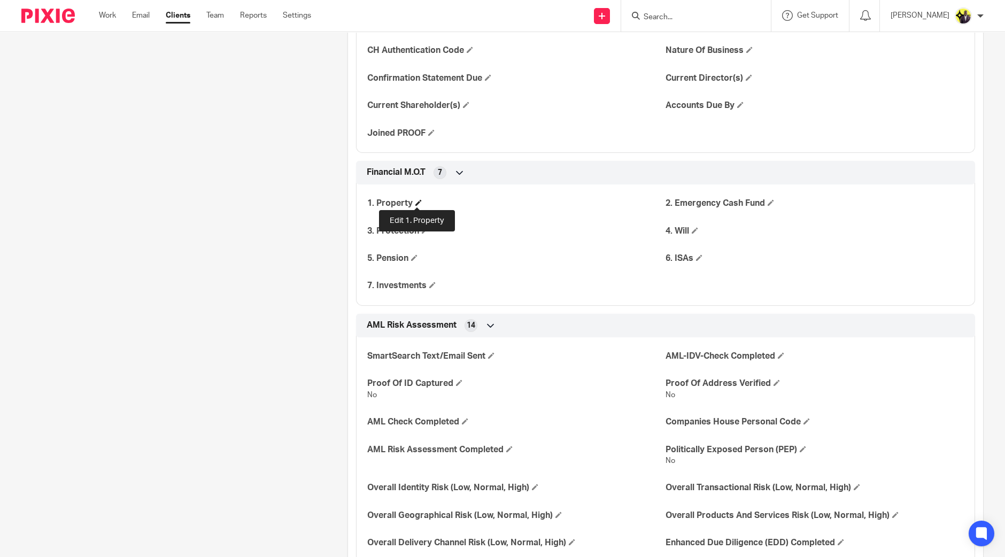
click at [415, 203] on span at bounding box center [418, 202] width 6 height 6
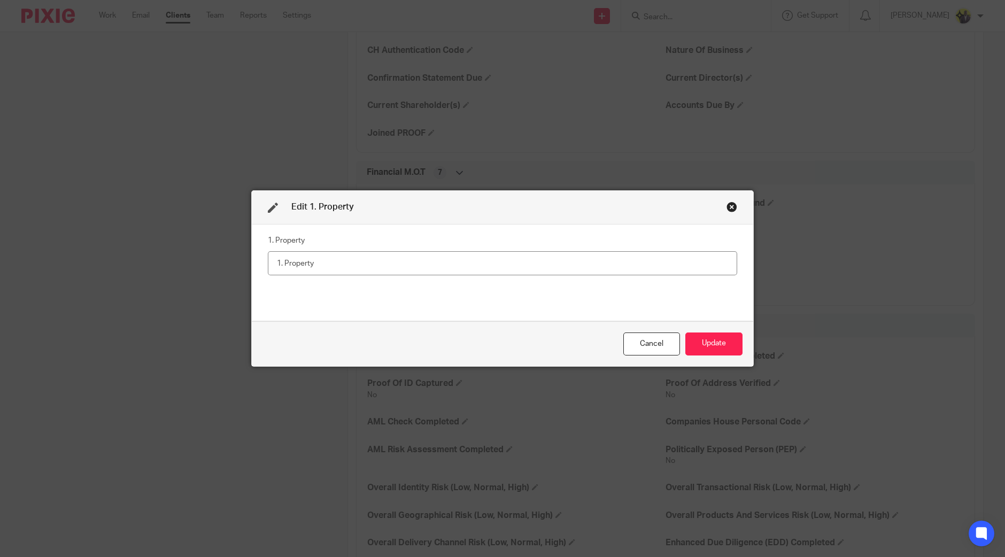
click at [390, 265] on input "text" at bounding box center [502, 263] width 469 height 24
type input "Y"
type input "No"
click at [687, 339] on button "Update" at bounding box center [713, 343] width 57 height 23
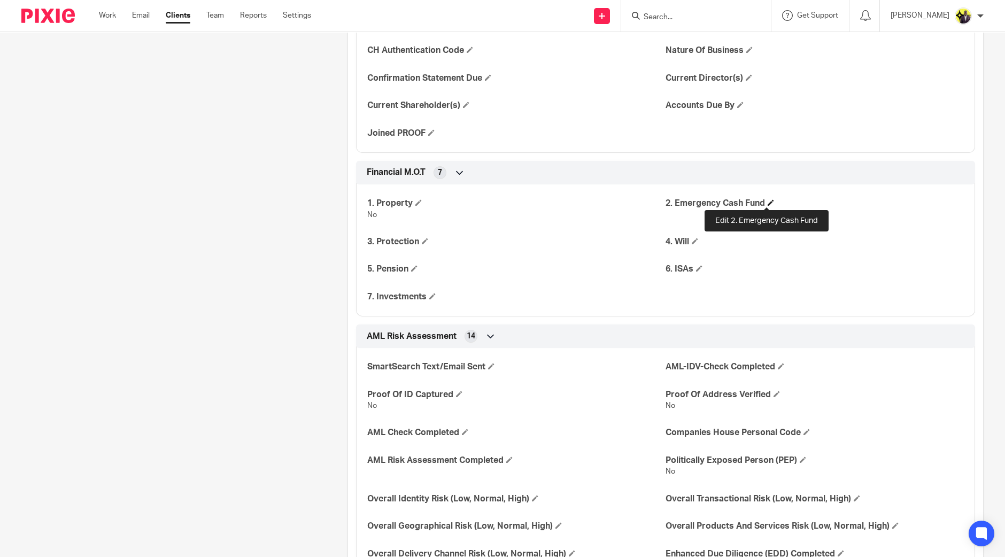
click at [768, 202] on span at bounding box center [771, 202] width 6 height 6
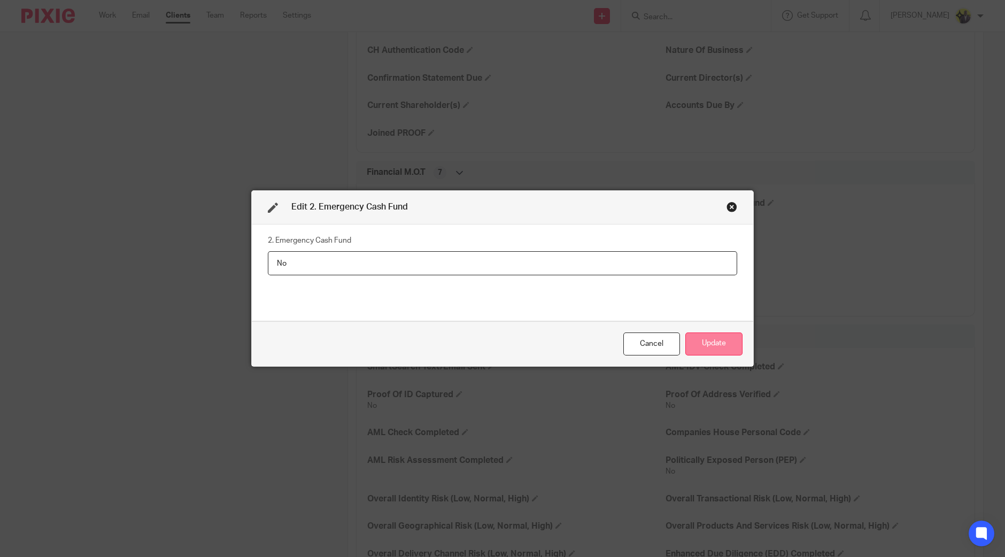
type input "No"
click at [723, 340] on button "Update" at bounding box center [713, 343] width 57 height 23
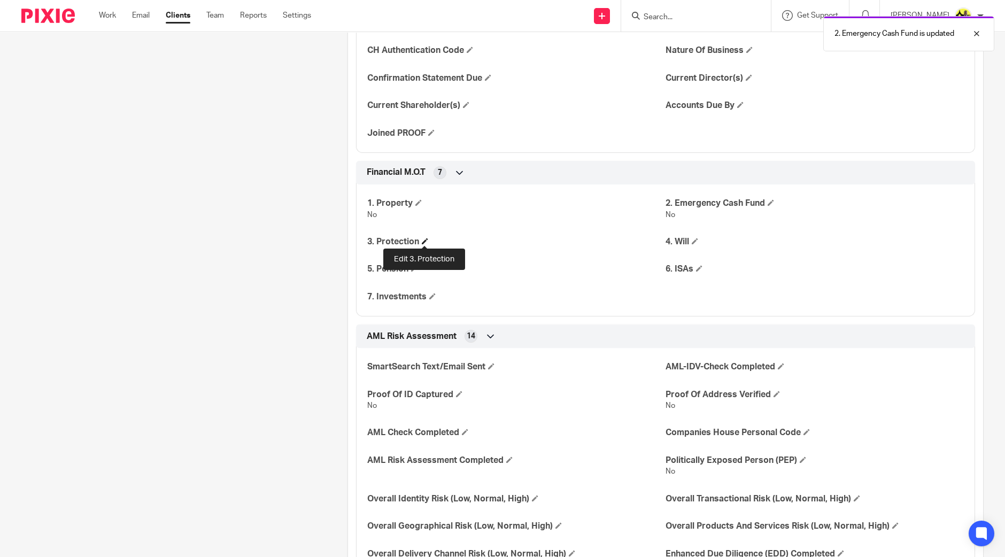
click at [422, 241] on span at bounding box center [425, 241] width 6 height 6
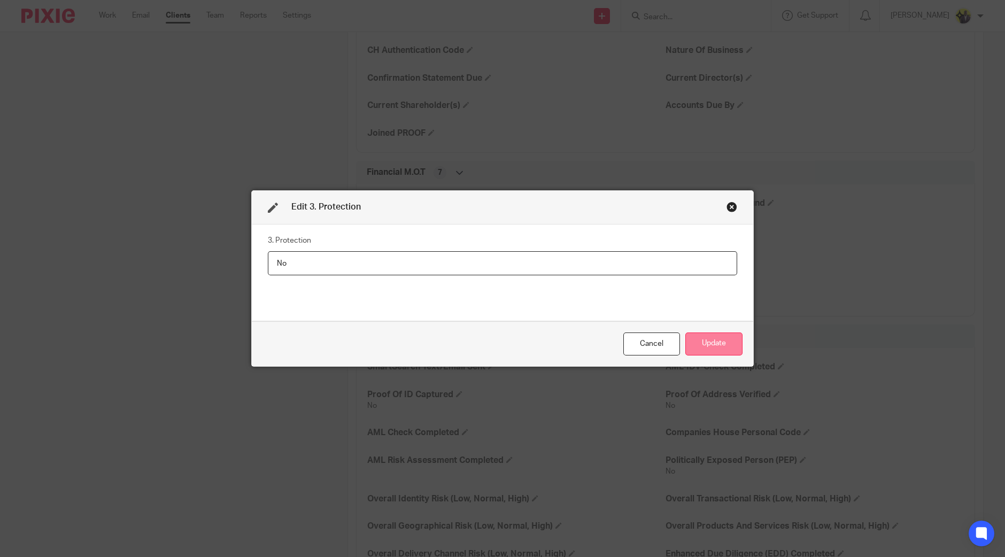
type input "No"
click at [696, 345] on button "Update" at bounding box center [713, 343] width 57 height 23
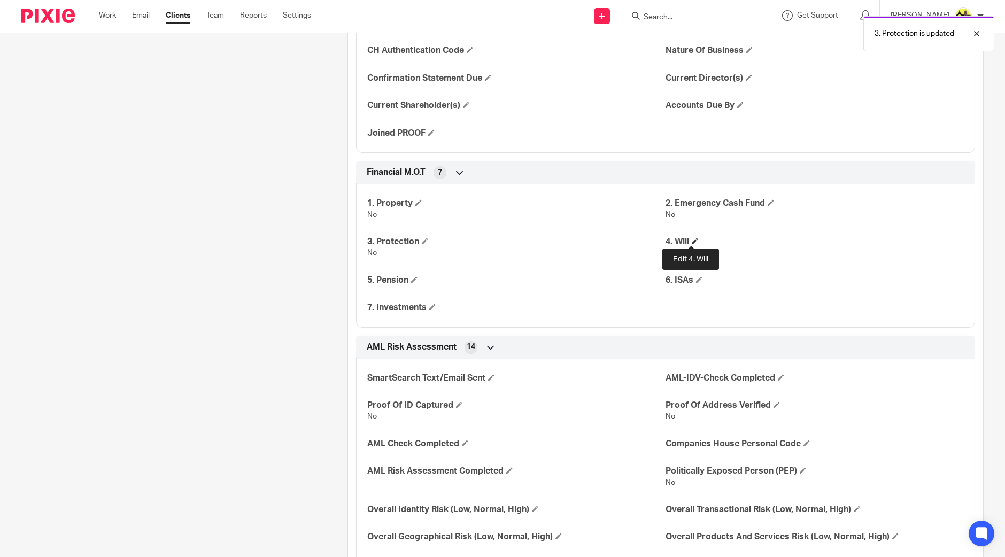
click at [692, 239] on span at bounding box center [695, 241] width 6 height 6
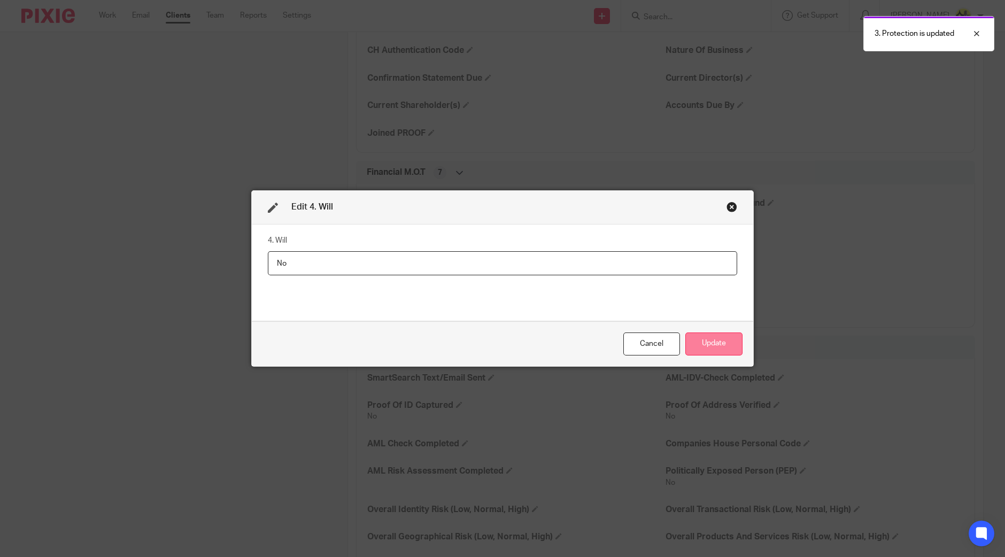
type input "No"
click at [716, 344] on button "Update" at bounding box center [713, 343] width 57 height 23
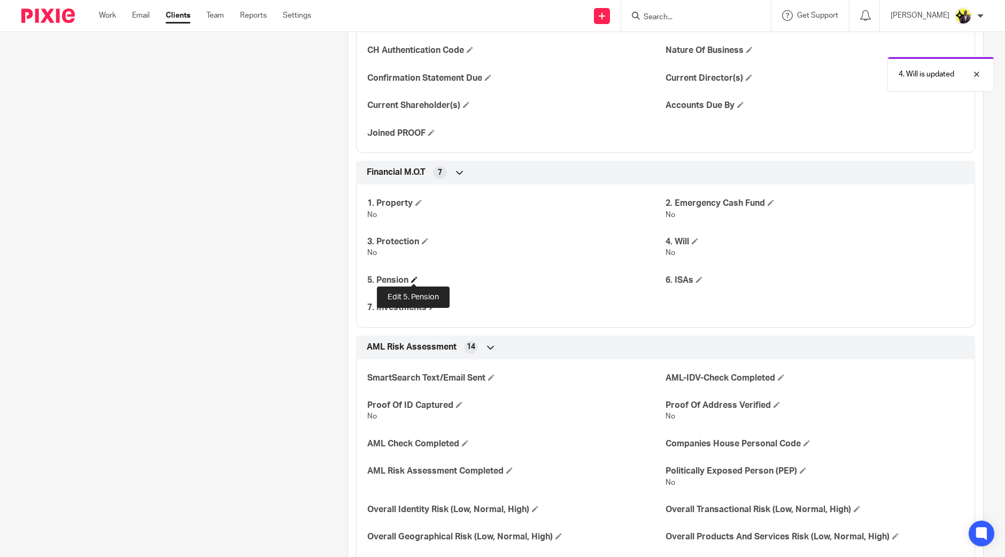
click at [411, 277] on span at bounding box center [414, 279] width 6 height 6
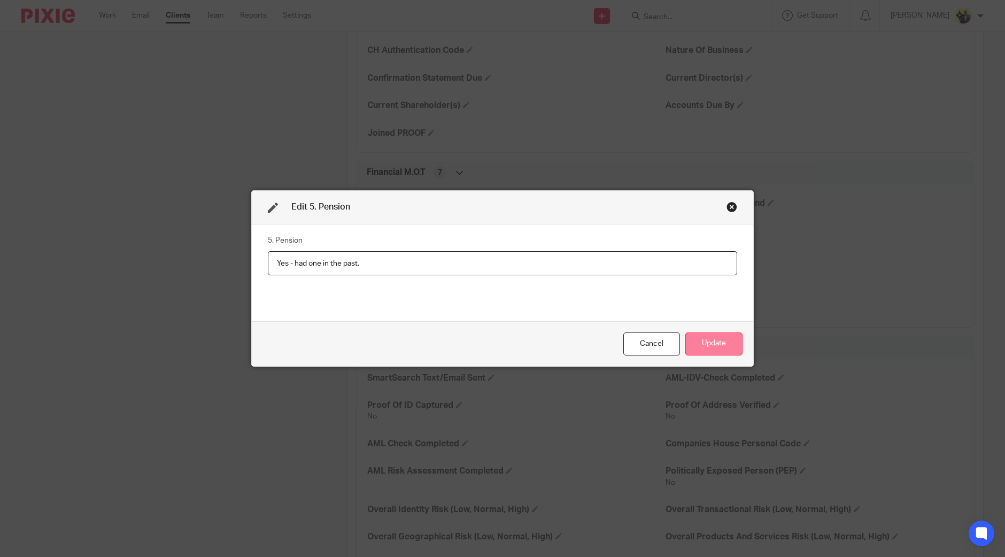
type input "Yes - had one in the past."
click at [695, 349] on button "Update" at bounding box center [713, 343] width 57 height 23
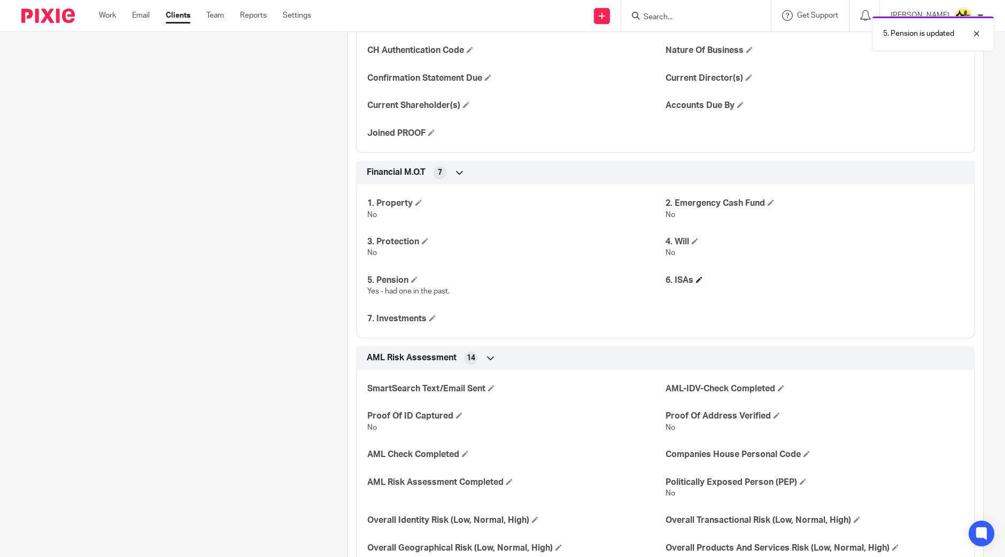
click at [696, 279] on span at bounding box center [699, 279] width 6 height 6
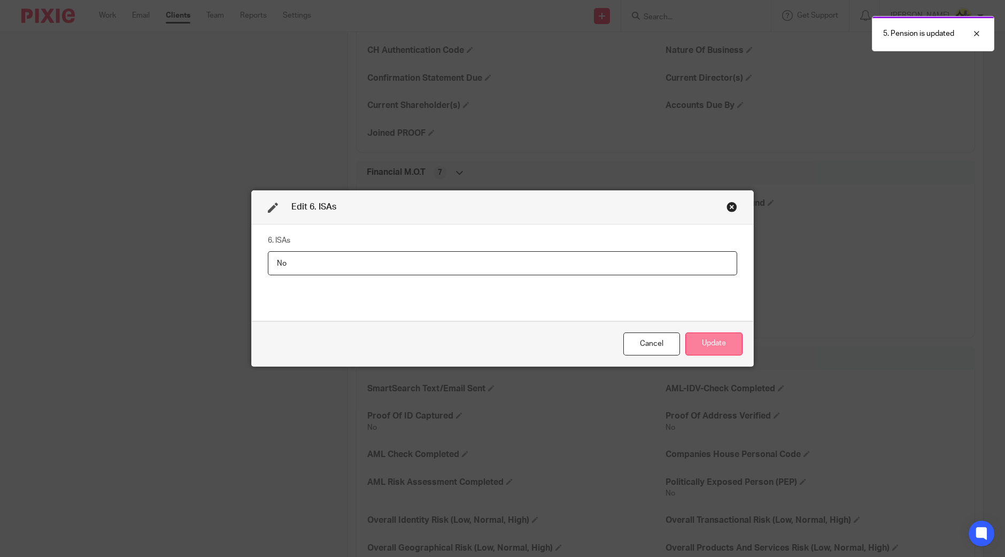
type input "No"
click at [716, 349] on button "Update" at bounding box center [713, 343] width 57 height 23
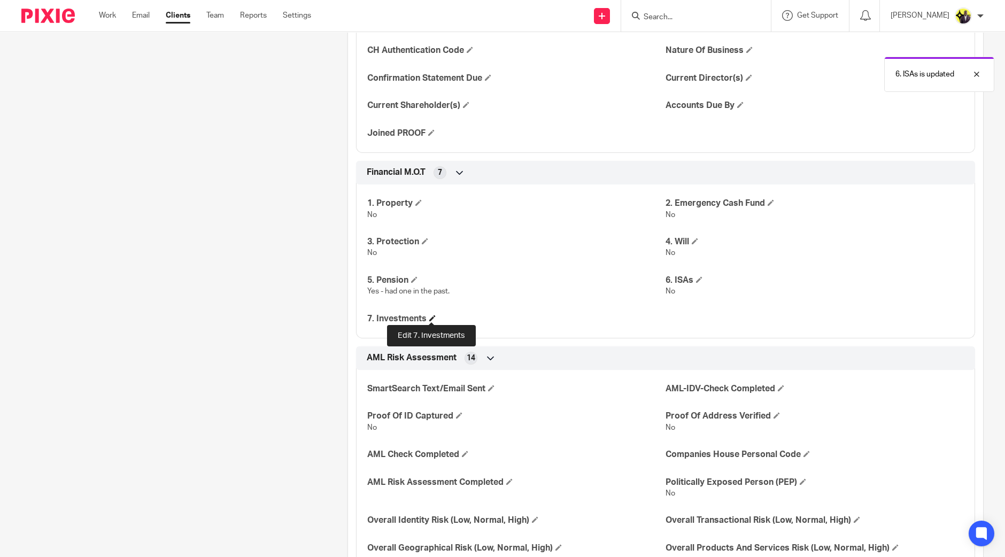
click at [431, 316] on span at bounding box center [432, 318] width 6 height 6
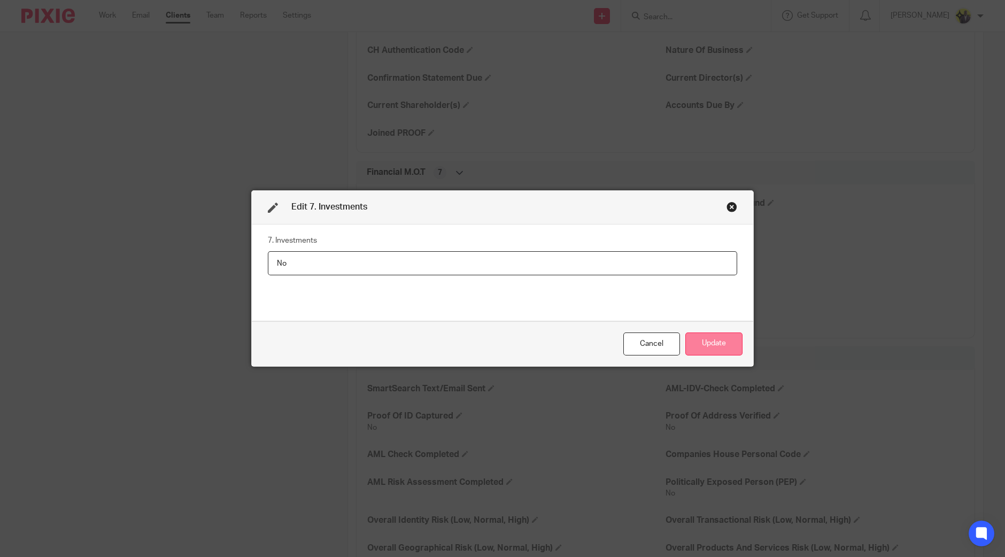
type input "No"
click at [702, 337] on button "Update" at bounding box center [713, 343] width 57 height 23
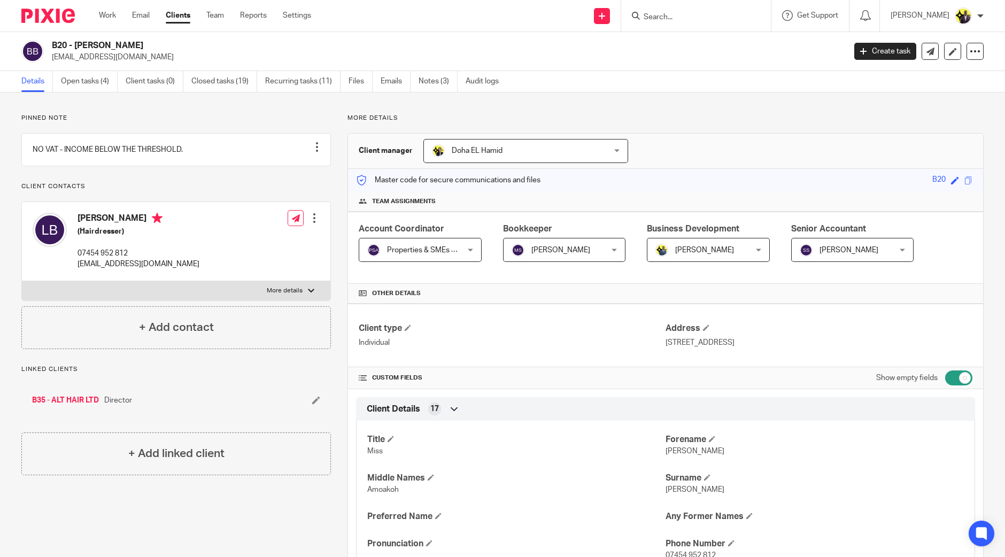
click at [724, 15] on input "Search" at bounding box center [690, 18] width 96 height 10
type input "jo"
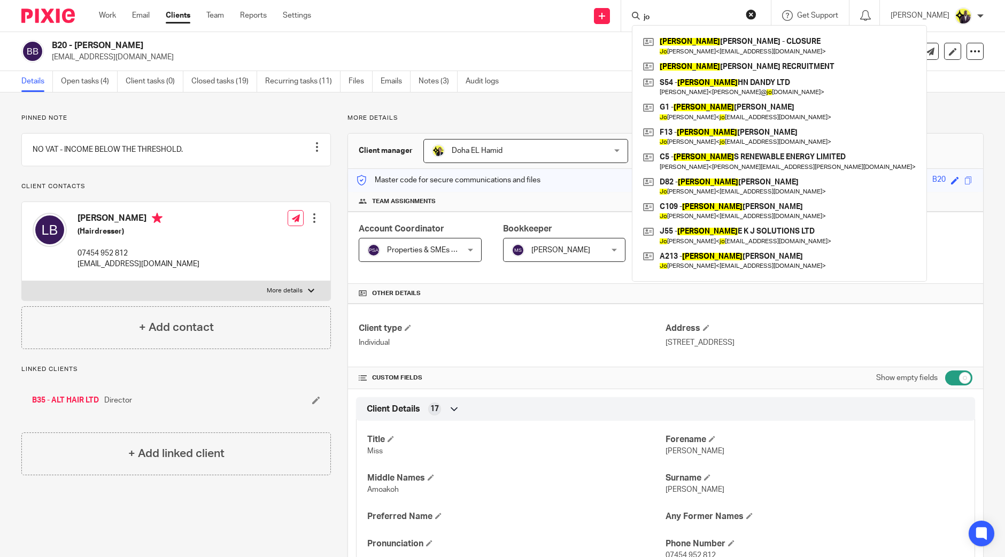
drag, startPoint x: 688, startPoint y: 19, endPoint x: 676, endPoint y: 17, distance: 12.6
click at [676, 17] on input "jo" at bounding box center [690, 18] width 96 height 10
drag, startPoint x: 744, startPoint y: 17, endPoint x: 640, endPoint y: 18, distance: 103.7
click at [640, 18] on div "Send new email Create task Add client Request signature jo JO NATHAN GONITEL - …" at bounding box center [666, 16] width 678 height 32
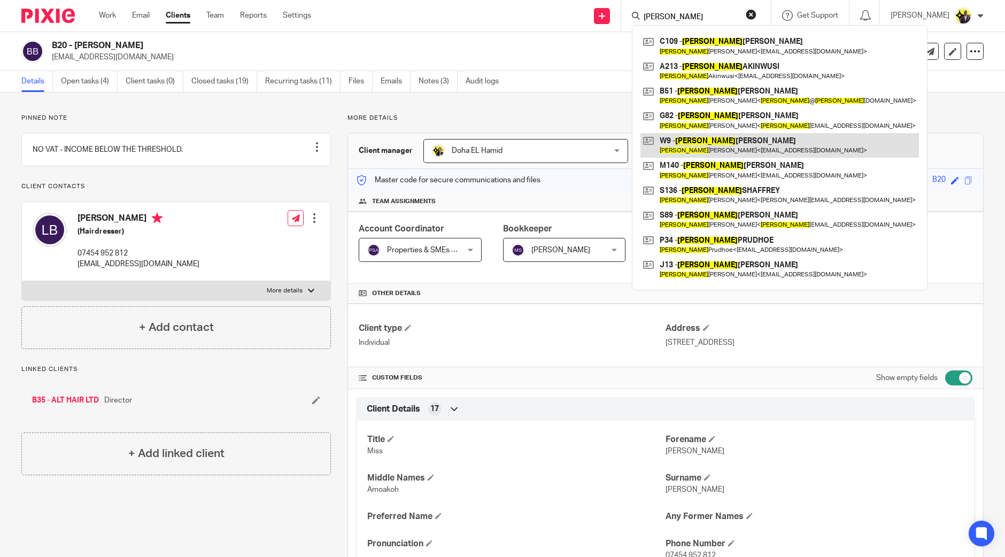
type input "joseph"
click at [750, 142] on link at bounding box center [779, 145] width 278 height 25
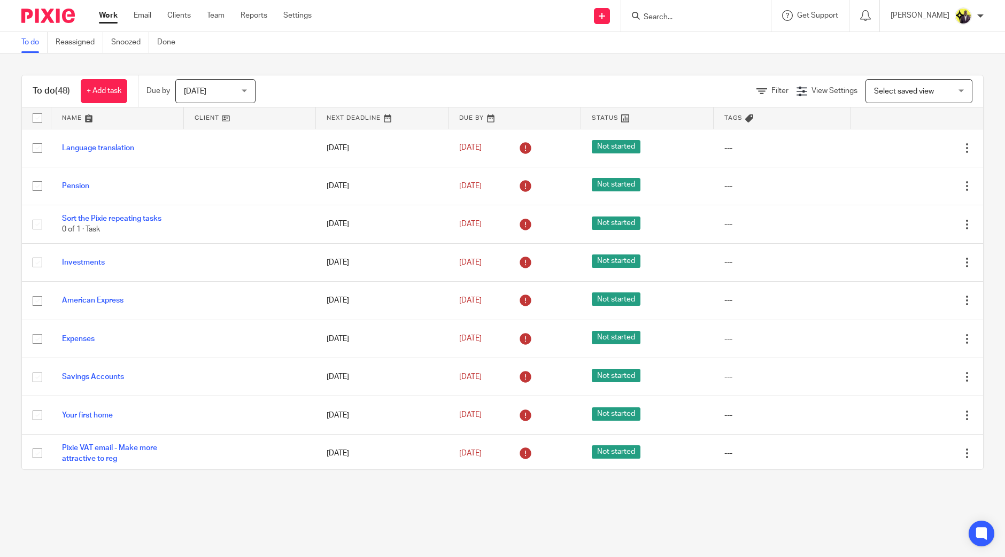
click at [713, 16] on input "Search" at bounding box center [690, 18] width 96 height 10
type input "alt hair"
click at [701, 43] on link at bounding box center [730, 46] width 181 height 25
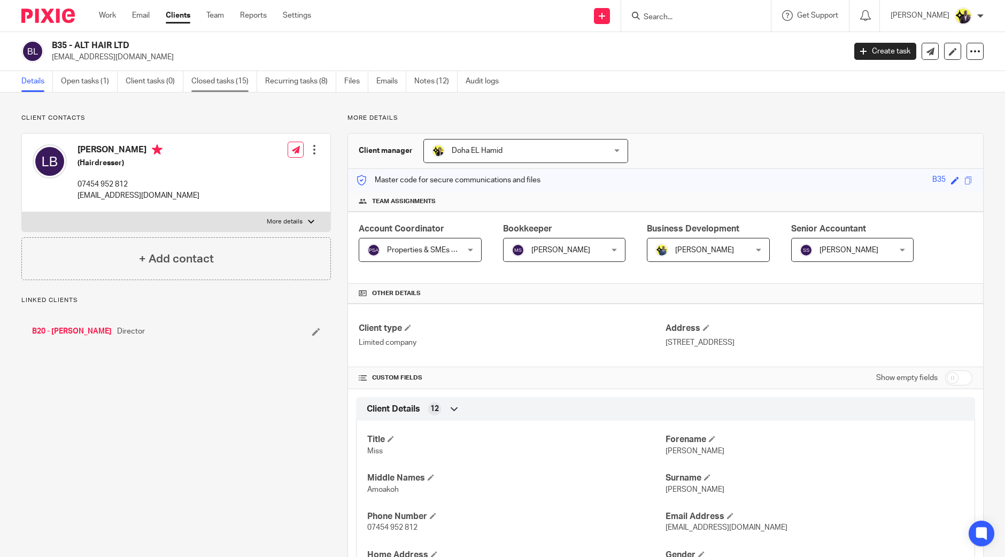
click at [222, 83] on link "Closed tasks (15)" at bounding box center [224, 81] width 66 height 21
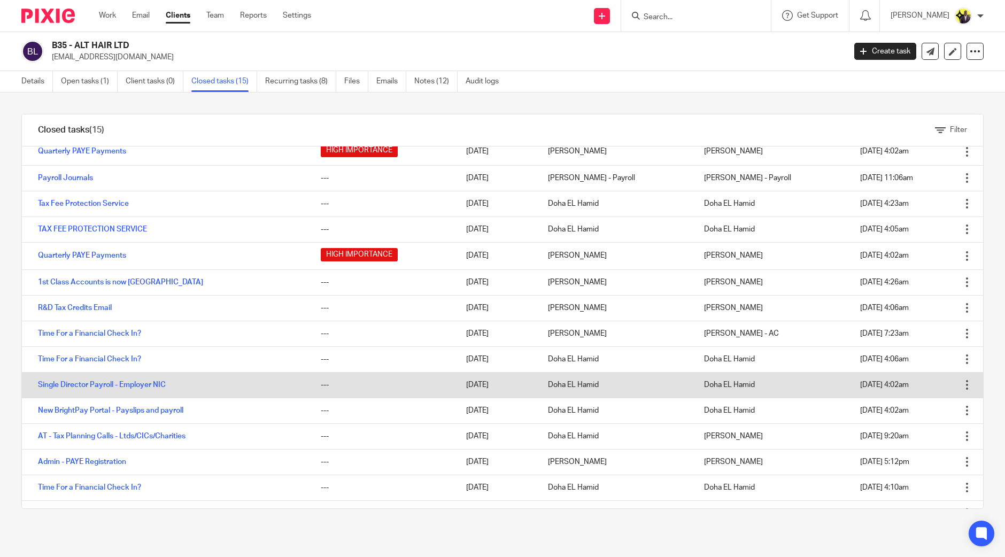
scroll to position [47, 0]
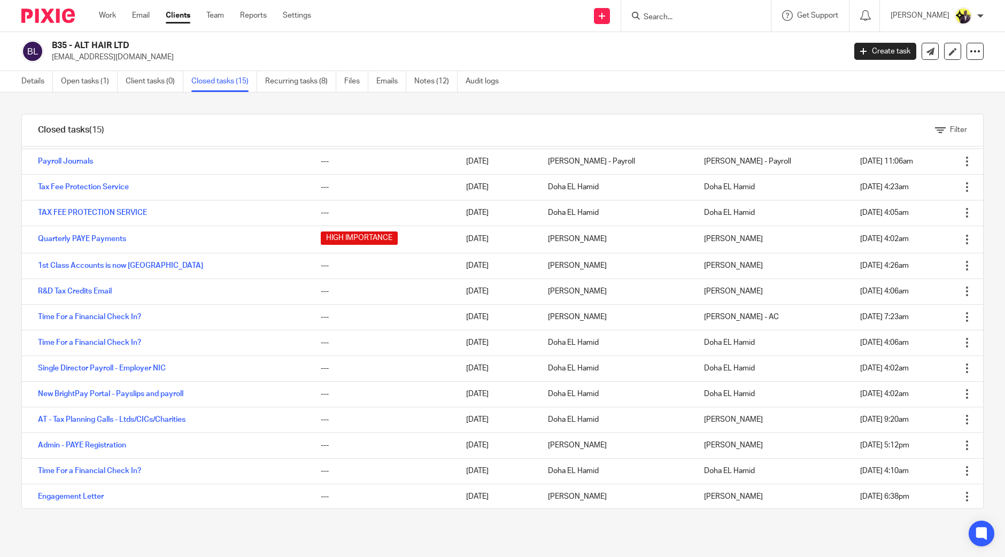
click at [673, 95] on div "Filter tasks Only show tasks matching all of these conditions 1 Task name Is Is…" at bounding box center [502, 324] width 1005 height 464
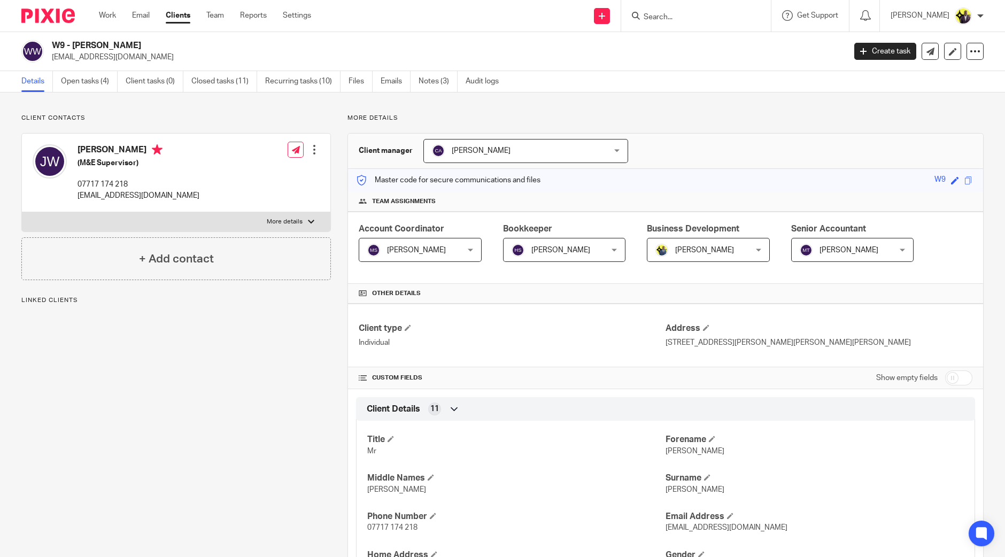
drag, startPoint x: 0, startPoint y: 0, endPoint x: 53, endPoint y: 40, distance: 66.1
click at [53, 40] on h2 "W9 - [PERSON_NAME]" at bounding box center [366, 45] width 629 height 11
copy h2 "W9 - [PERSON_NAME]"
drag, startPoint x: 182, startPoint y: 198, endPoint x: 78, endPoint y: 199, distance: 104.2
click at [78, 199] on div "[PERSON_NAME] (M&E Supervisor) 07717 174 218 [EMAIL_ADDRESS][DOMAIN_NAME] Edit …" at bounding box center [176, 173] width 308 height 79
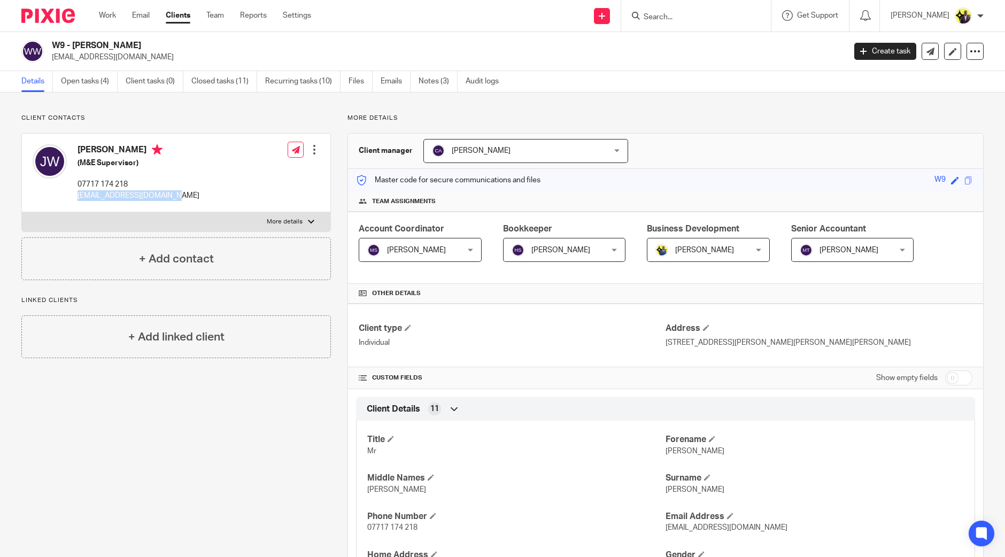
copy p "[EMAIL_ADDRESS][DOMAIN_NAME]"
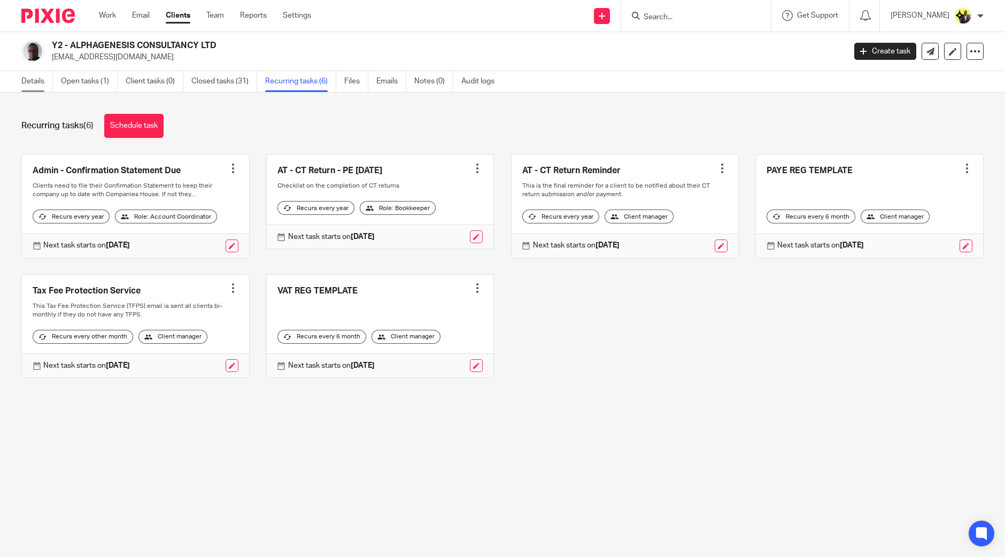
click at [44, 83] on link "Details" at bounding box center [37, 81] width 32 height 21
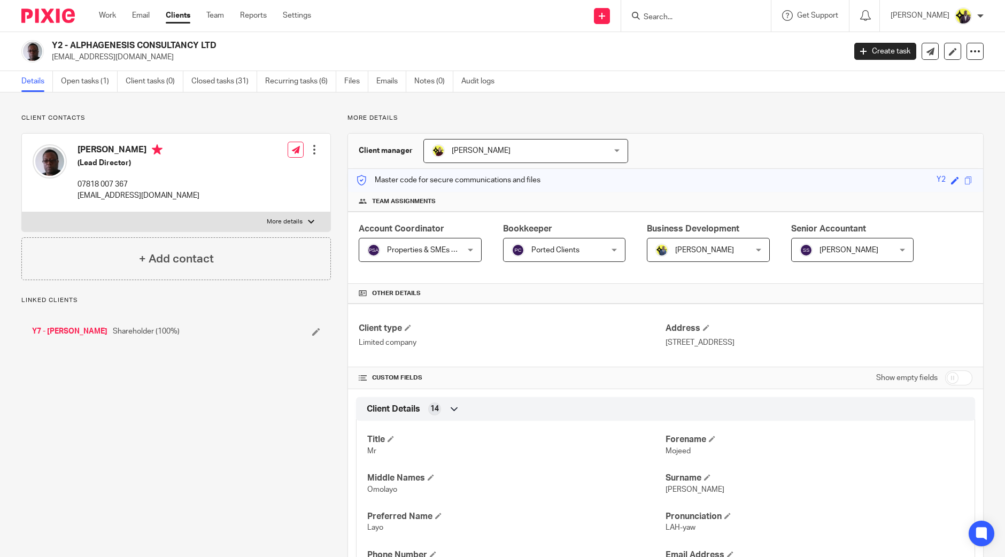
click at [954, 373] on input "checkbox" at bounding box center [958, 377] width 27 height 15
checkbox input "true"
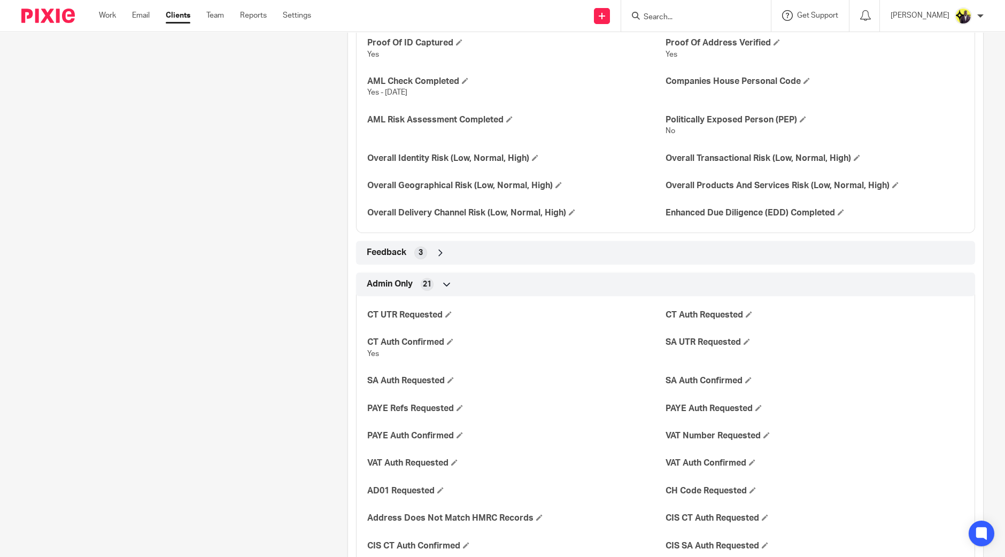
scroll to position [1588, 0]
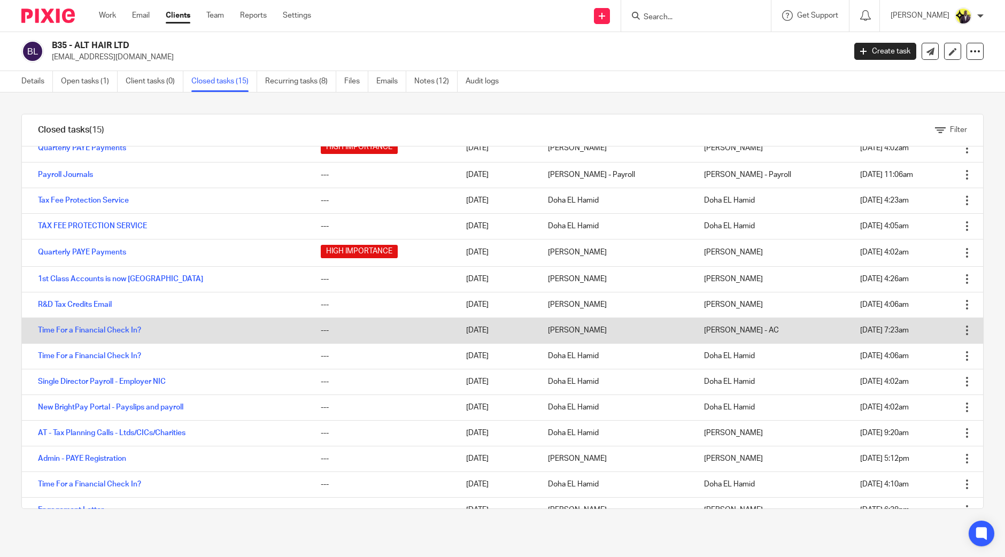
scroll to position [47, 0]
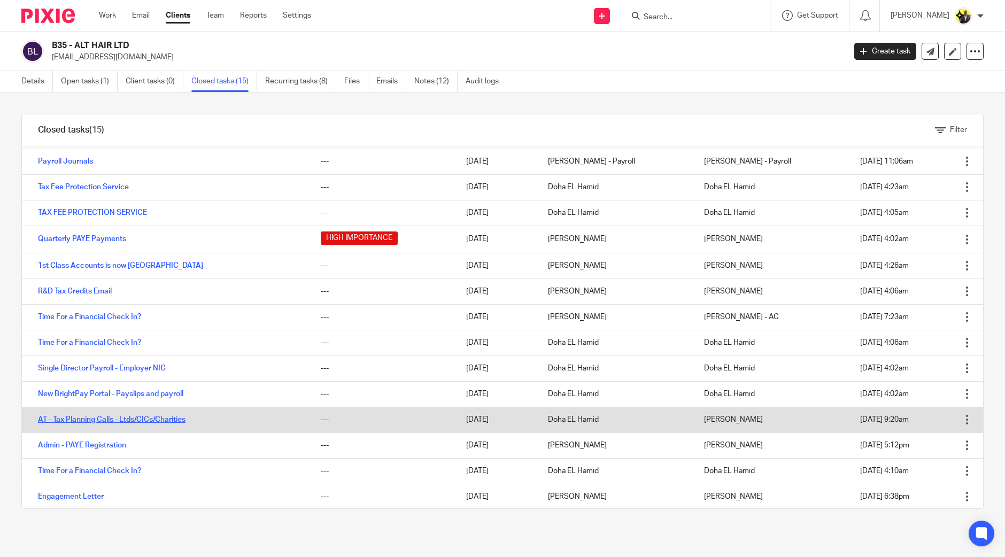
click at [133, 417] on link "AT - Tax Planning Calls - Ltds/CICs/Charities" at bounding box center [112, 419] width 148 height 7
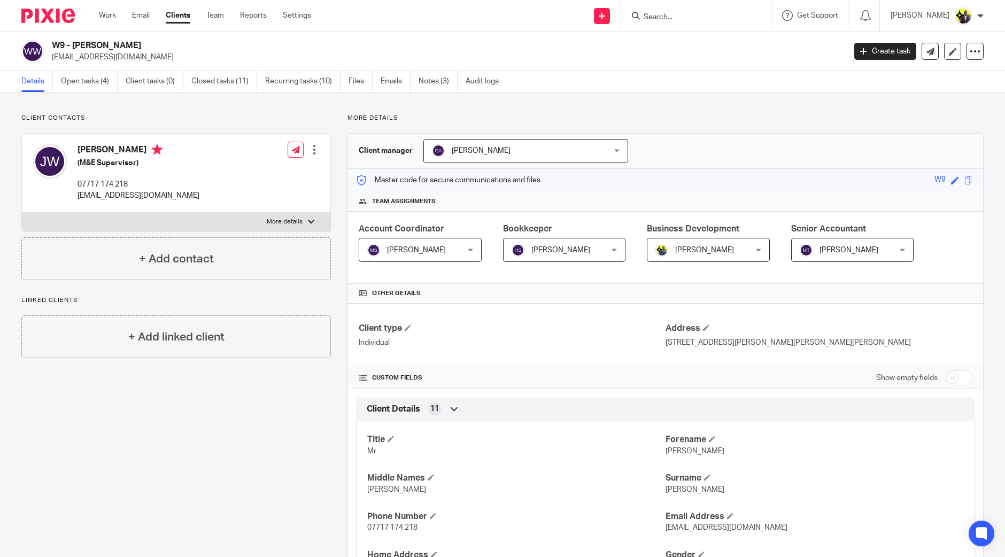
click at [507, 119] on p "More details" at bounding box center [665, 118] width 636 height 9
drag, startPoint x: 414, startPoint y: 116, endPoint x: 342, endPoint y: 121, distance: 72.3
click at [342, 115] on div "More details Client manager Carolyne Anderson Carolyne Anderson Abhay Jayswal A…" at bounding box center [657, 508] width 653 height 789
click at [346, 130] on div "More details Client manager Carolyne Anderson Carolyne Anderson Abhay Jayswal A…" at bounding box center [657, 508] width 653 height 789
drag, startPoint x: 346, startPoint y: 121, endPoint x: 399, endPoint y: 117, distance: 53.1
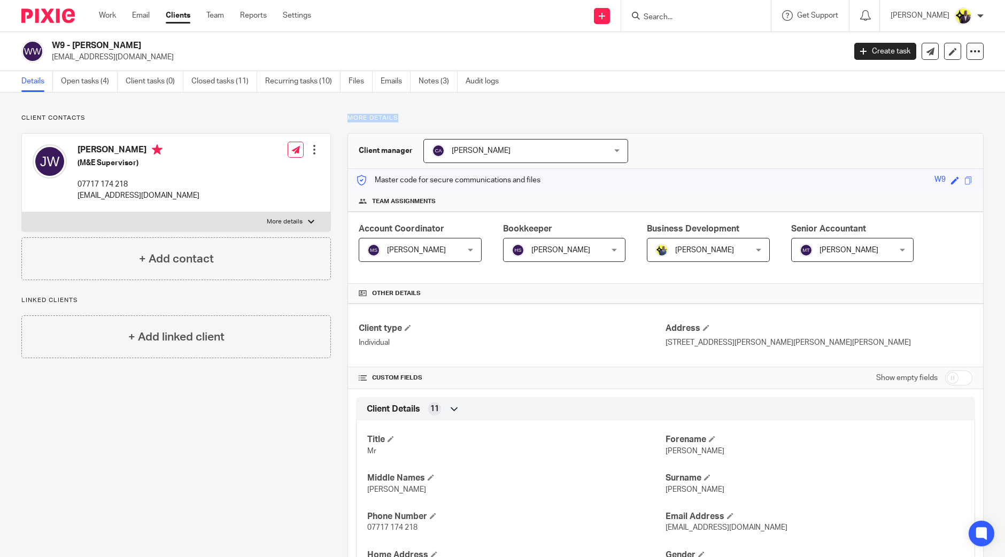
click at [399, 117] on p "More details" at bounding box center [665, 118] width 636 height 9
click at [403, 120] on p "More details" at bounding box center [665, 118] width 636 height 9
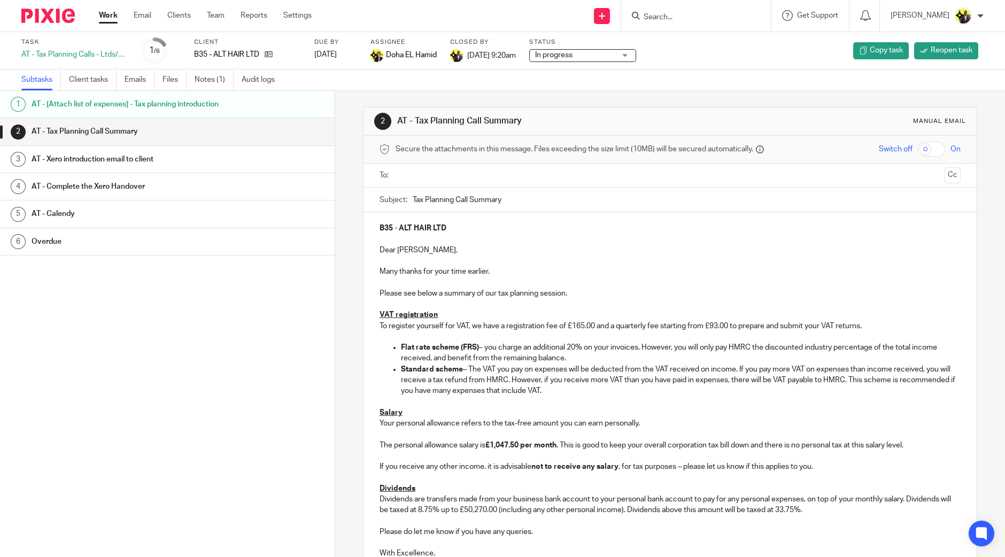
drag, startPoint x: 375, startPoint y: 244, endPoint x: 396, endPoint y: 340, distance: 98.3
click at [445, 446] on div "B35 - ALT HAIR LTD Dear [PERSON_NAME], Many thanks for your time earlier. Pleas…" at bounding box center [669, 400] width 613 height 376
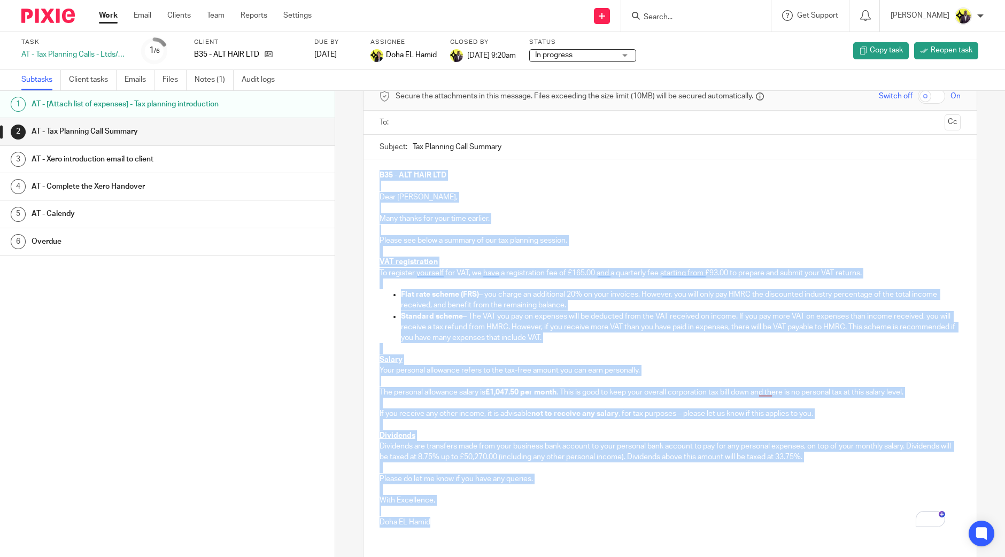
scroll to position [126, 0]
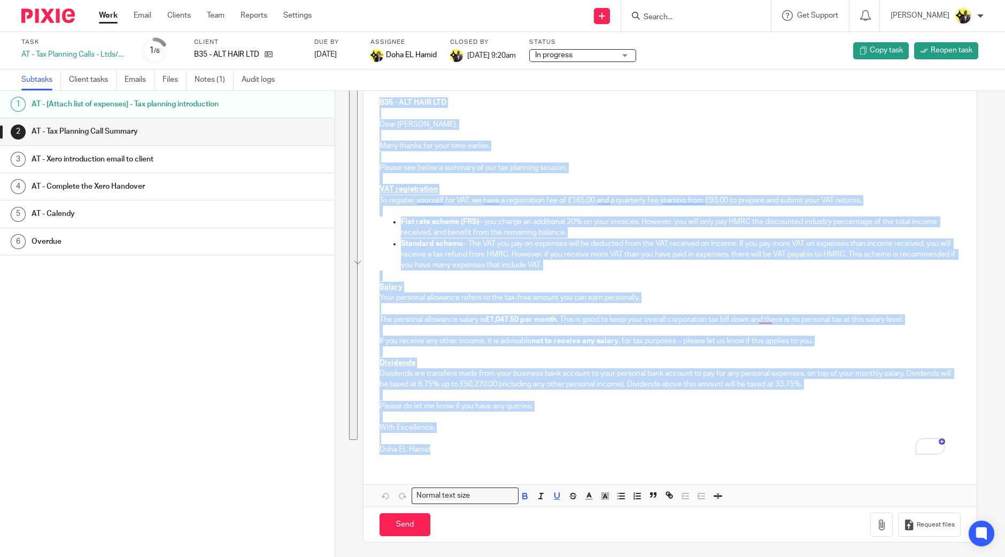
drag, startPoint x: 374, startPoint y: 224, endPoint x: 433, endPoint y: 448, distance: 231.6
click at [433, 448] on div "B35 - ALT HAIR LTD Dear [PERSON_NAME], Many thanks for your time earlier. Pleas…" at bounding box center [669, 275] width 613 height 376
copy div "L63 - IPS DOLO SIT Amet Cons, Adip elitse doe temp inci utlabor. Etdolo mag ali…"
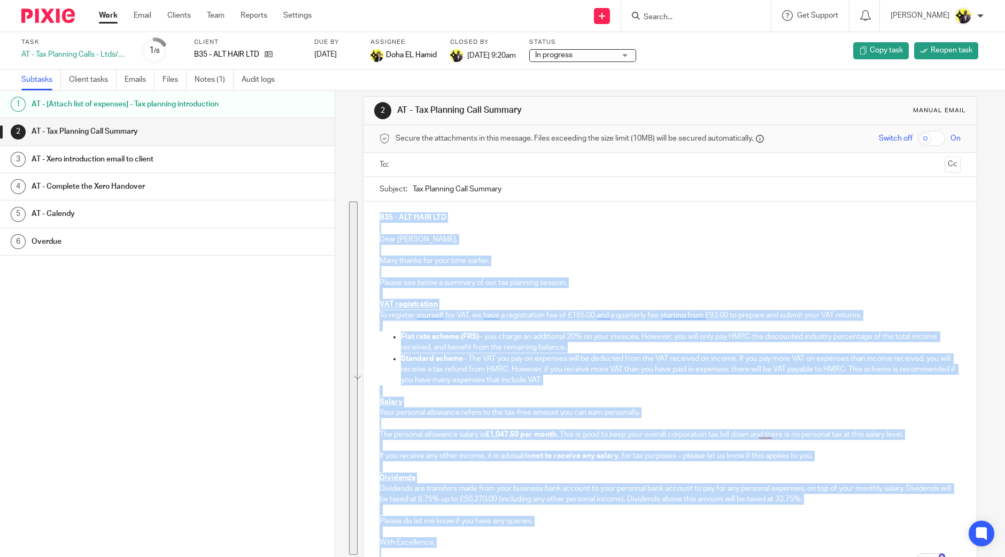
scroll to position [0, 0]
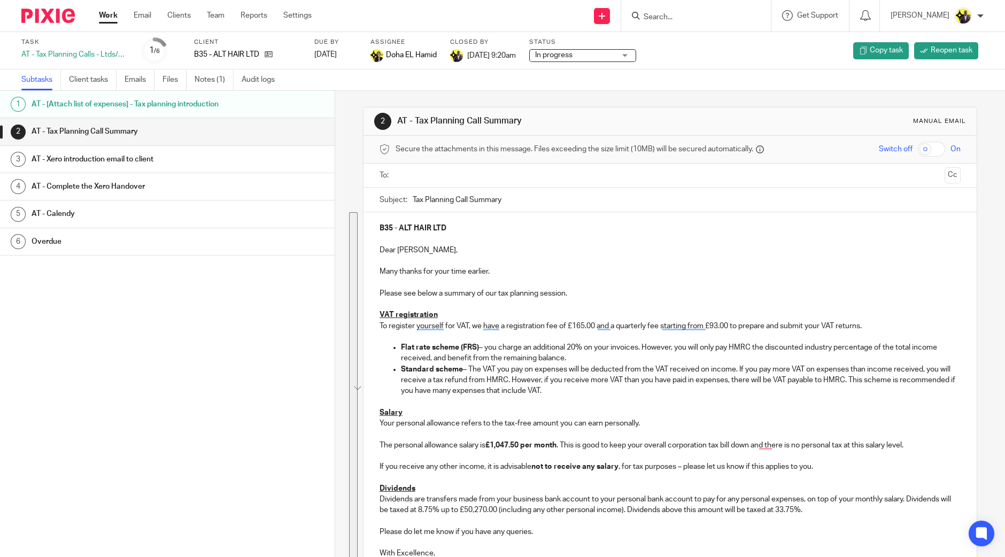
drag, startPoint x: 510, startPoint y: 199, endPoint x: 372, endPoint y: 193, distance: 138.0
click at [372, 193] on div "Subject: Tax Planning Call Summary" at bounding box center [669, 200] width 613 height 25
click at [516, 268] on p "Many thanks for your time earlier." at bounding box center [670, 271] width 581 height 11
